Goal: Use online tool/utility: Utilize a website feature to perform a specific function

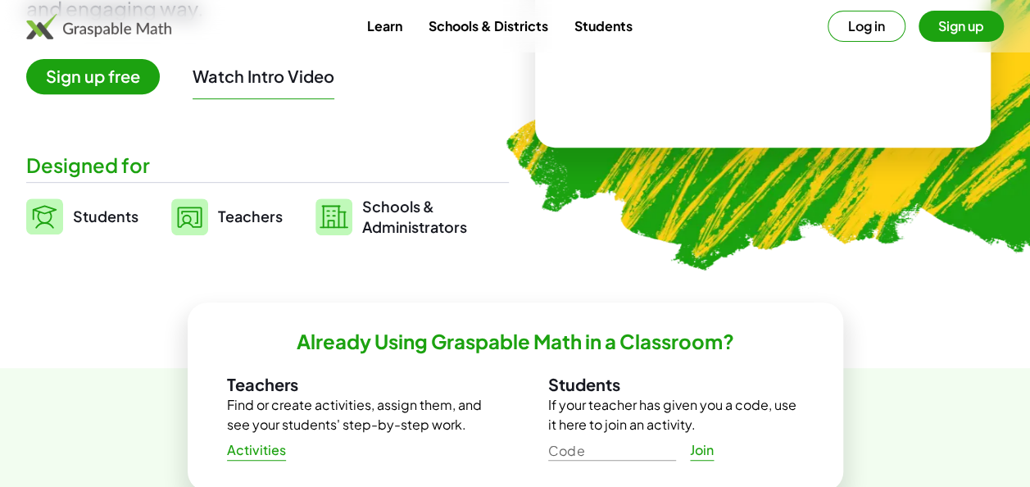
scroll to position [328, 0]
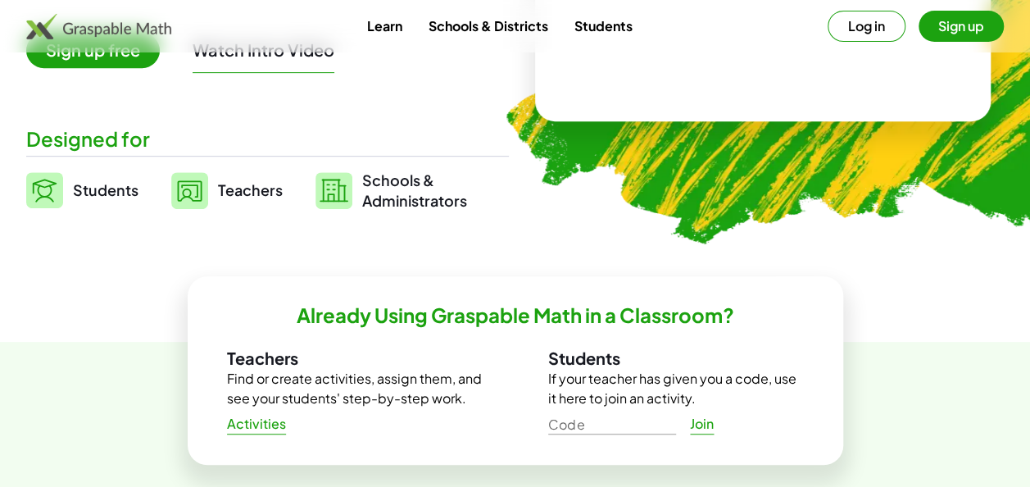
click at [247, 191] on span "Teachers" at bounding box center [250, 189] width 65 height 19
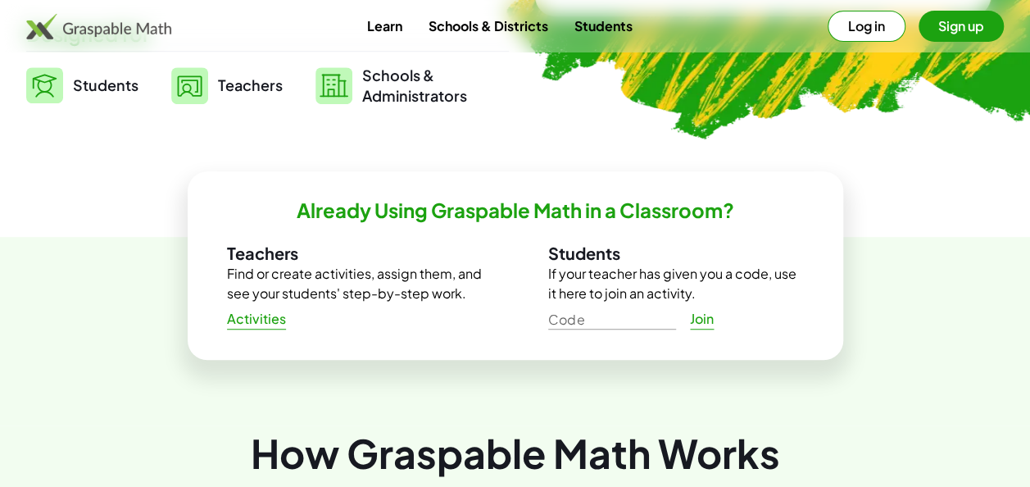
scroll to position [574, 0]
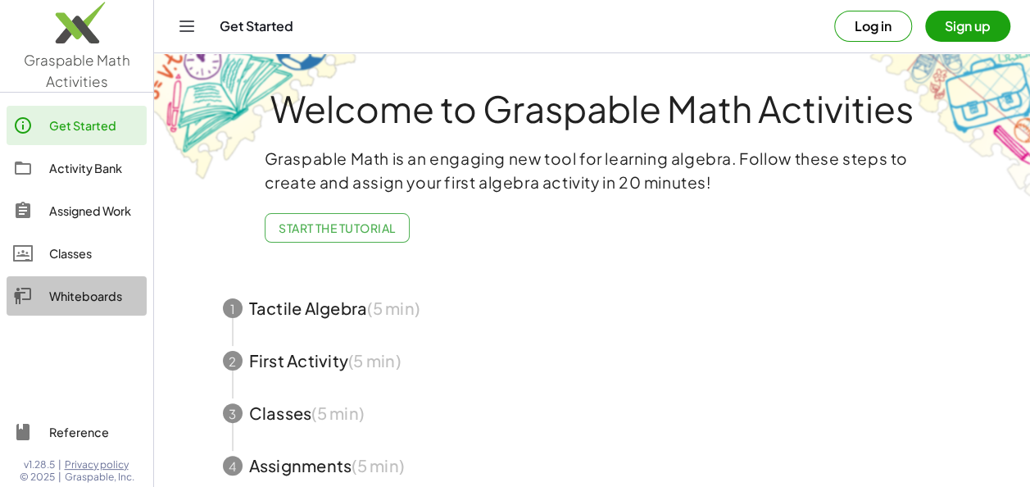
click at [70, 289] on div "Whiteboards" at bounding box center [94, 296] width 91 height 20
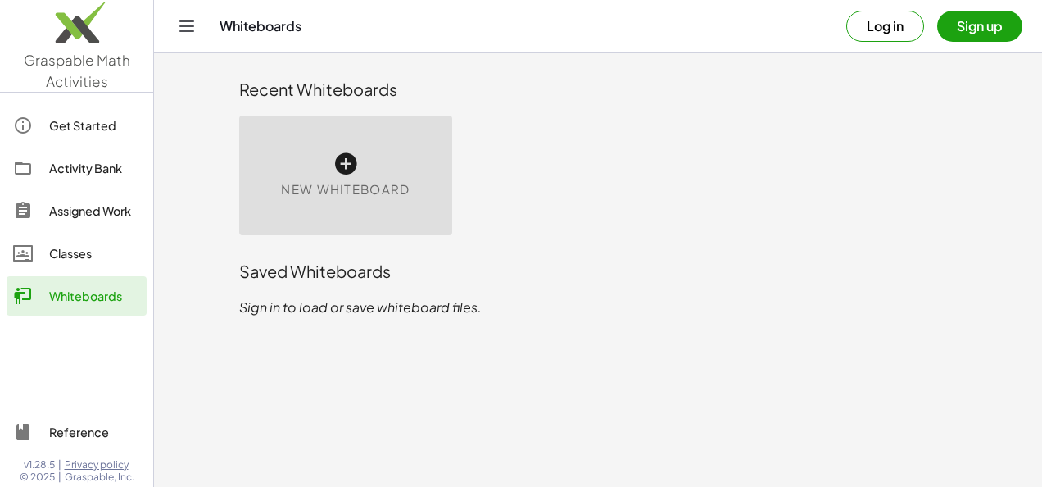
click at [303, 139] on div "New Whiteboard" at bounding box center [345, 176] width 213 height 120
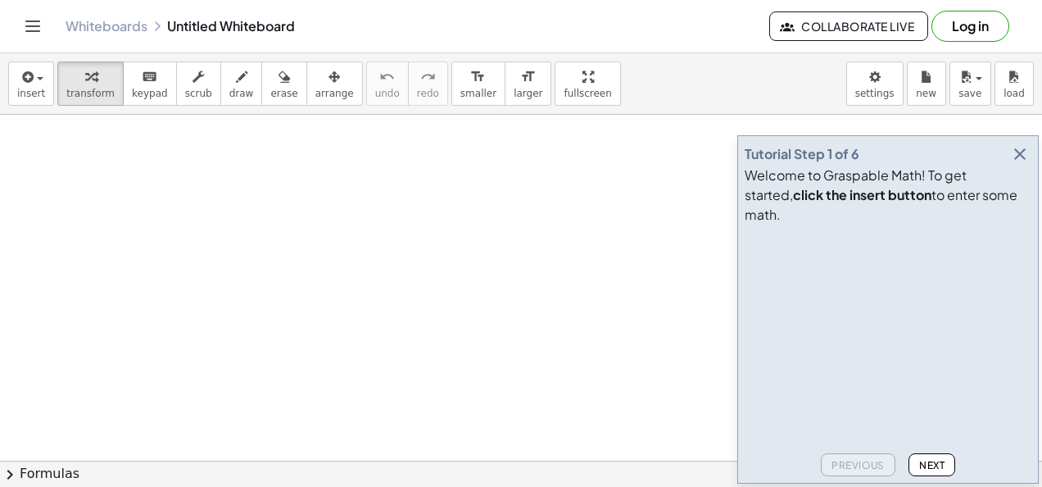
click at [1015, 164] on icon "button" at bounding box center [1021, 154] width 20 height 20
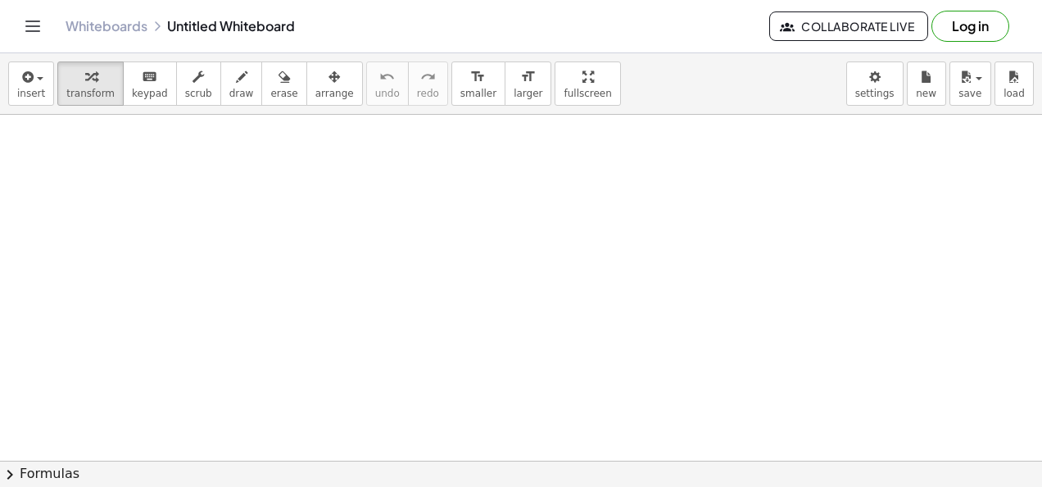
click at [2, 89] on div "insert select one: Math Expression Function Text Youtube Video Graphing Geometr…" at bounding box center [521, 83] width 1042 height 61
click at [16, 93] on button "insert" at bounding box center [31, 83] width 46 height 44
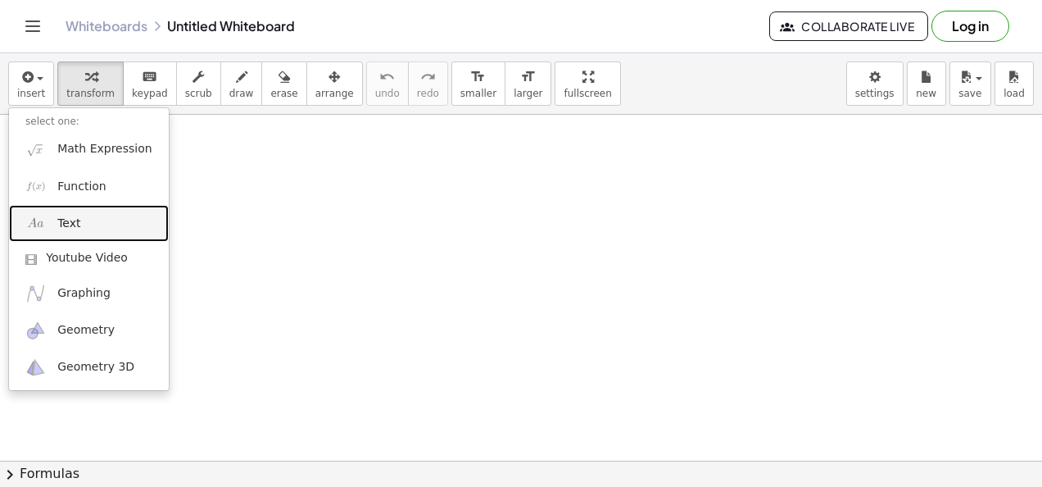
click at [66, 218] on span "Text" at bounding box center [68, 224] width 23 height 16
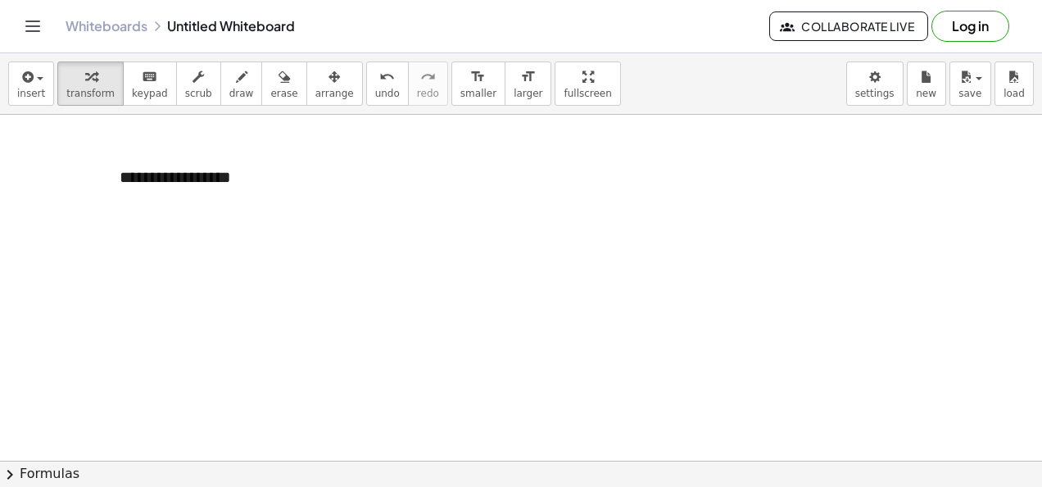
click at [274, 259] on div at bounding box center [521, 462] width 1042 height 694
click at [329, 84] on icon "button" at bounding box center [334, 77] width 11 height 20
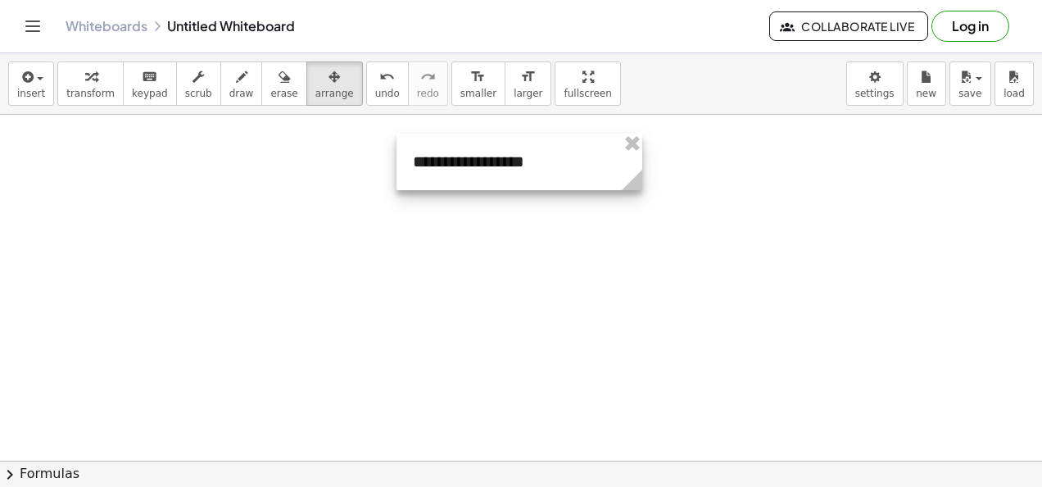
drag, startPoint x: 190, startPoint y: 184, endPoint x: 508, endPoint y: 202, distance: 318.5
click at [481, 168] on div at bounding box center [520, 162] width 246 height 57
click at [513, 226] on div at bounding box center [521, 462] width 1042 height 694
click at [561, 157] on div at bounding box center [517, 162] width 246 height 57
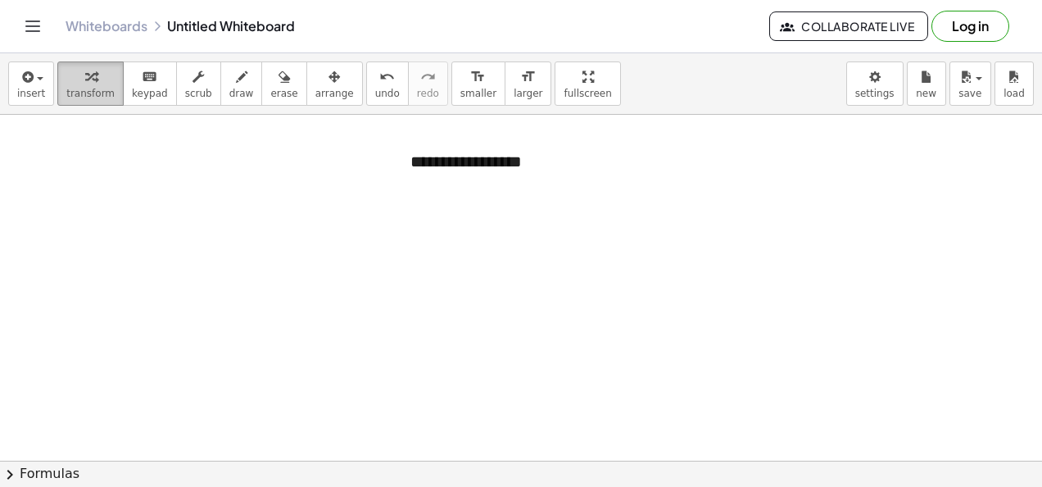
click at [76, 93] on span "transform" at bounding box center [90, 93] width 48 height 11
drag, startPoint x: 482, startPoint y: 164, endPoint x: 497, endPoint y: 157, distance: 16.5
click at [482, 162] on div "**********" at bounding box center [517, 162] width 246 height 57
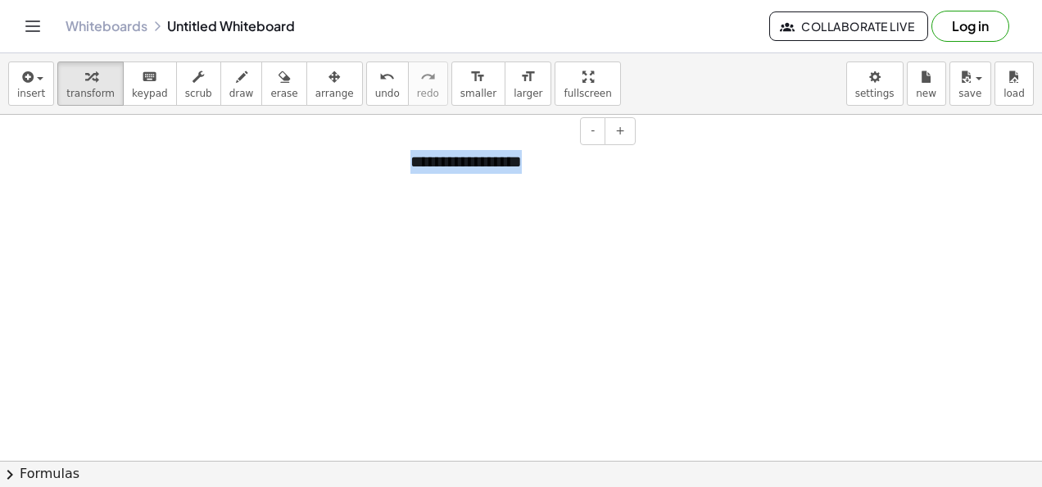
drag, startPoint x: 574, startPoint y: 162, endPoint x: 403, endPoint y: 180, distance: 171.4
click at [405, 180] on div "**********" at bounding box center [517, 162] width 246 height 57
drag, startPoint x: 428, startPoint y: 156, endPoint x: 416, endPoint y: 158, distance: 11.7
click at [416, 158] on div "**********" at bounding box center [517, 162] width 246 height 57
click at [629, 133] on button "+" at bounding box center [620, 131] width 31 height 28
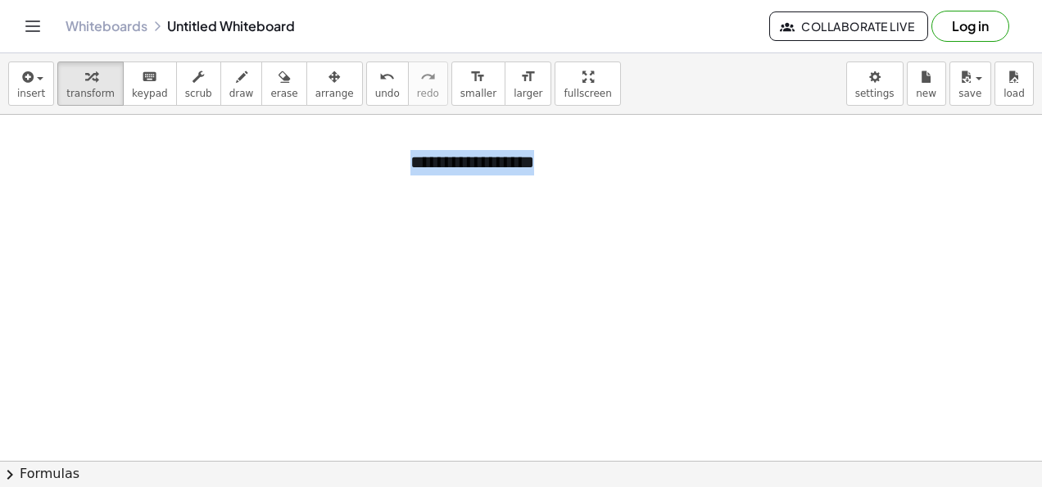
click at [538, 257] on div at bounding box center [521, 462] width 1042 height 694
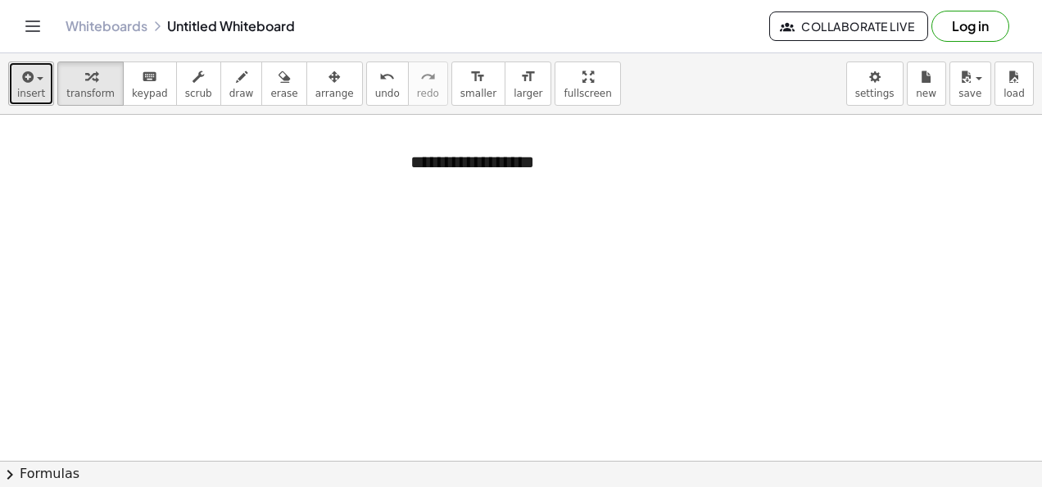
click at [20, 82] on icon "button" at bounding box center [26, 77] width 15 height 20
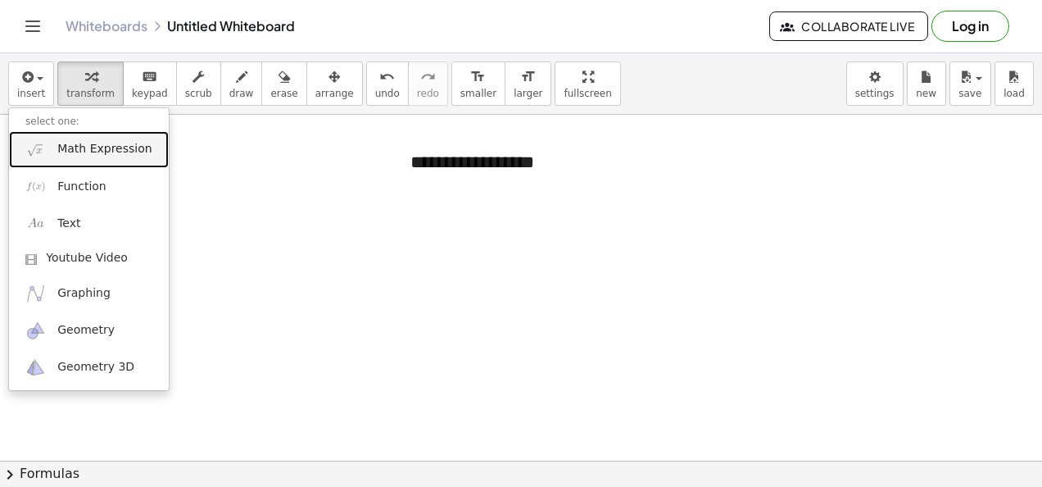
click at [44, 136] on link "Math Expression" at bounding box center [89, 149] width 160 height 37
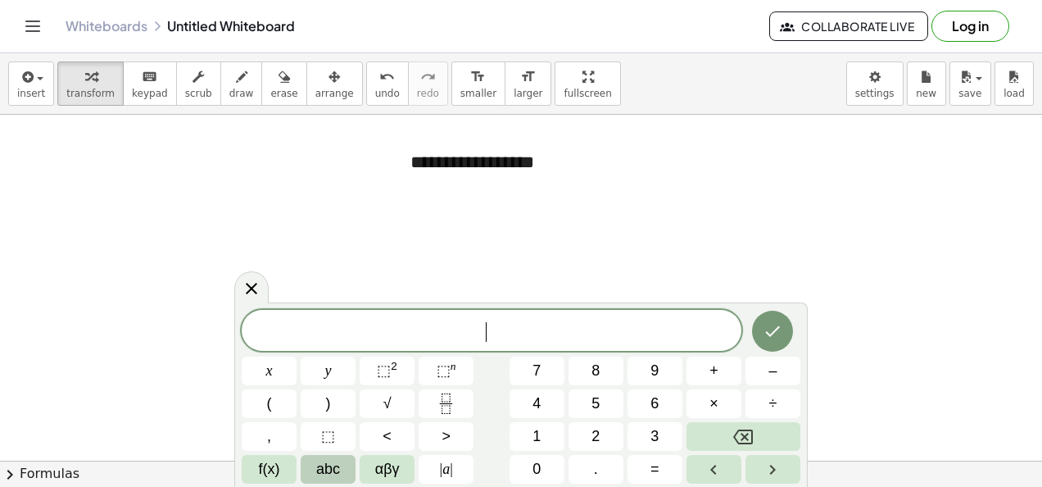
click at [326, 469] on span "abc" at bounding box center [328, 469] width 24 height 22
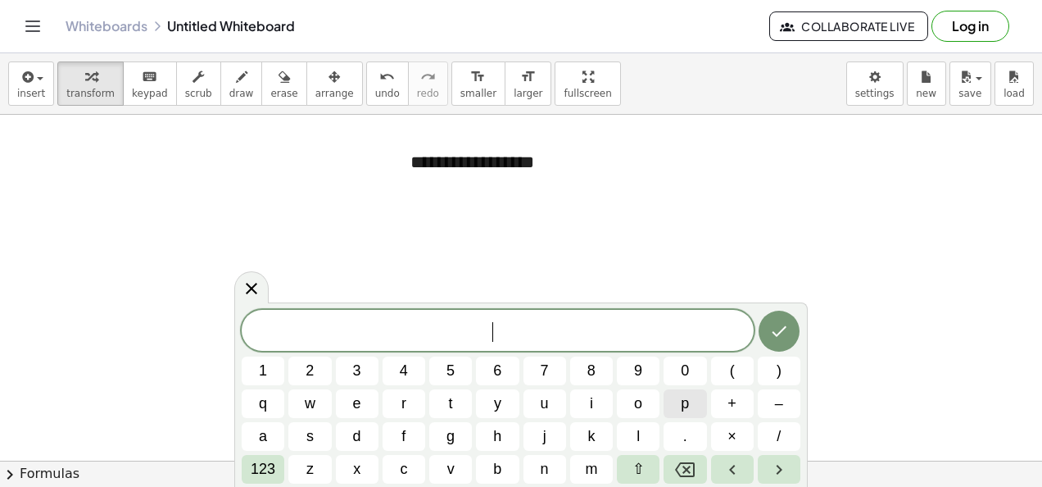
click at [688, 402] on span "p" at bounding box center [685, 404] width 8 height 22
click at [254, 465] on span "123" at bounding box center [263, 469] width 25 height 22
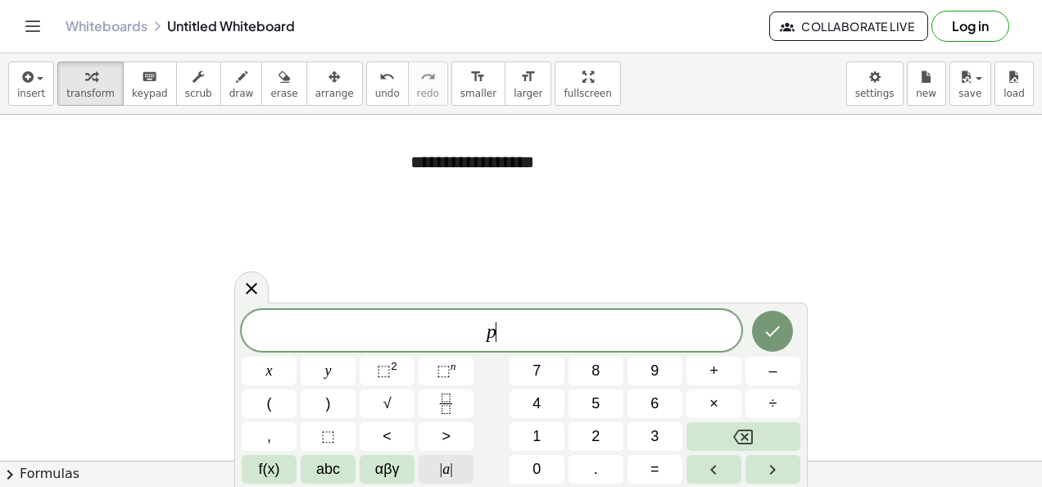
click at [441, 472] on span "|" at bounding box center [441, 469] width 3 height 16
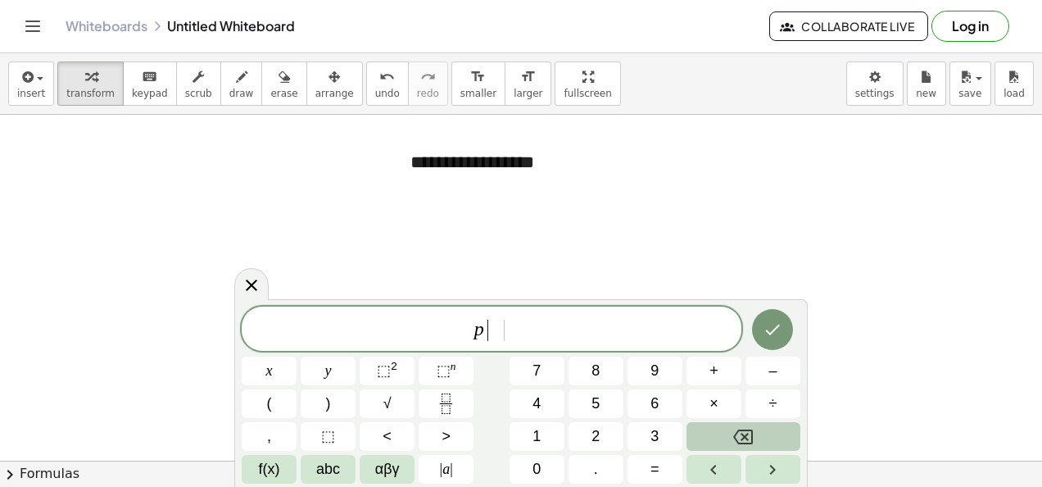
click at [752, 432] on icon "Backspace" at bounding box center [744, 436] width 20 height 15
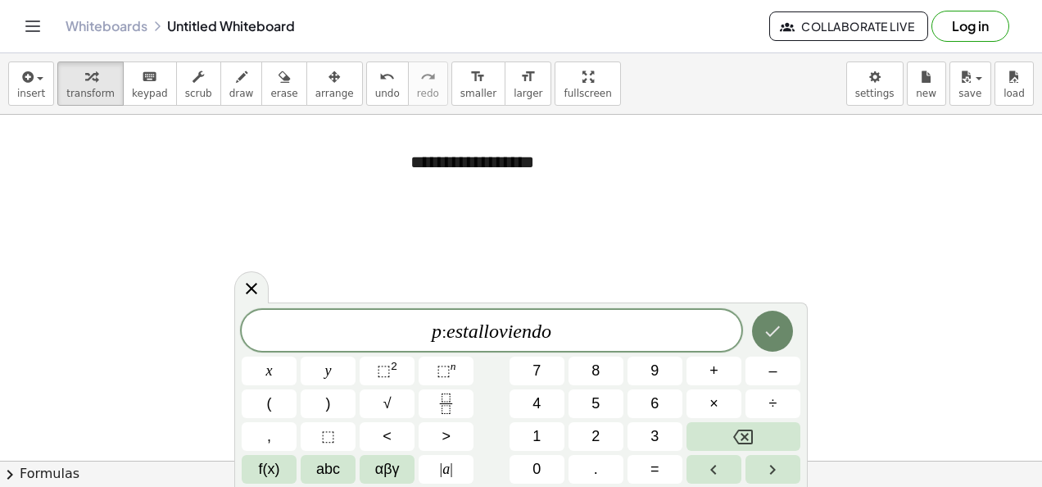
click at [775, 329] on icon "Done" at bounding box center [773, 331] width 15 height 11
click at [451, 403] on rect "Fraction" at bounding box center [446, 403] width 12 height 1
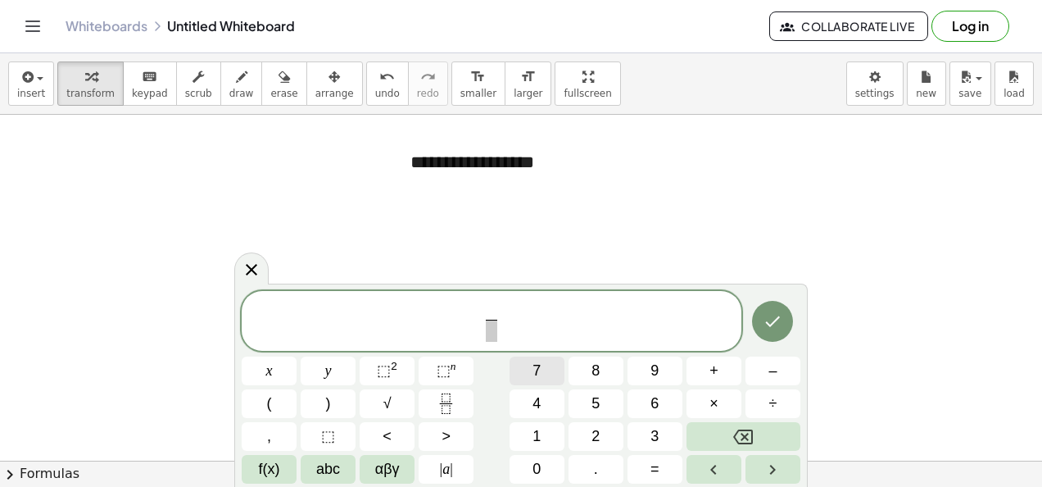
click at [548, 366] on button "7" at bounding box center [537, 371] width 55 height 29
click at [488, 326] on span "​" at bounding box center [491, 331] width 12 height 22
click at [580, 404] on button "5" at bounding box center [596, 403] width 55 height 29
click at [573, 315] on span "7 5 ​ ​" at bounding box center [492, 322] width 500 height 43
click at [720, 371] on button "+" at bounding box center [714, 371] width 55 height 29
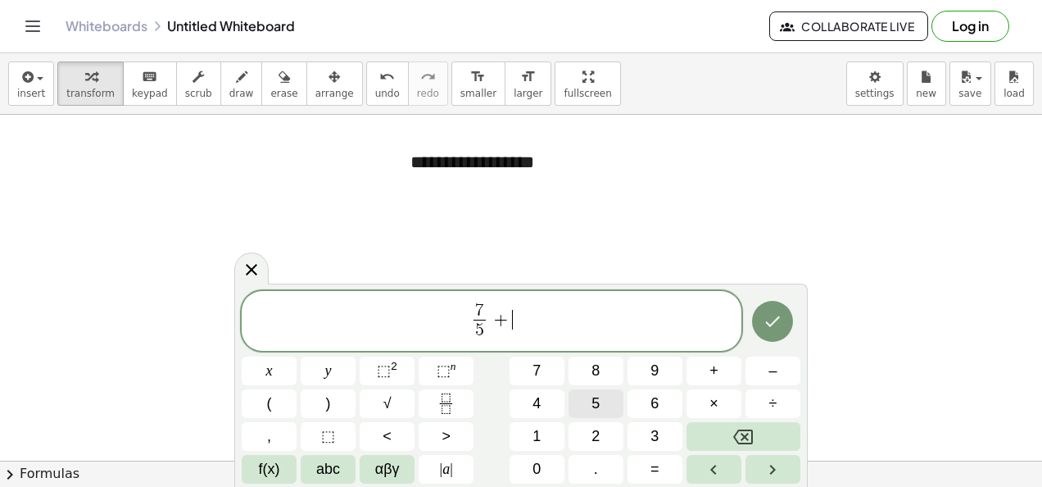
click at [600, 400] on button "5" at bounding box center [596, 403] width 55 height 29
click at [600, 374] on button "8" at bounding box center [596, 371] width 55 height 29
click at [452, 416] on button "Fraction" at bounding box center [446, 403] width 55 height 29
click at [547, 403] on button "4" at bounding box center [537, 403] width 55 height 29
click at [777, 328] on icon "Done" at bounding box center [773, 321] width 20 height 20
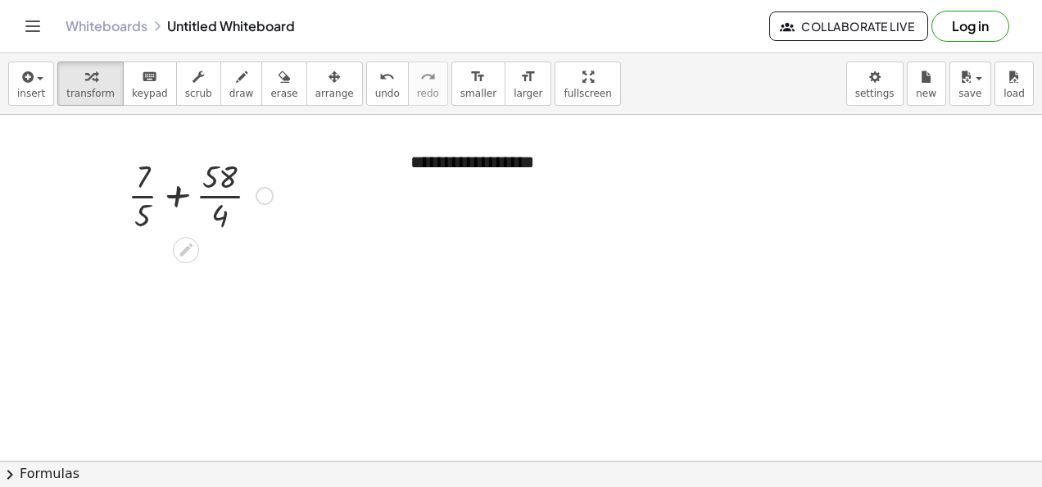
click at [185, 243] on icon at bounding box center [186, 249] width 17 height 17
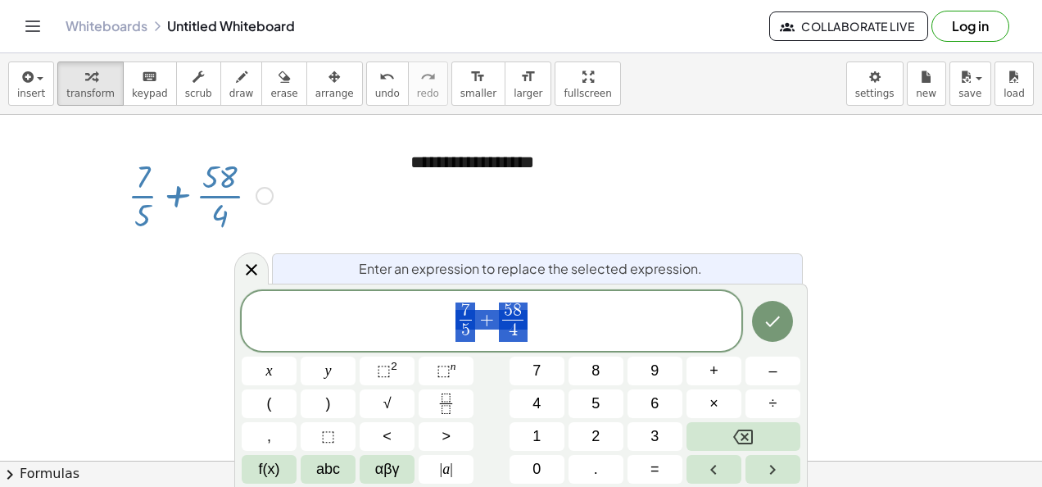
click at [176, 288] on div at bounding box center [521, 462] width 1042 height 694
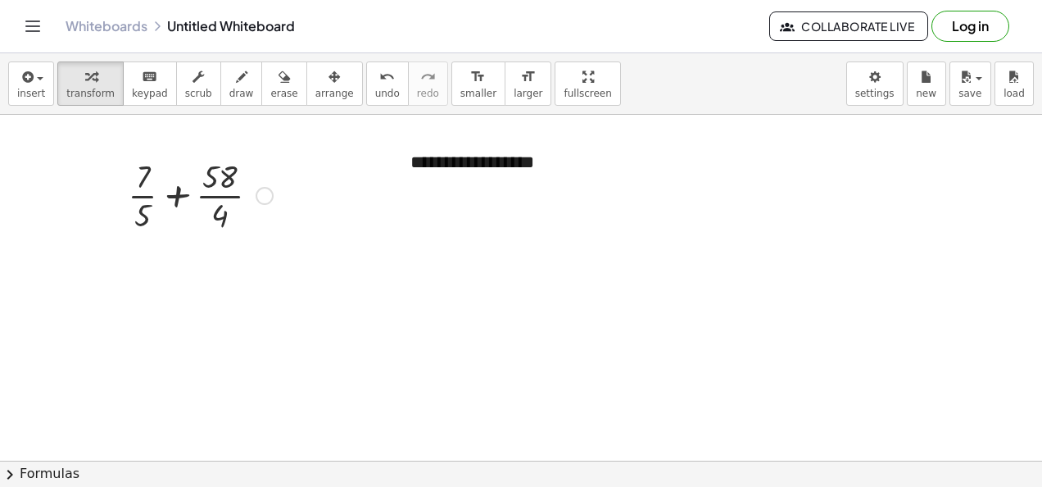
click at [270, 199] on div at bounding box center [265, 196] width 18 height 18
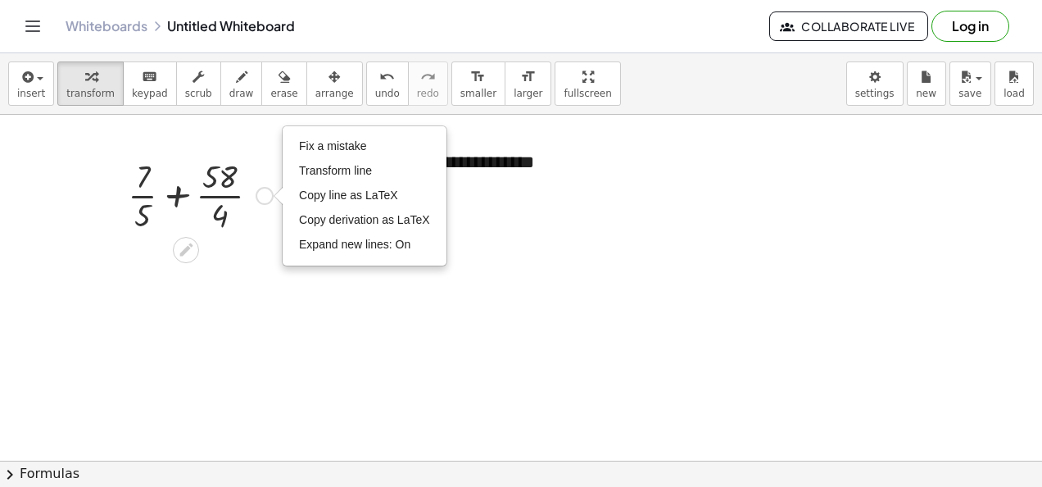
click at [195, 208] on div at bounding box center [200, 194] width 161 height 82
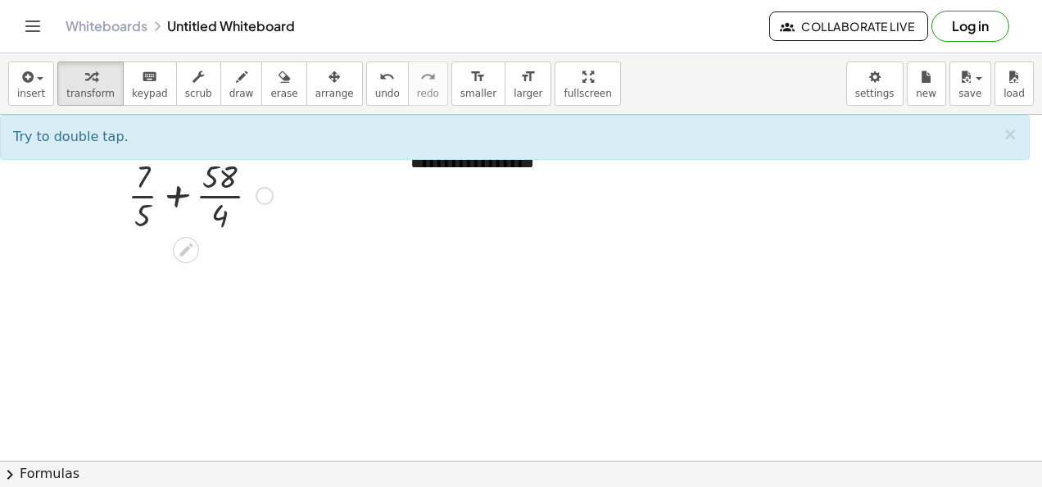
click at [193, 208] on div at bounding box center [200, 194] width 161 height 82
click at [85, 72] on icon "button" at bounding box center [90, 77] width 11 height 20
click at [149, 200] on div at bounding box center [200, 194] width 161 height 82
click at [156, 184] on div at bounding box center [200, 194] width 161 height 82
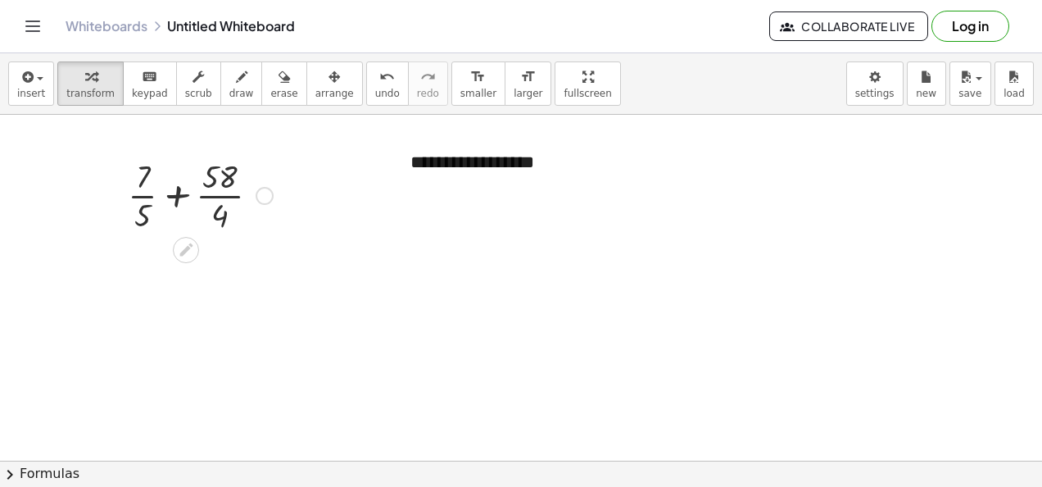
click at [144, 196] on div at bounding box center [200, 194] width 161 height 82
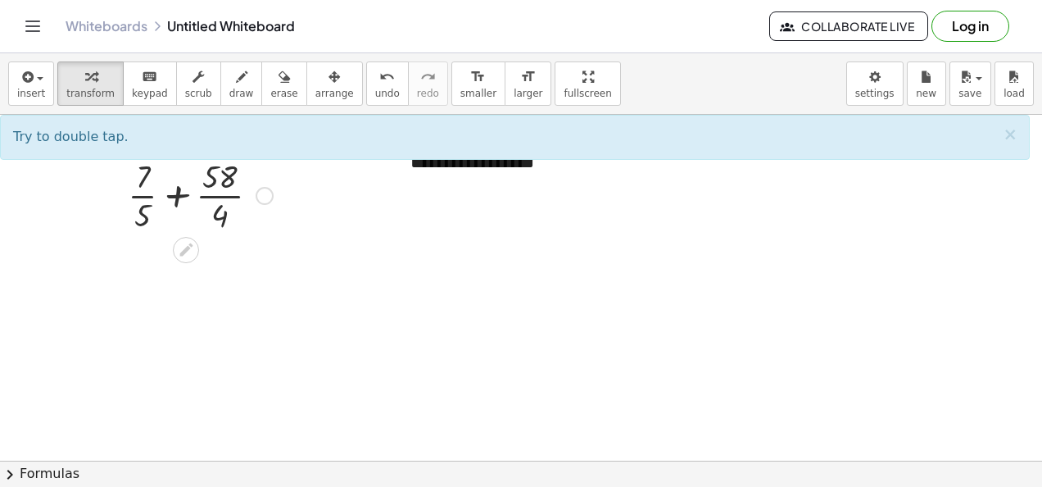
click at [149, 194] on div at bounding box center [200, 194] width 161 height 82
click at [149, 195] on div at bounding box center [200, 194] width 161 height 82
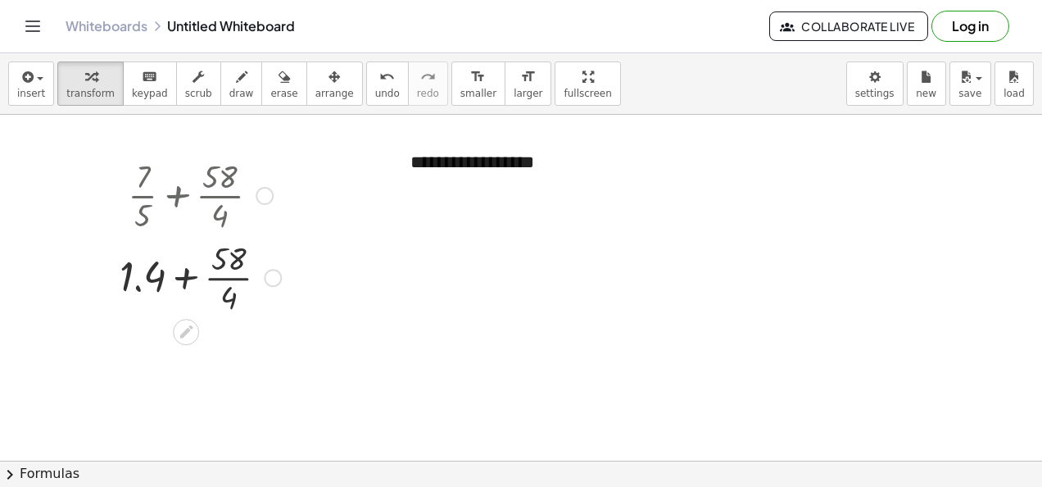
click at [231, 276] on div at bounding box center [200, 276] width 178 height 82
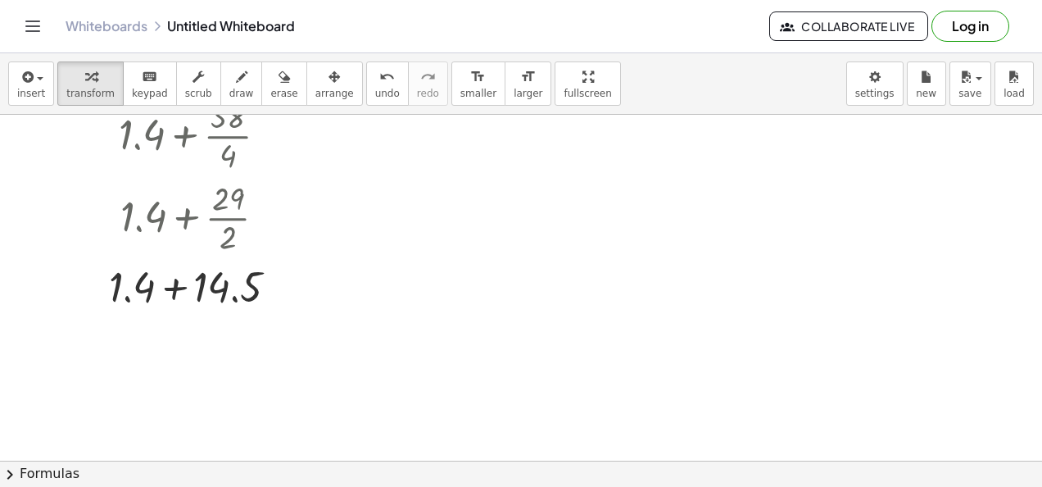
scroll to position [164, 0]
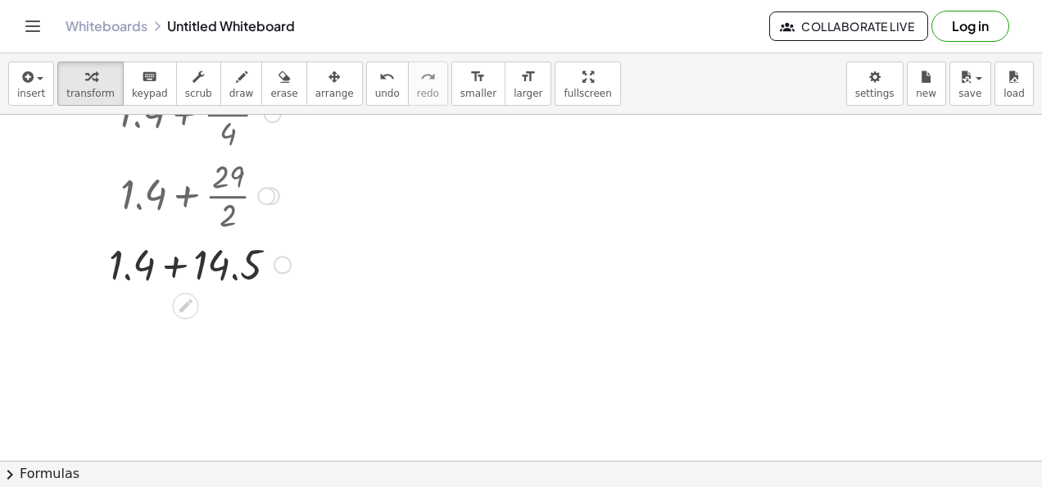
click at [212, 260] on div at bounding box center [200, 263] width 198 height 56
click at [212, 260] on div at bounding box center [200, 263] width 178 height 54
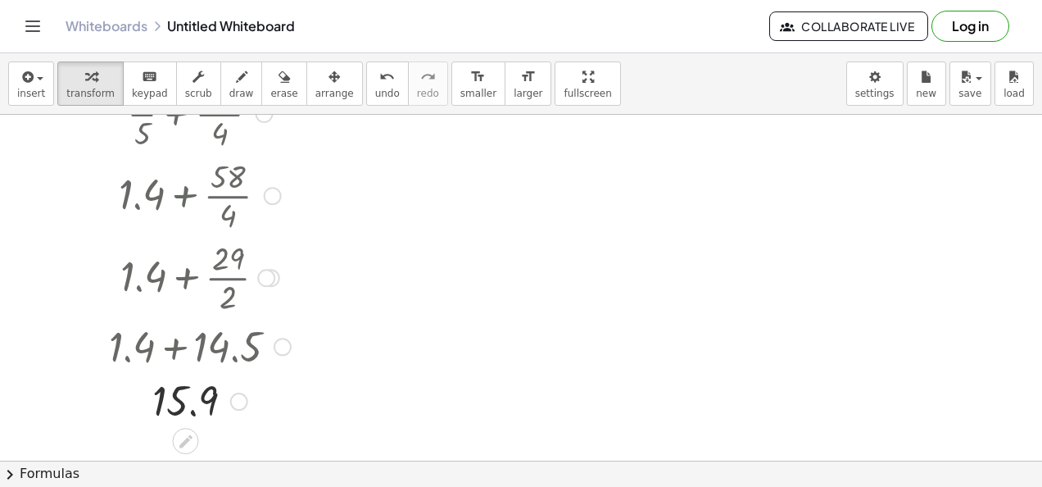
scroll to position [0, 0]
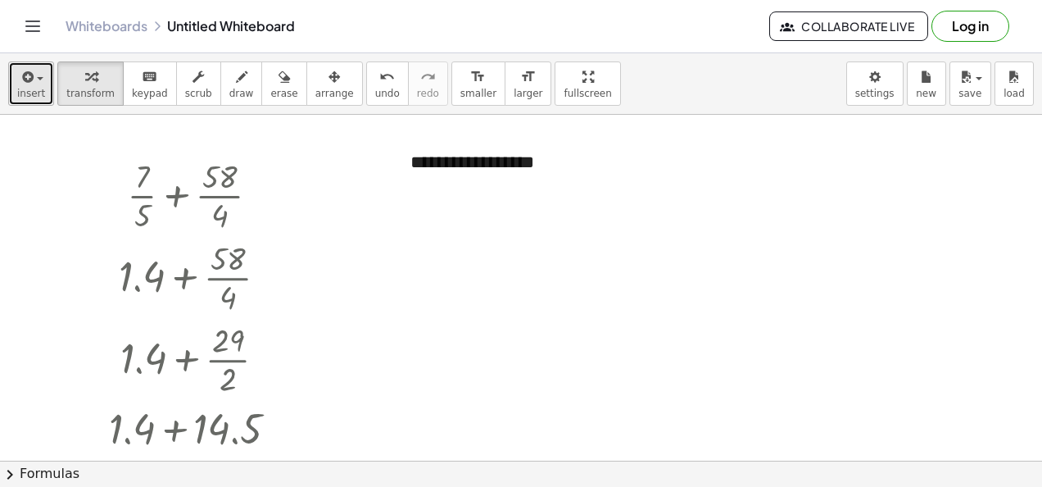
click at [34, 73] on span "button" at bounding box center [35, 78] width 3 height 11
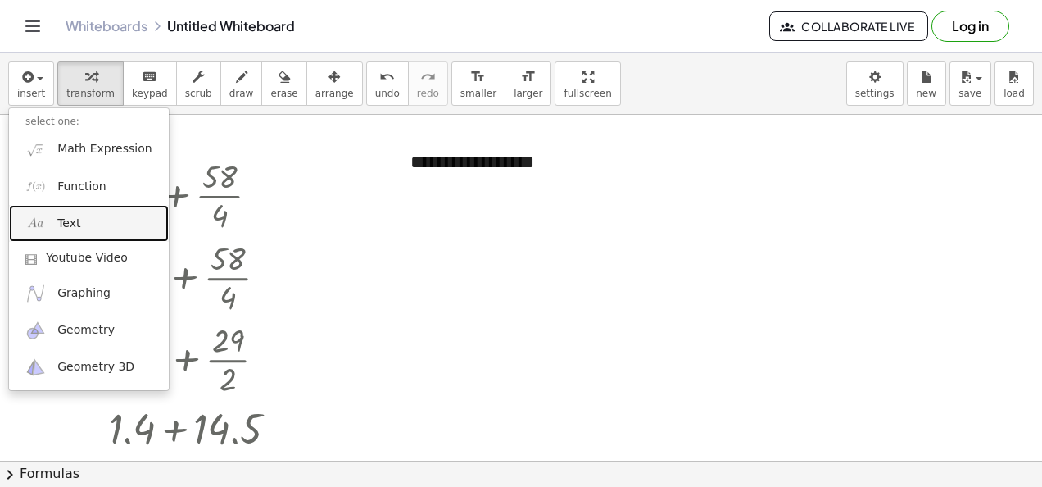
click at [65, 233] on link "Text" at bounding box center [89, 223] width 160 height 37
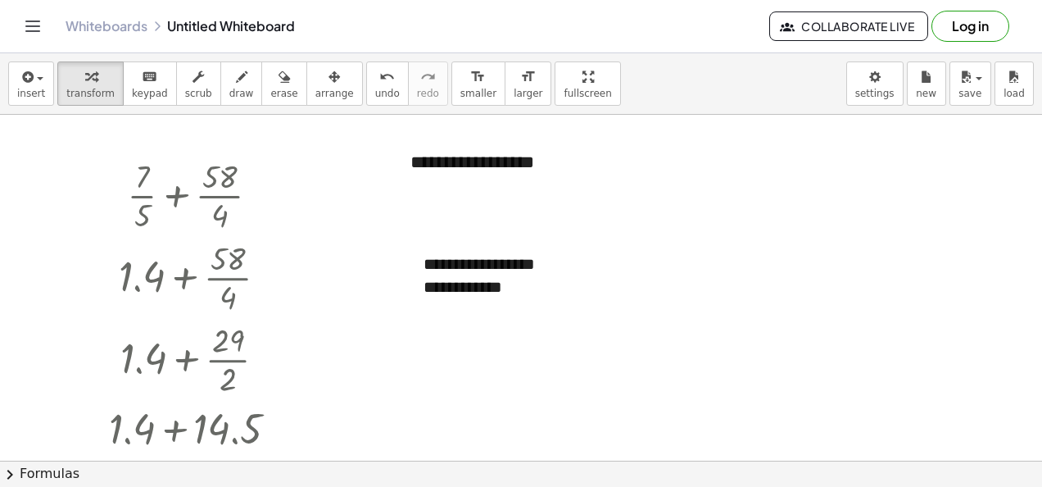
click at [519, 344] on div at bounding box center [521, 462] width 1042 height 694
click at [456, 275] on div "**********" at bounding box center [530, 287] width 213 height 24
click at [552, 397] on div at bounding box center [521, 462] width 1042 height 694
click at [316, 89] on span "arrange" at bounding box center [335, 93] width 39 height 11
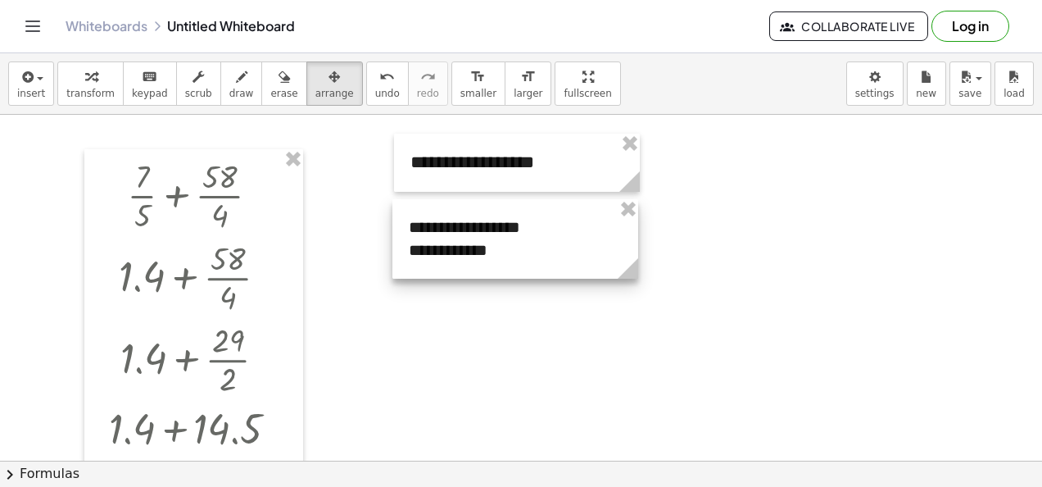
drag, startPoint x: 485, startPoint y: 276, endPoint x: 470, endPoint y: 239, distance: 39.7
click at [470, 239] on div at bounding box center [516, 238] width 246 height 79
drag, startPoint x: 482, startPoint y: 334, endPoint x: 522, endPoint y: 357, distance: 46.7
click at [482, 334] on div at bounding box center [521, 462] width 1042 height 694
click at [497, 334] on div at bounding box center [521, 462] width 1042 height 694
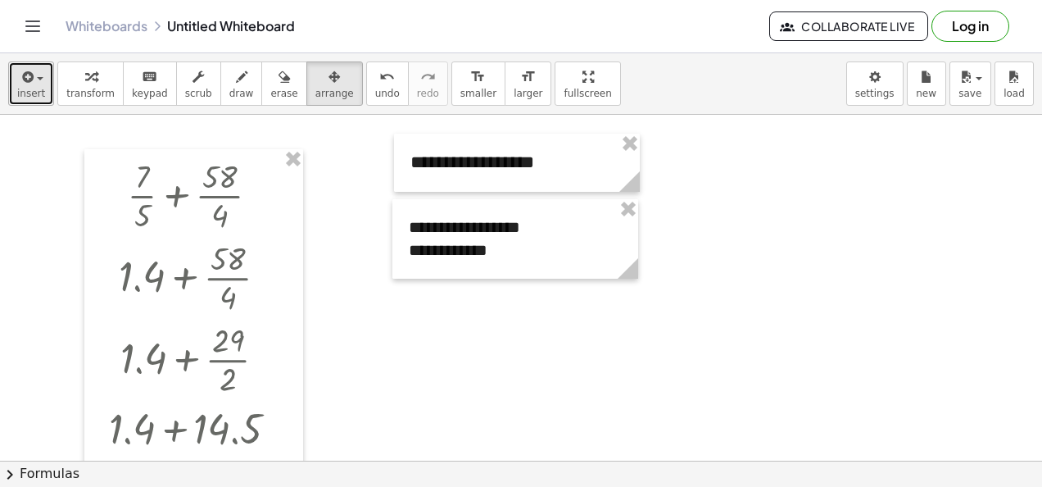
click at [25, 89] on span "insert" at bounding box center [31, 93] width 28 height 11
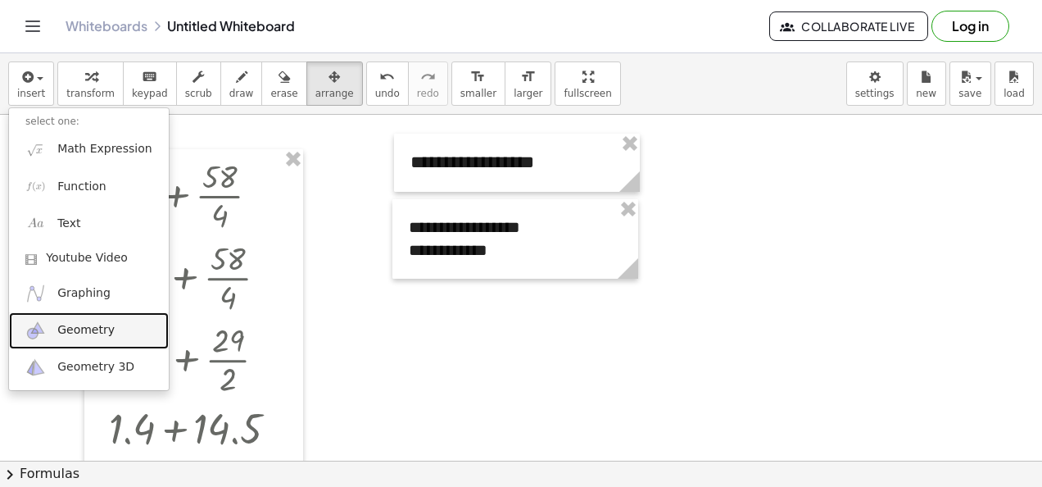
click at [93, 327] on span "Geometry" at bounding box center [85, 330] width 57 height 16
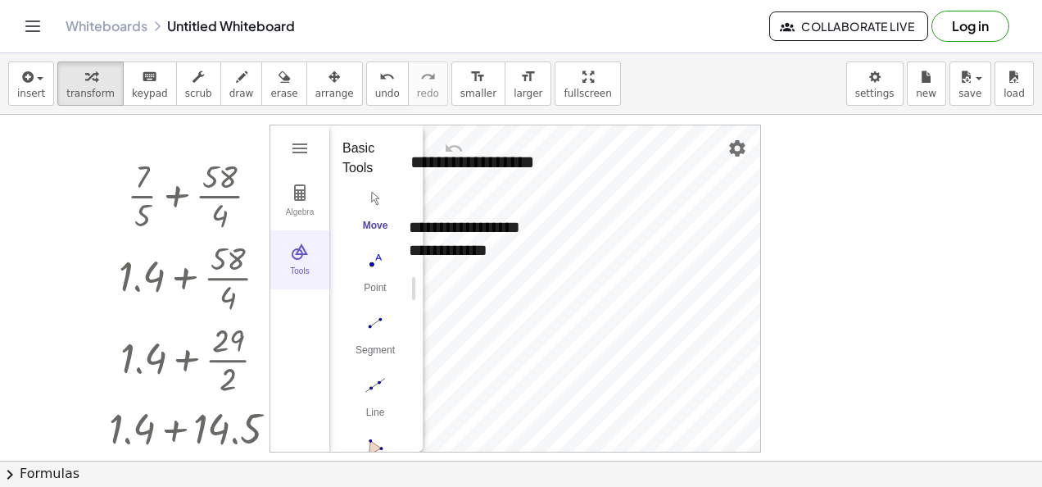
click at [315, 271] on div "Tools" at bounding box center [300, 277] width 52 height 23
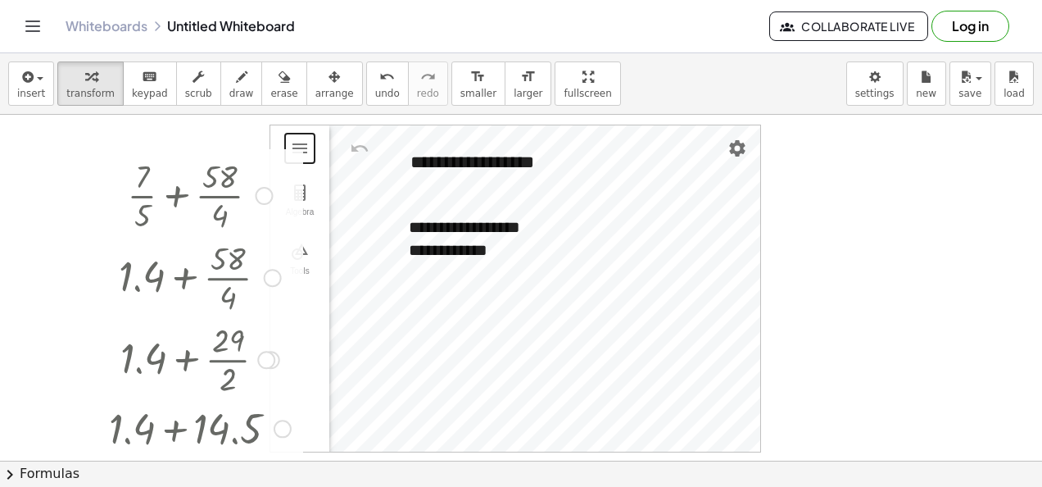
click at [275, 282] on div at bounding box center [273, 278] width 18 height 18
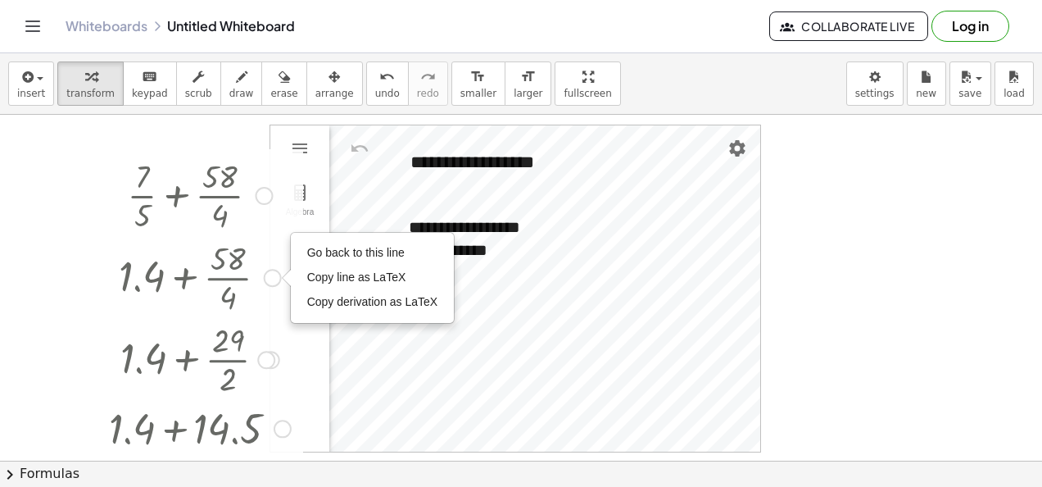
click at [284, 332] on div at bounding box center [200, 358] width 198 height 82
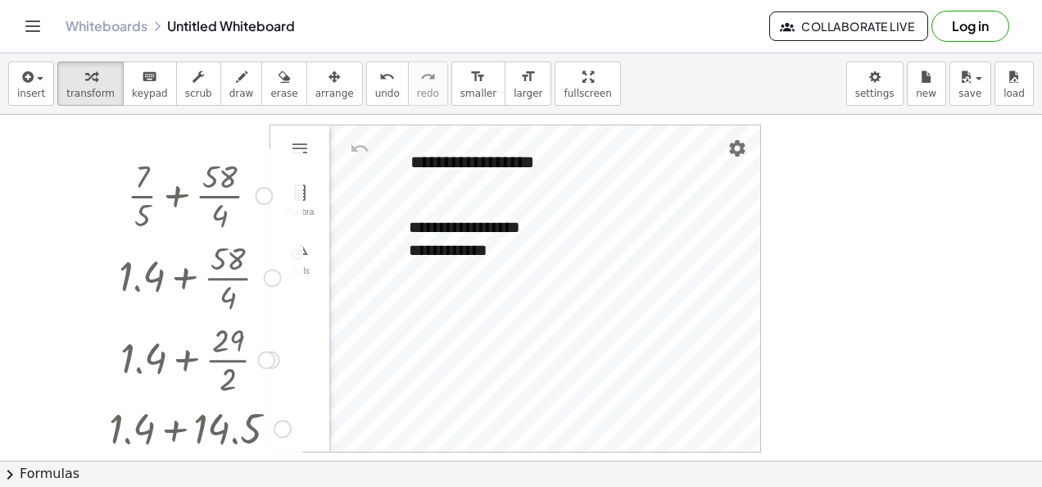
click at [298, 257] on div at bounding box center [200, 276] width 198 height 82
click at [308, 258] on img "Geometry" at bounding box center [300, 252] width 20 height 20
click at [380, 419] on div "More" at bounding box center [382, 425] width 52 height 13
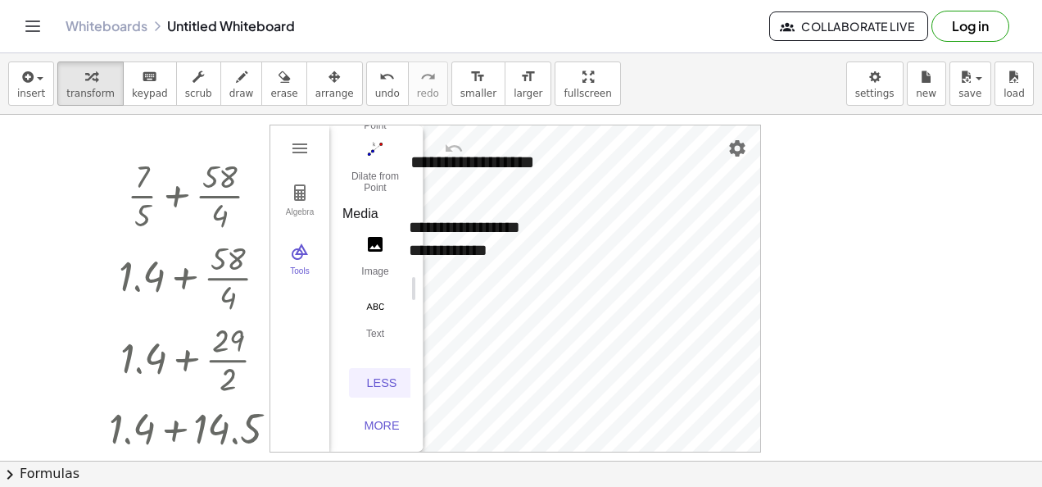
scroll to position [82, 0]
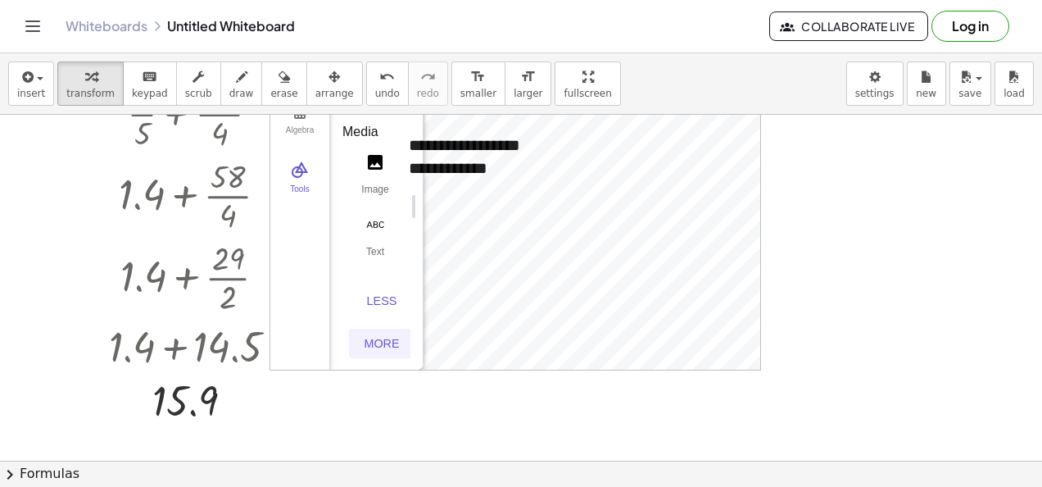
click at [373, 337] on div "More" at bounding box center [382, 343] width 52 height 13
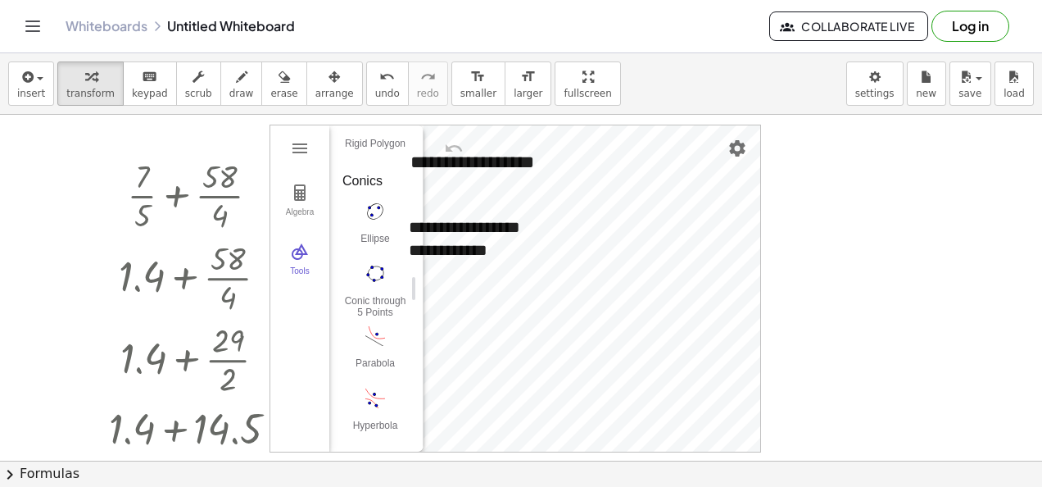
scroll to position [3431, 0]
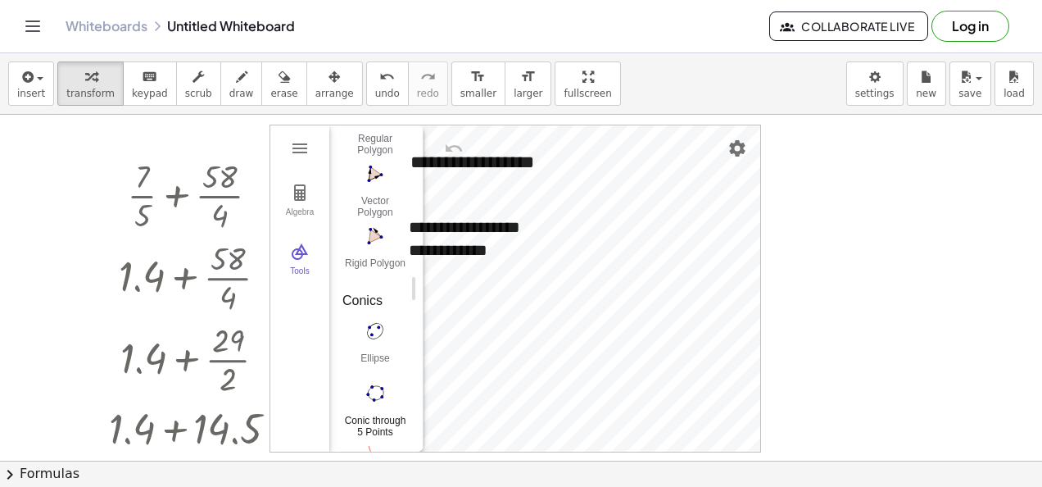
click at [375, 397] on img "Conic through 5 Points. Select five points on conic" at bounding box center [376, 393] width 66 height 26
click at [382, 415] on img "Move. Drag or select object" at bounding box center [380, 421] width 39 height 39
click at [506, 331] on div "Algebra Tools GeoGebra Geometry Basic Tools Move Point Segment Line Polygon Cir…" at bounding box center [515, 288] width 490 height 326
click at [557, 303] on div "**********" at bounding box center [521, 462] width 1042 height 694
click at [369, 335] on img "Ellipse. Select two foci, then point on ellipse" at bounding box center [376, 331] width 66 height 26
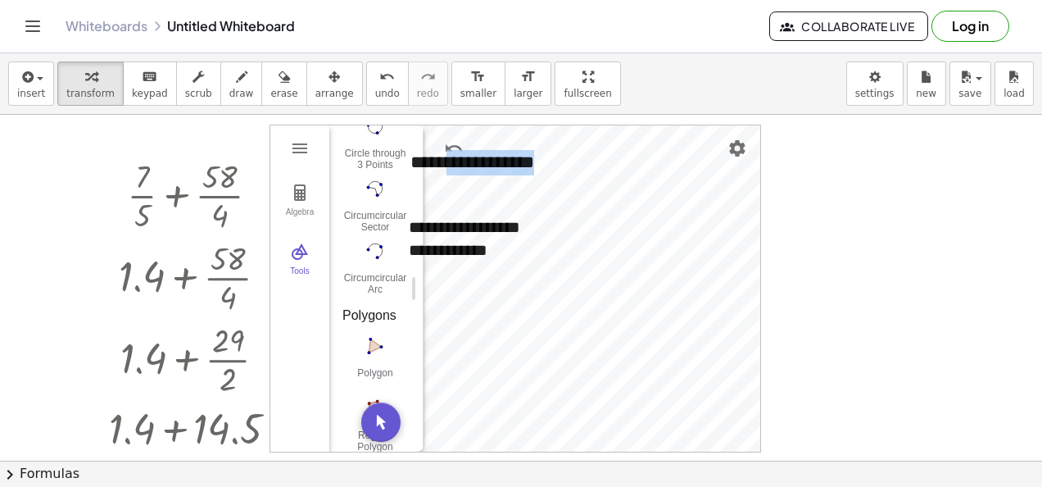
scroll to position [3103, 0]
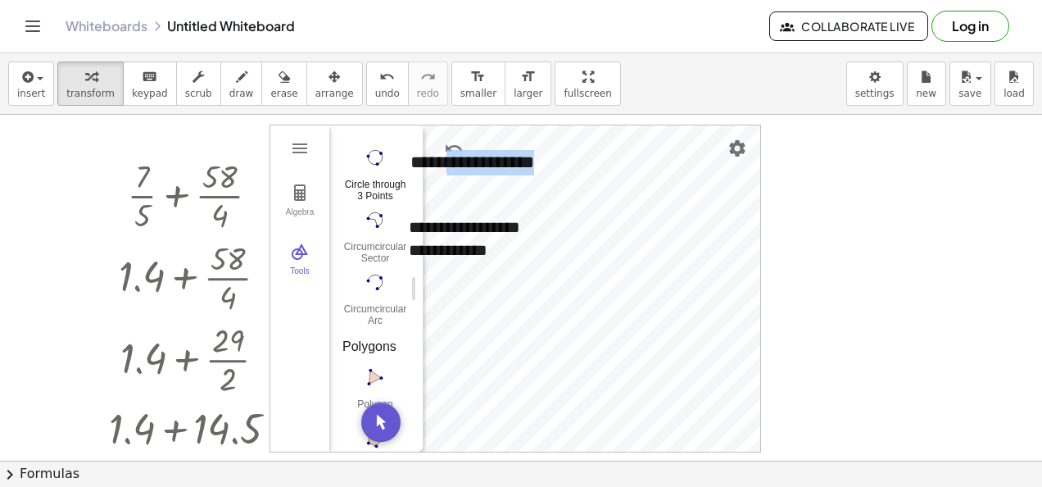
click at [383, 147] on img "Circle through 3 Points. Select three points on circle" at bounding box center [376, 157] width 66 height 26
click at [374, 184] on div "Circle through 3 Points" at bounding box center [376, 190] width 66 height 23
click at [510, 317] on div "Algebra Tools GeoGebra Geometry Basic Tools Move Point Segment Line Polygon Cir…" at bounding box center [515, 288] width 490 height 326
click at [366, 89] on button "undo undo" at bounding box center [387, 83] width 43 height 44
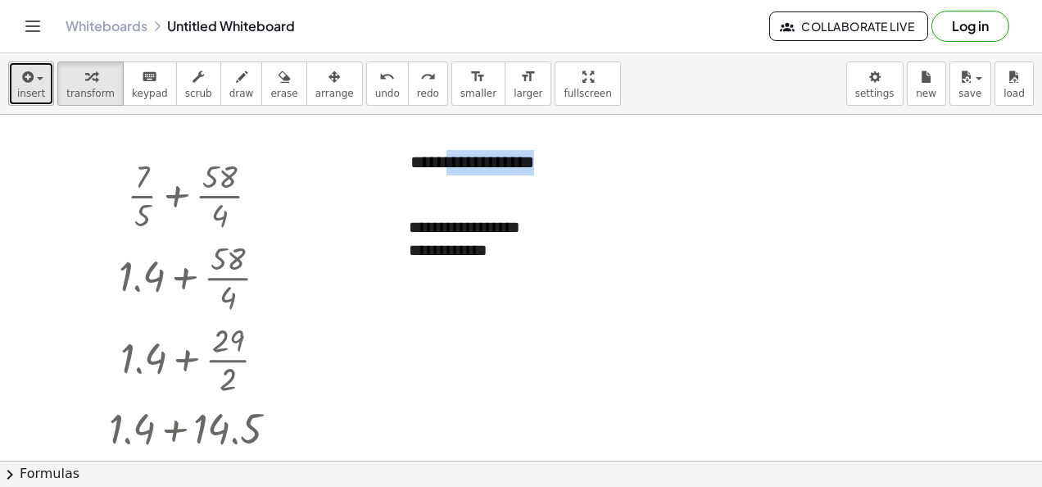
click at [31, 90] on span "insert" at bounding box center [31, 93] width 28 height 11
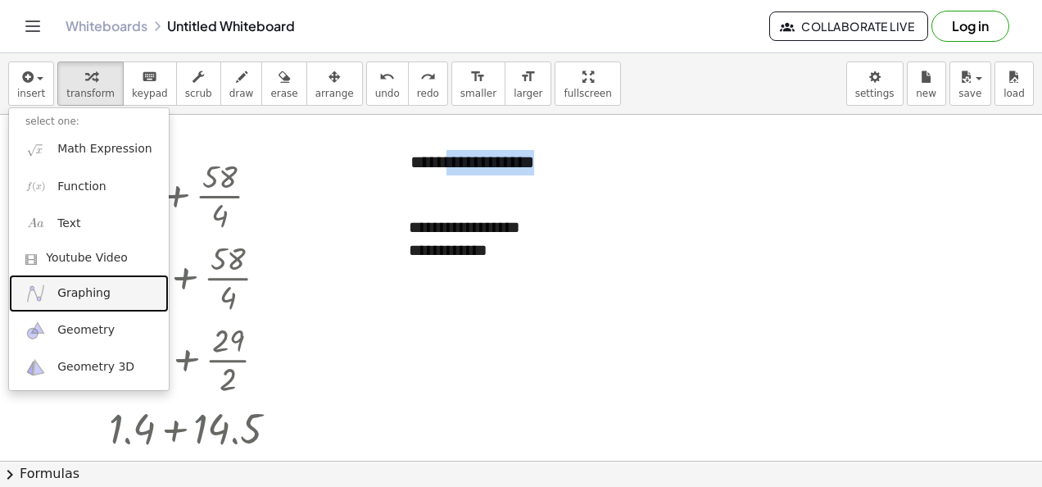
click at [60, 285] on span "Graphing" at bounding box center [83, 293] width 53 height 16
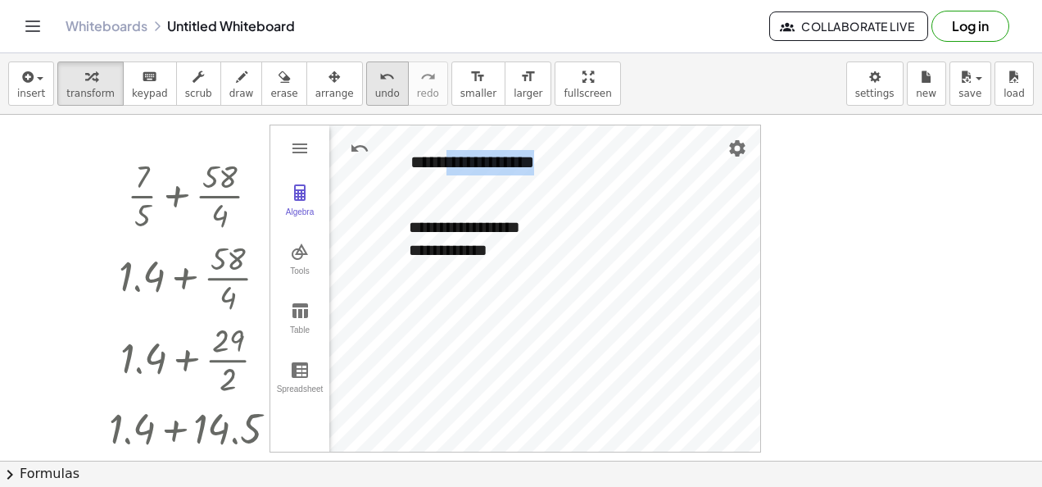
click at [366, 78] on button "undo undo" at bounding box center [387, 83] width 43 height 44
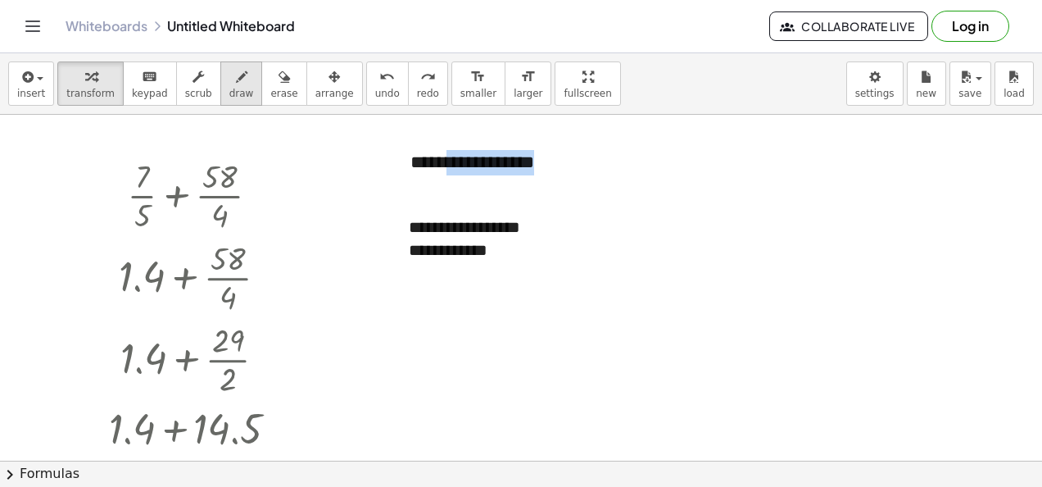
click at [229, 80] on div "button" at bounding box center [241, 76] width 25 height 20
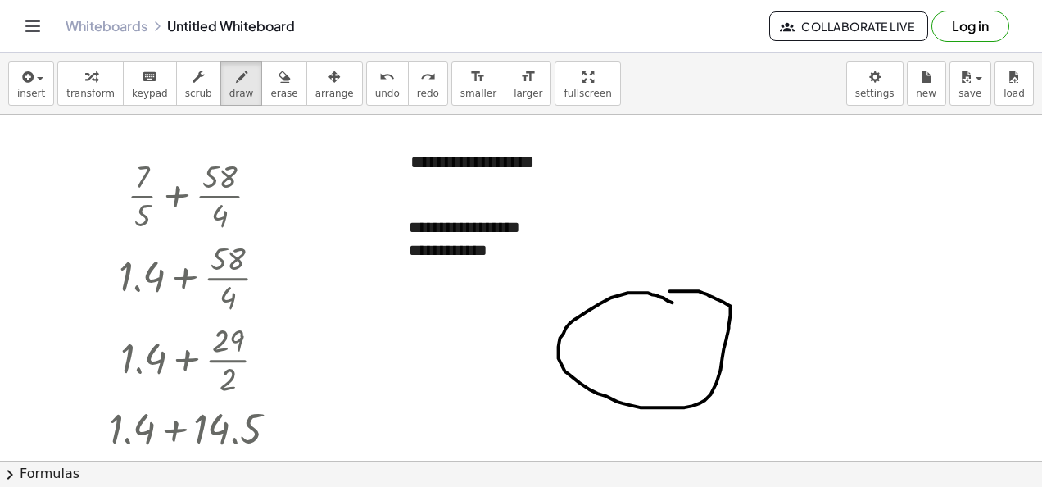
drag, startPoint x: 661, startPoint y: 296, endPoint x: 624, endPoint y: 292, distance: 37.1
click at [647, 294] on div at bounding box center [521, 462] width 1042 height 694
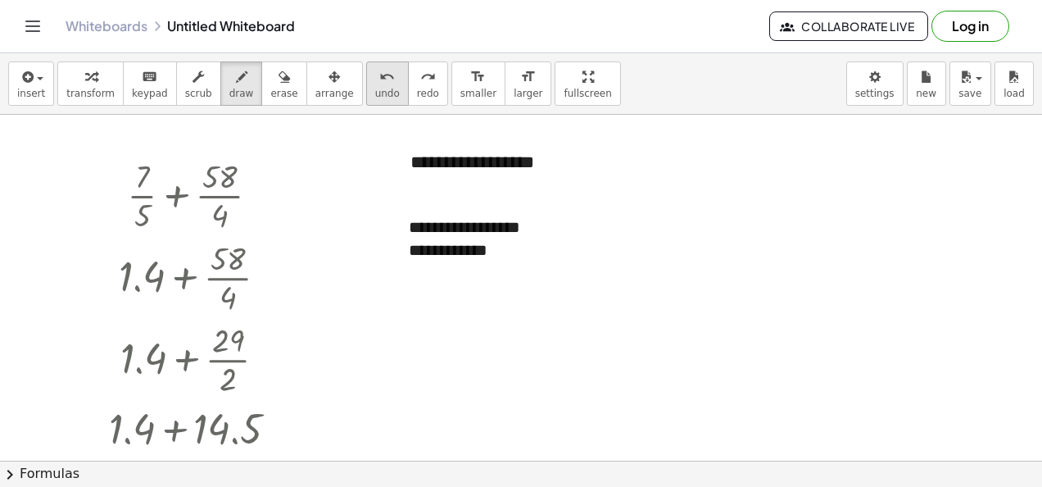
click at [379, 83] on icon "undo" at bounding box center [387, 77] width 16 height 20
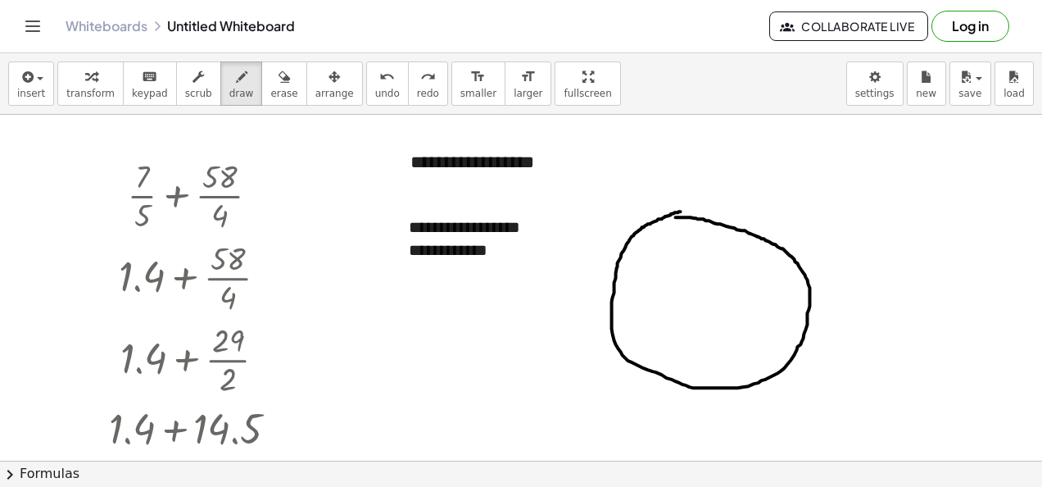
drag, startPoint x: 676, startPoint y: 211, endPoint x: 704, endPoint y: 199, distance: 30.5
click at [667, 216] on div at bounding box center [521, 462] width 1042 height 694
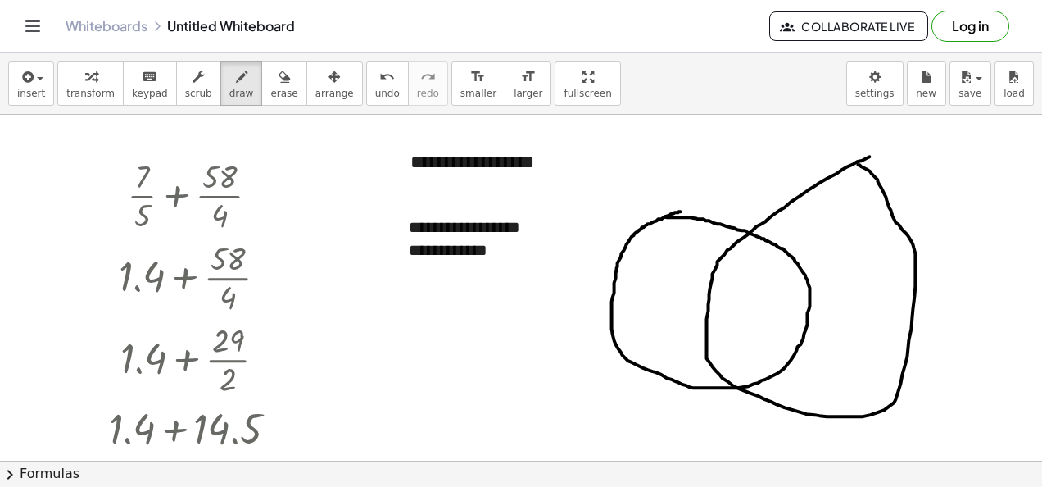
drag, startPoint x: 854, startPoint y: 163, endPoint x: 834, endPoint y: 160, distance: 19.9
click at [836, 160] on div at bounding box center [521, 462] width 1042 height 694
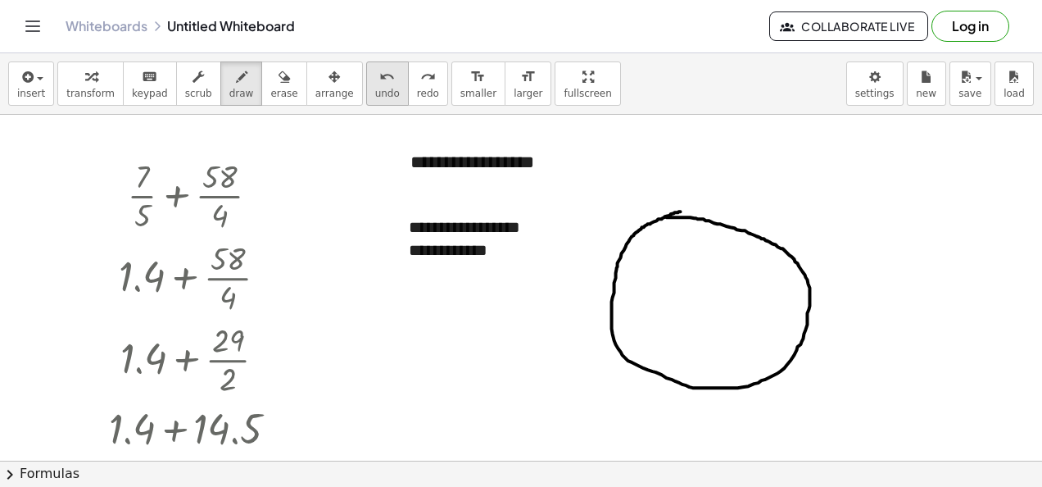
click at [375, 94] on span "undo" at bounding box center [387, 93] width 25 height 11
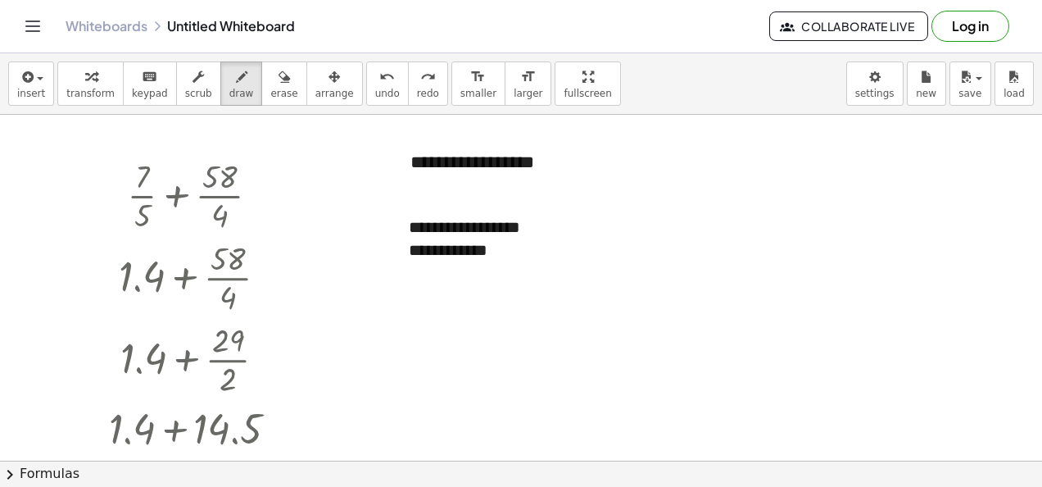
click at [39, 23] on icon "Toggle navigation" at bounding box center [33, 26] width 20 height 20
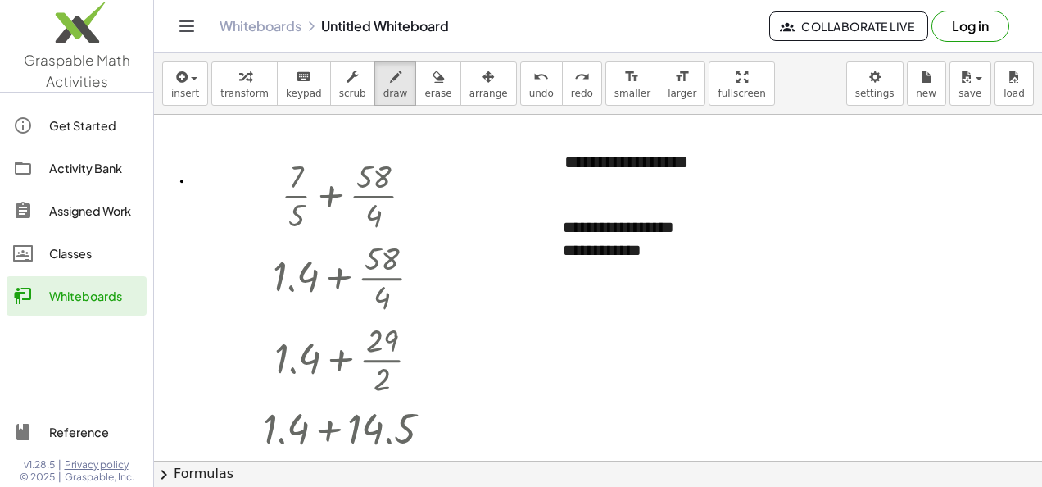
drag, startPoint x: 182, startPoint y: 180, endPoint x: 166, endPoint y: 129, distance: 53.4
click at [182, 180] on div at bounding box center [598, 462] width 888 height 694
click at [185, 32] on icon "Toggle navigation" at bounding box center [187, 26] width 20 height 20
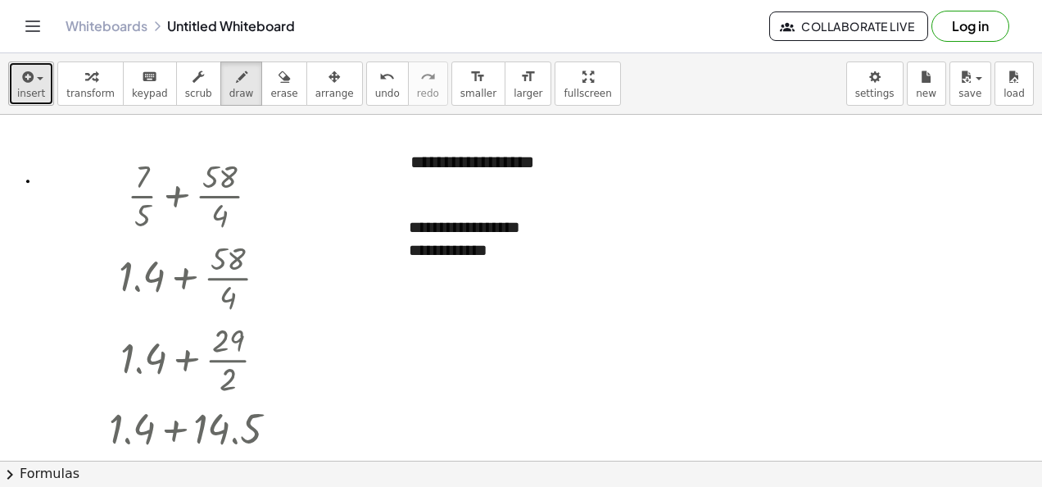
click at [31, 78] on icon "button" at bounding box center [26, 77] width 15 height 20
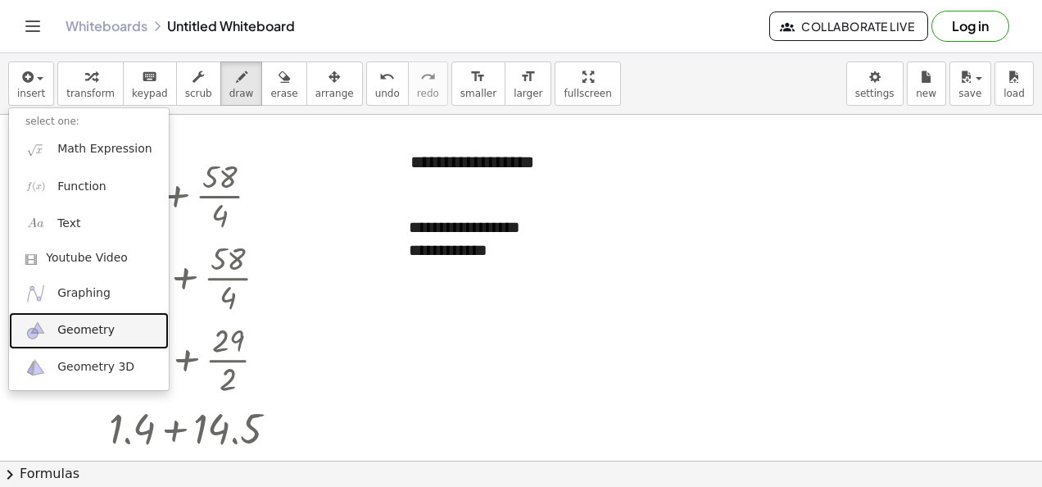
click at [84, 329] on span "Geometry" at bounding box center [85, 330] width 57 height 16
click at [84, 329] on div at bounding box center [521, 462] width 1042 height 694
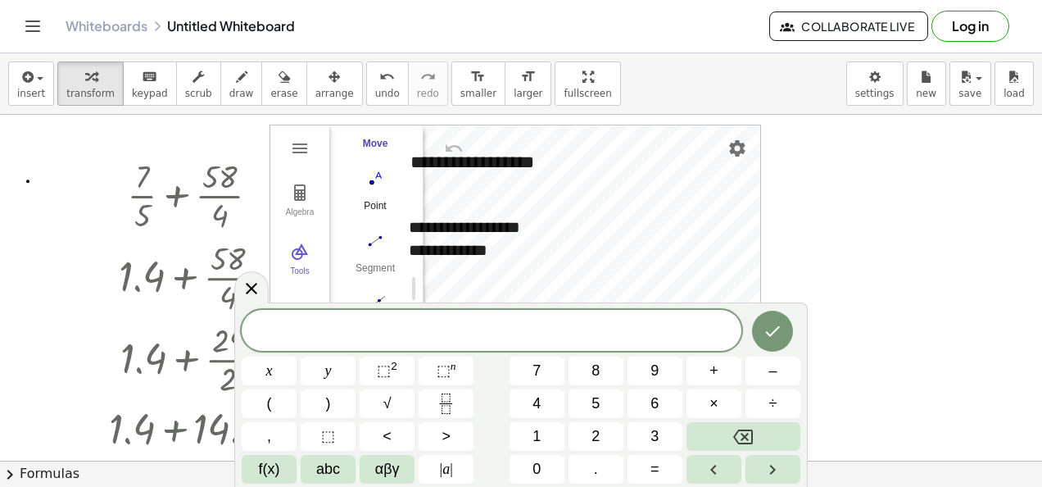
scroll to position [5, 0]
click at [375, 252] on img "Point. Select position or line, function, or curve" at bounding box center [376, 256] width 66 height 26
click at [535, 261] on div "**********" at bounding box center [515, 250] width 213 height 24
click at [778, 334] on icon "Done" at bounding box center [773, 331] width 20 height 20
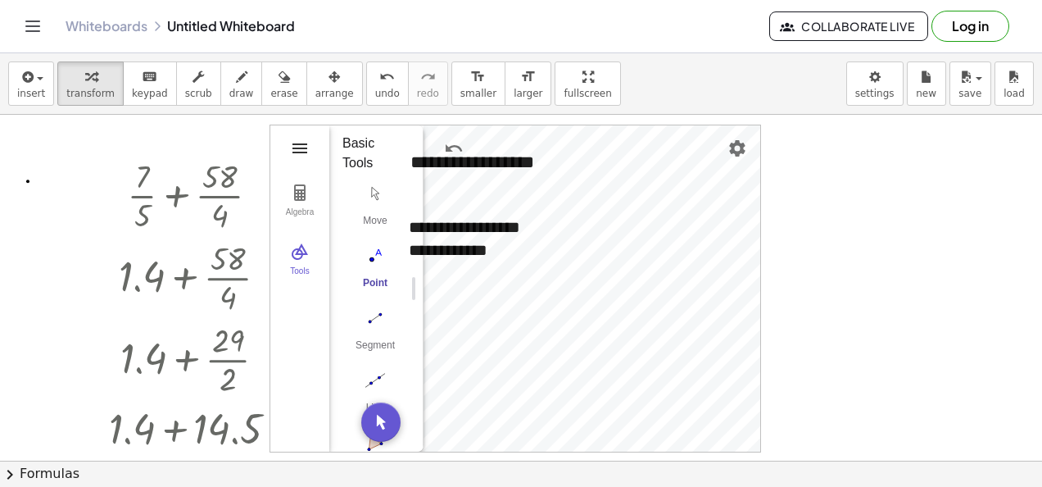
click at [303, 143] on img "Geometry" at bounding box center [300, 149] width 20 height 20
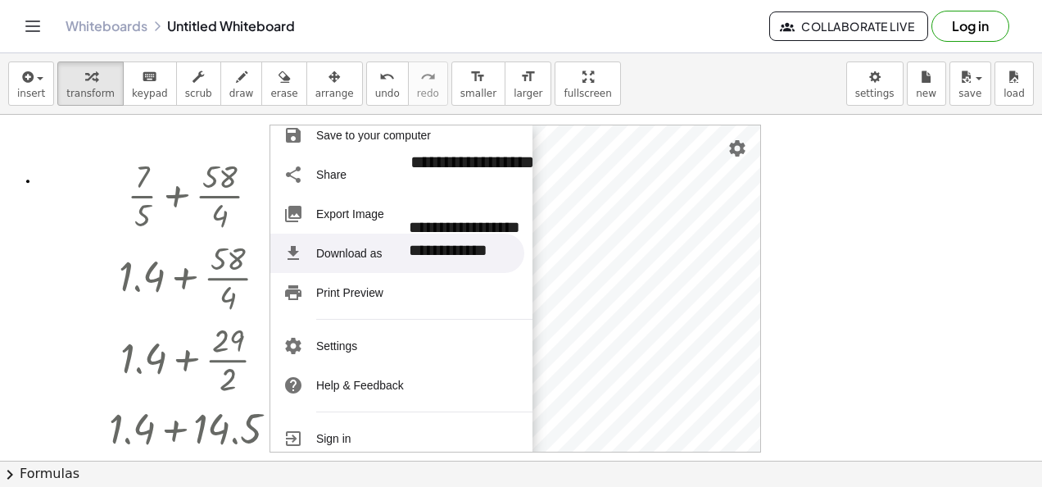
scroll to position [200, 0]
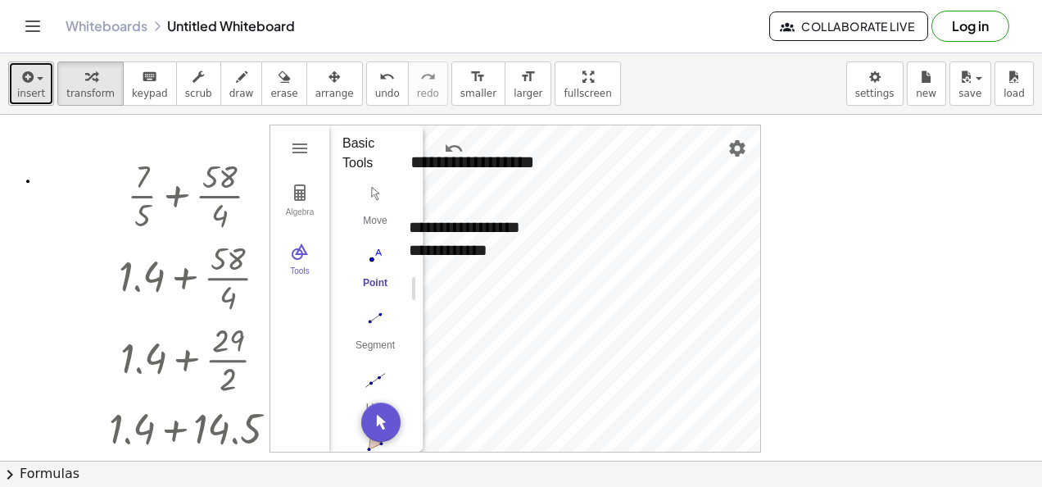
click at [23, 92] on span "insert" at bounding box center [31, 93] width 28 height 11
click at [870, 89] on body "**********" at bounding box center [521, 243] width 1042 height 487
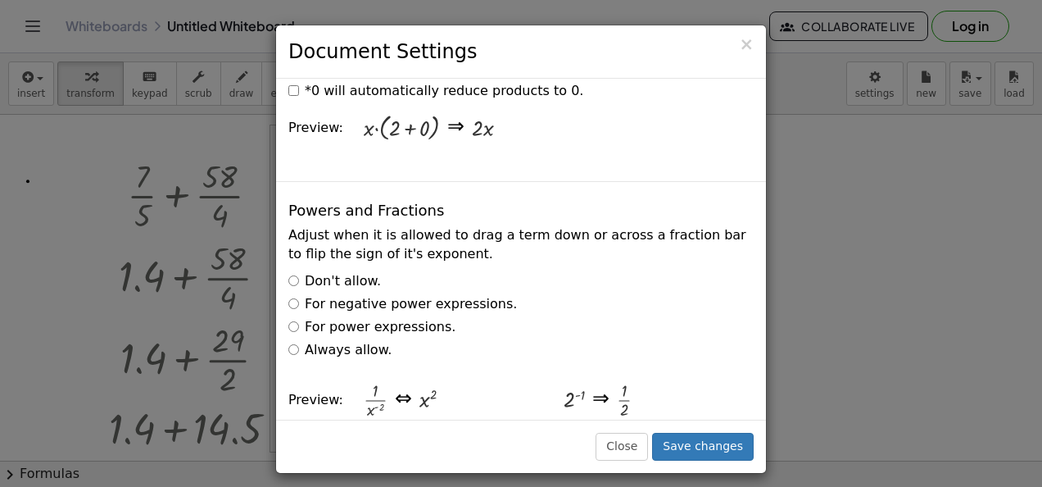
scroll to position [2541, 0]
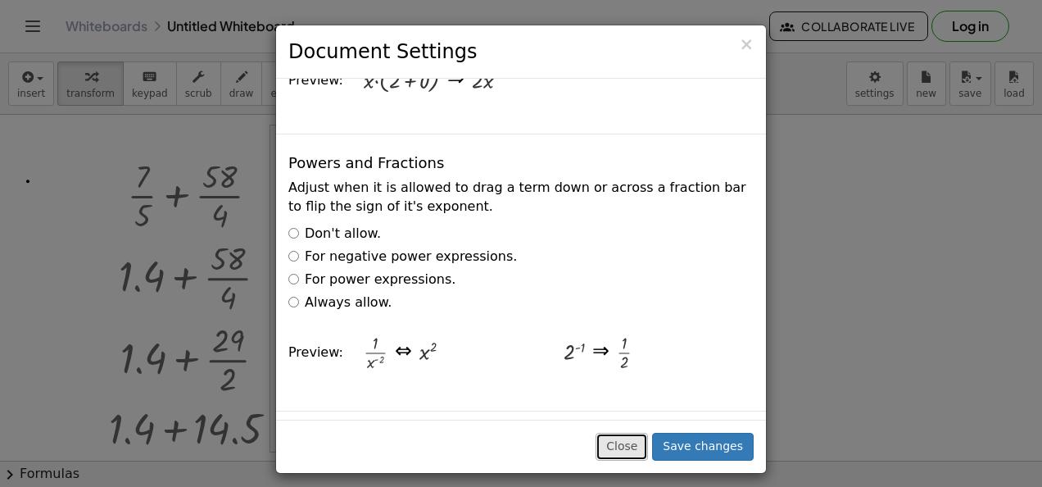
click at [634, 436] on button "Close" at bounding box center [622, 447] width 52 height 28
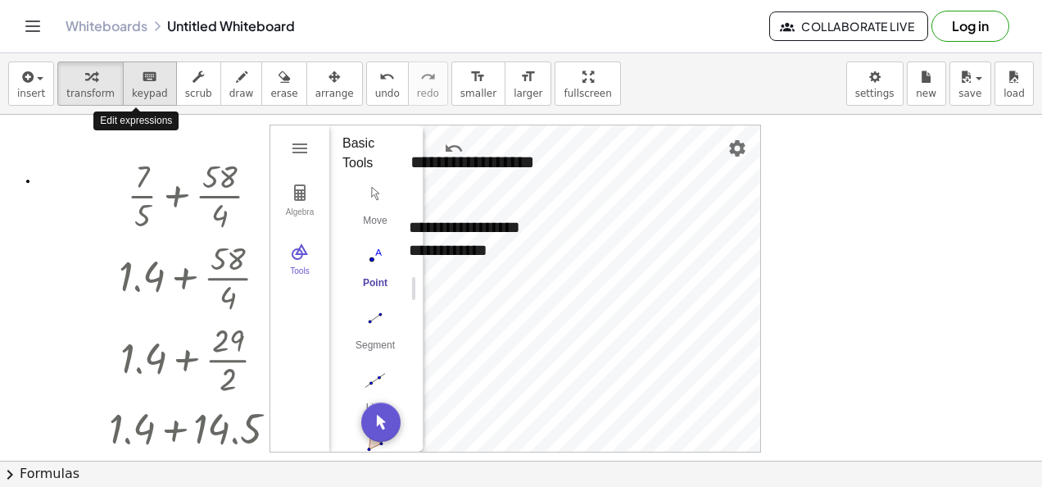
click at [125, 99] on button "keyboard keypad" at bounding box center [150, 83] width 54 height 44
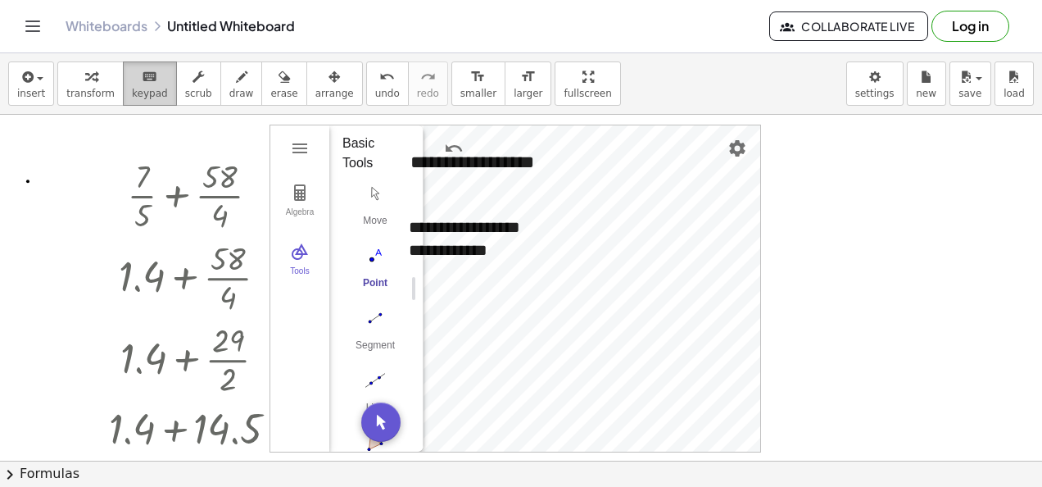
click at [132, 76] on div "keyboard" at bounding box center [150, 76] width 36 height 20
click at [307, 144] on img "Geometry" at bounding box center [300, 149] width 20 height 20
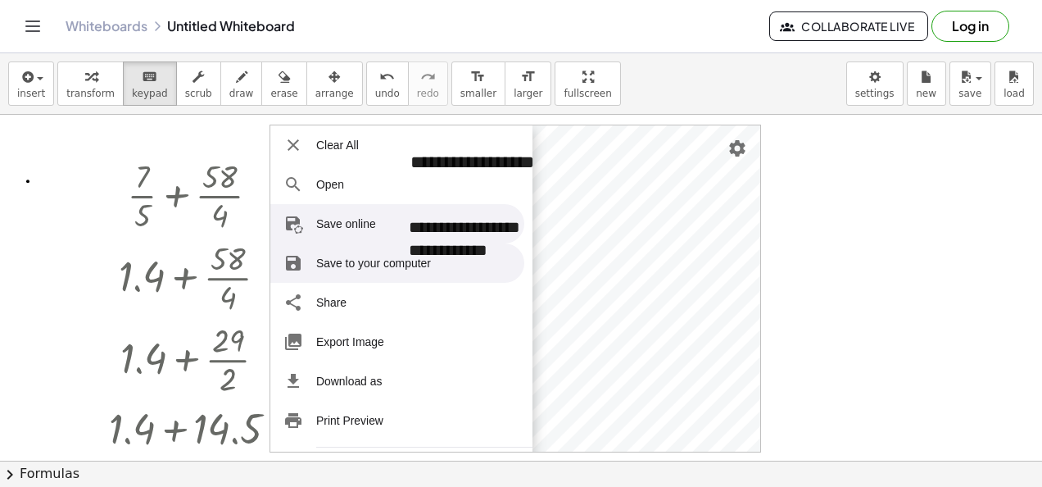
scroll to position [200, 0]
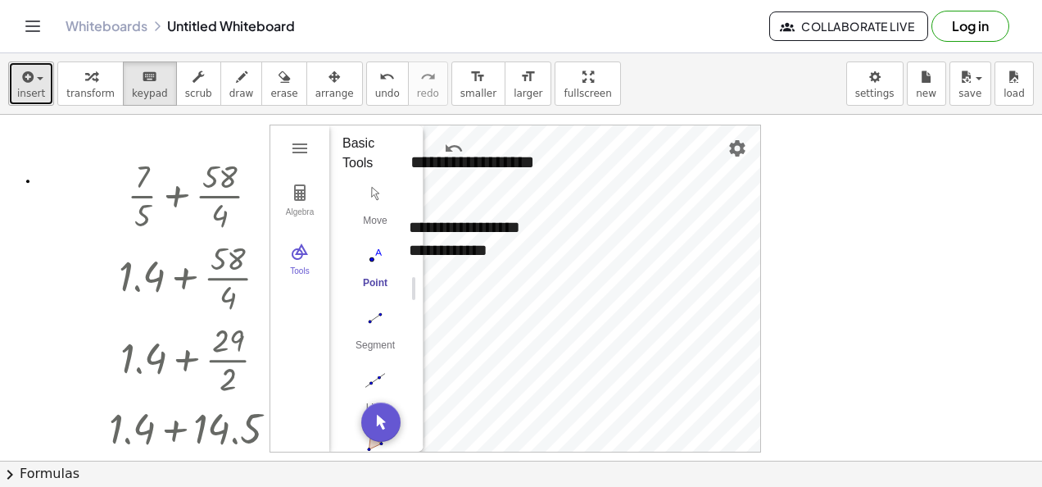
click at [23, 89] on span "insert" at bounding box center [31, 93] width 28 height 11
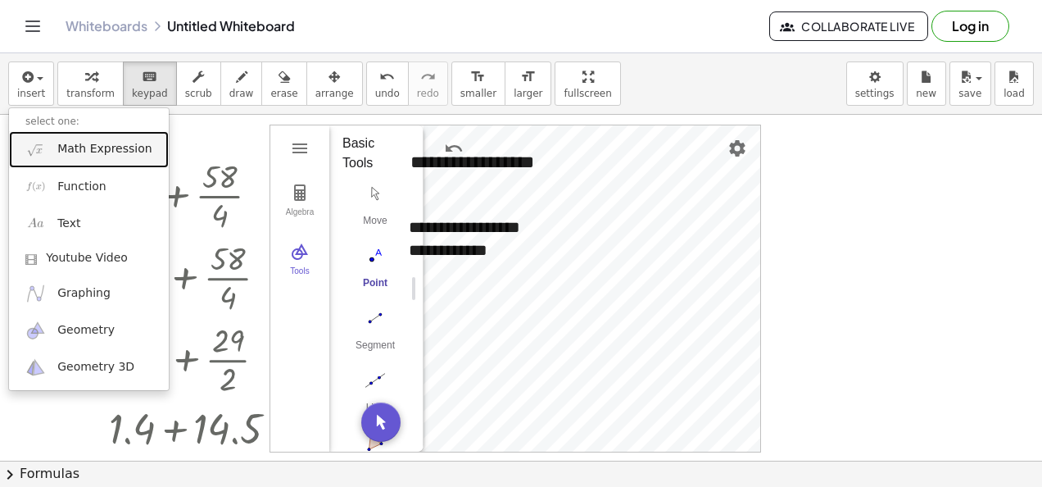
click at [57, 149] on span "Math Expression" at bounding box center [104, 149] width 94 height 16
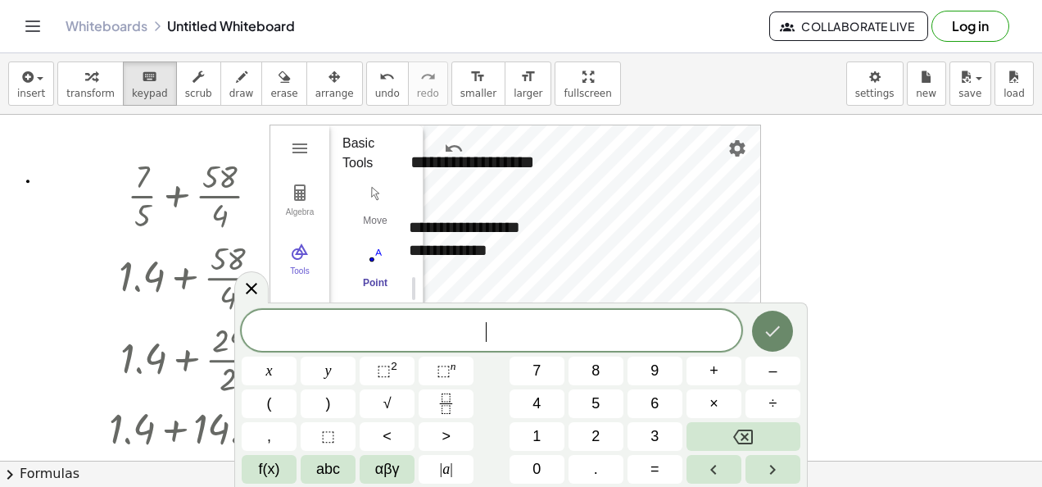
click at [770, 334] on icon "Done" at bounding box center [773, 331] width 20 height 20
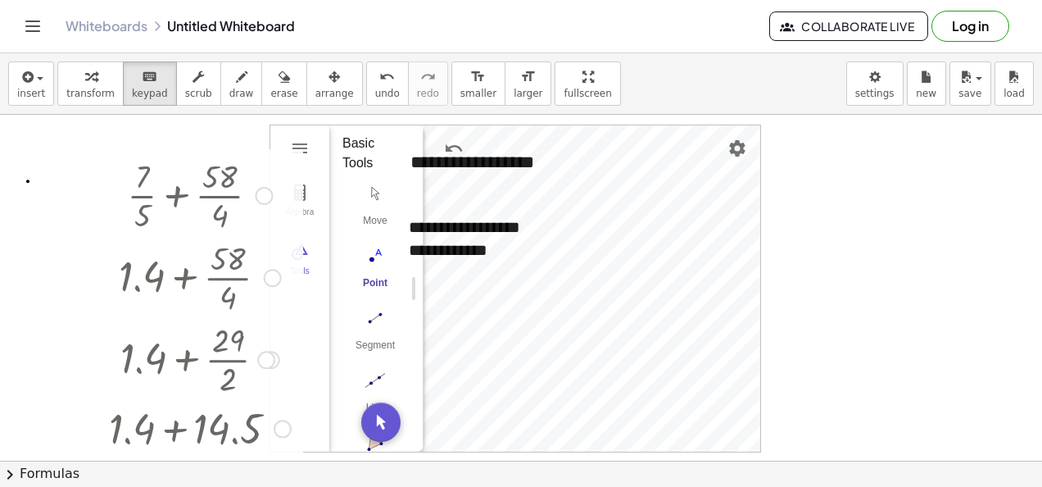
drag, startPoint x: 203, startPoint y: 255, endPoint x: 190, endPoint y: 244, distance: 16.9
click at [202, 254] on div at bounding box center [200, 276] width 198 height 82
drag, startPoint x: 139, startPoint y: 162, endPoint x: 72, endPoint y: 152, distance: 67.1
click at [137, 162] on div at bounding box center [200, 194] width 198 height 82
drag, startPoint x: 72, startPoint y: 151, endPoint x: 191, endPoint y: 318, distance: 205.1
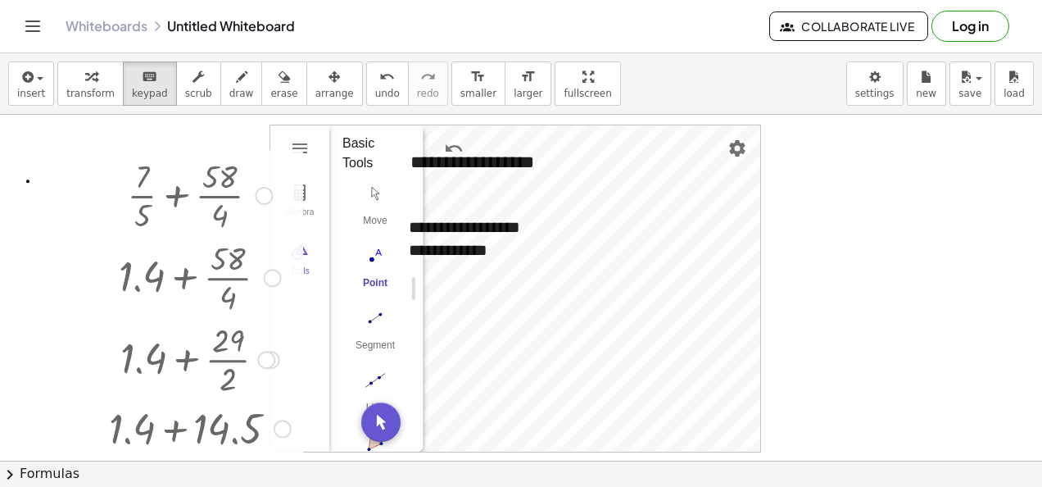
click at [191, 318] on div "**********" at bounding box center [521, 462] width 1042 height 694
click at [172, 262] on div at bounding box center [200, 276] width 198 height 82
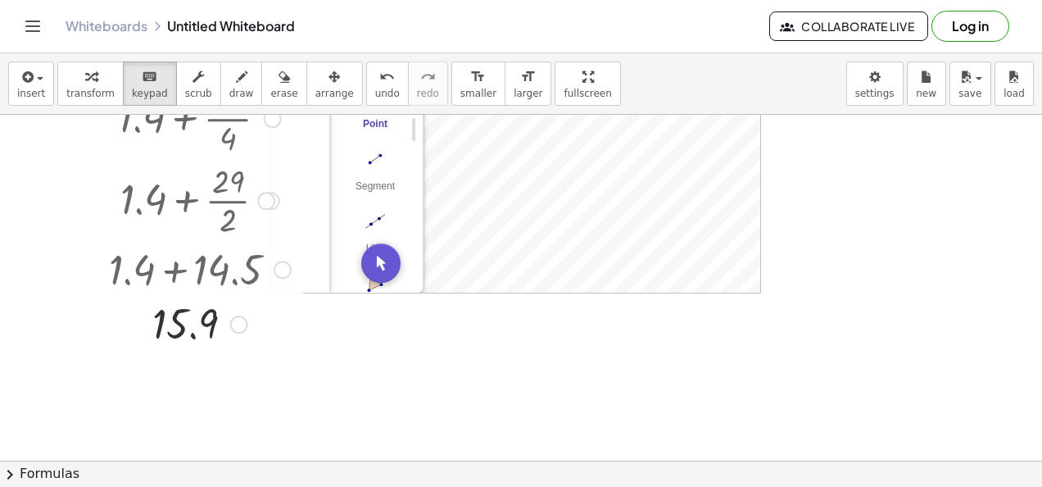
scroll to position [164, 0]
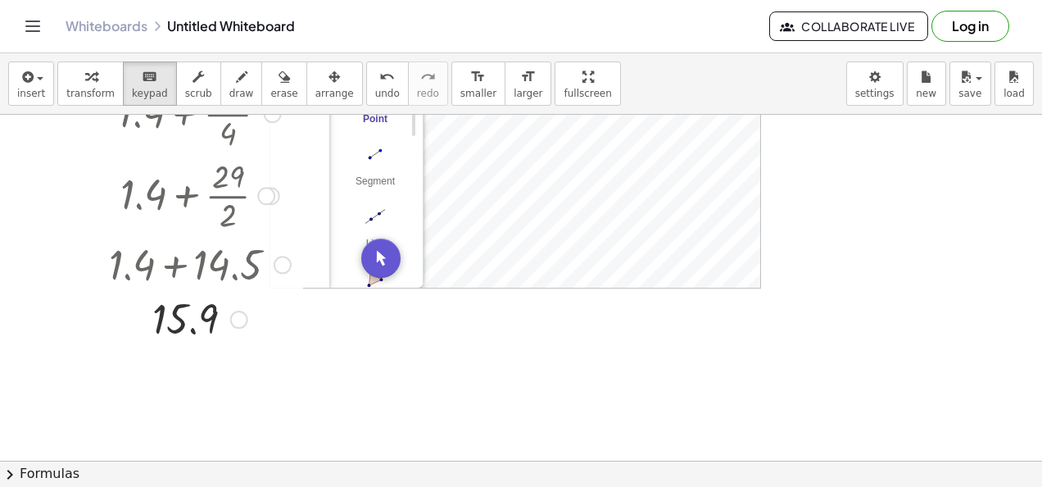
click at [293, 257] on div at bounding box center [200, 263] width 198 height 56
click at [283, 262] on div at bounding box center [283, 265] width 18 height 18
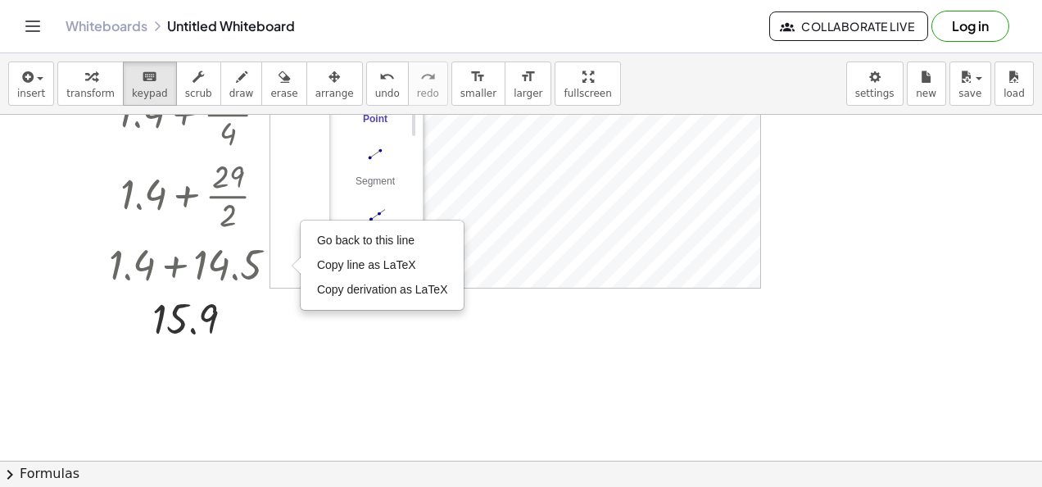
click at [561, 413] on div at bounding box center [521, 298] width 1042 height 694
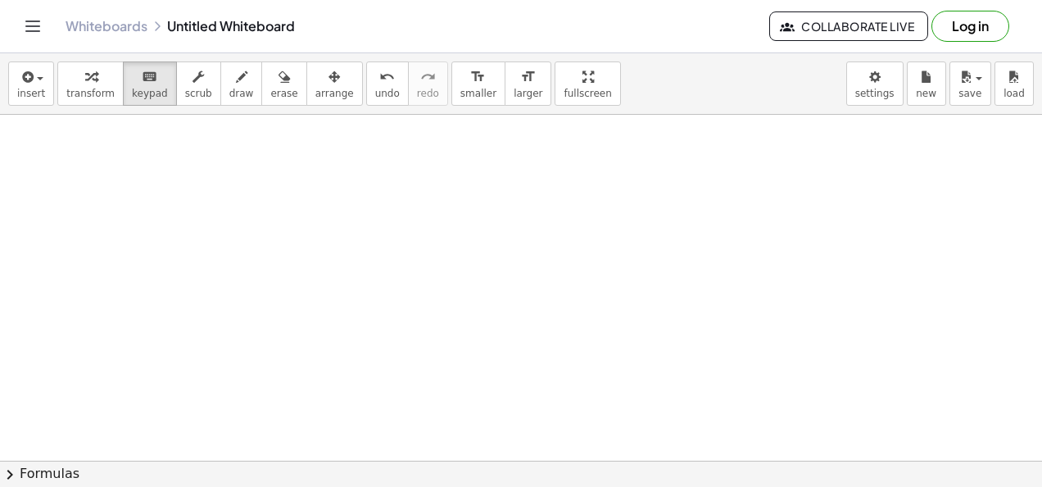
scroll to position [857, 0]
drag, startPoint x: 122, startPoint y: 202, endPoint x: 434, endPoint y: 248, distance: 315.7
click at [187, 82] on div "button" at bounding box center [198, 76] width 27 height 20
drag, startPoint x: 175, startPoint y: 170, endPoint x: 193, endPoint y: 314, distance: 144.7
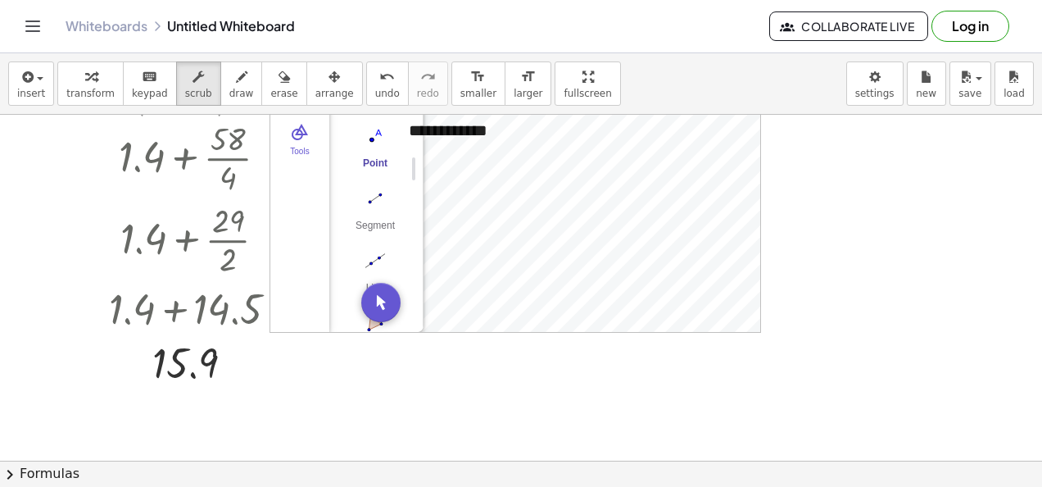
scroll to position [38, 0]
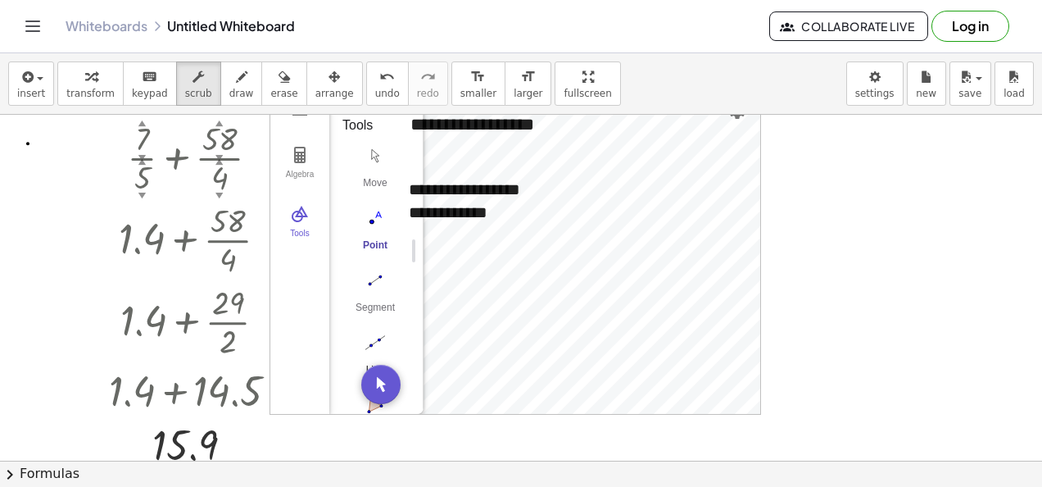
click at [387, 338] on img "Line. Select two points or positions" at bounding box center [376, 342] width 66 height 26
click at [615, 298] on div "**********" at bounding box center [521, 424] width 1042 height 694
click at [179, 100] on button "scrub" at bounding box center [198, 83] width 45 height 44
click at [207, 215] on div at bounding box center [200, 239] width 198 height 82
click at [100, 192] on div at bounding box center [96, 293] width 25 height 364
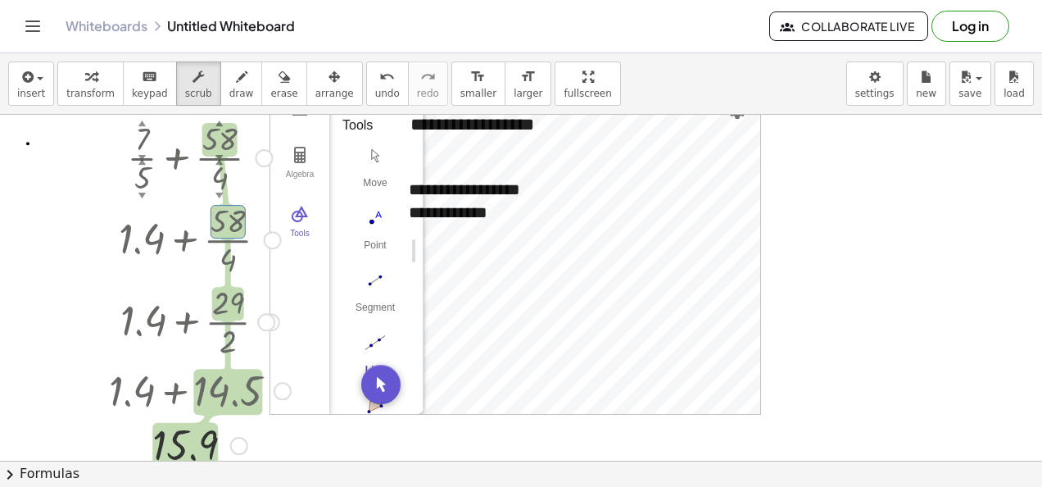
click at [133, 161] on div at bounding box center [200, 157] width 198 height 82
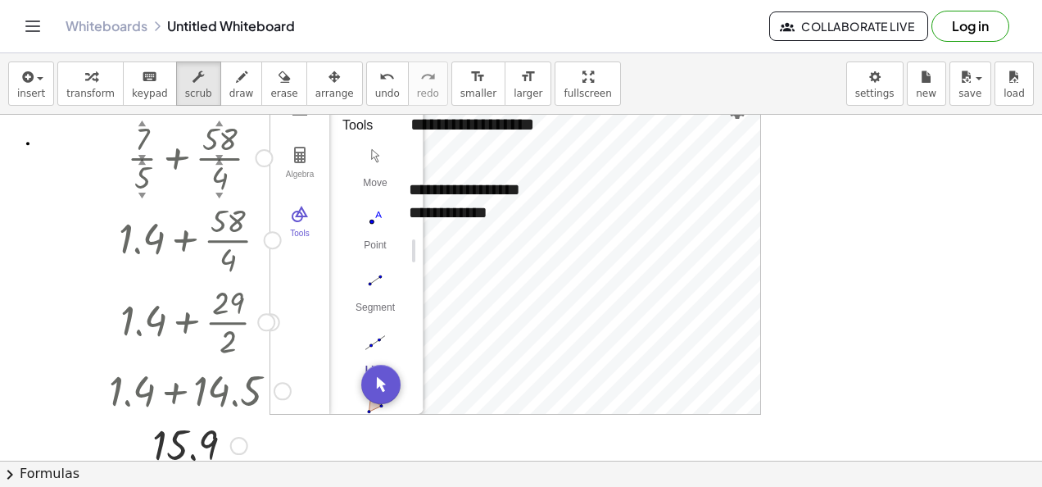
click at [146, 172] on div at bounding box center [200, 157] width 198 height 82
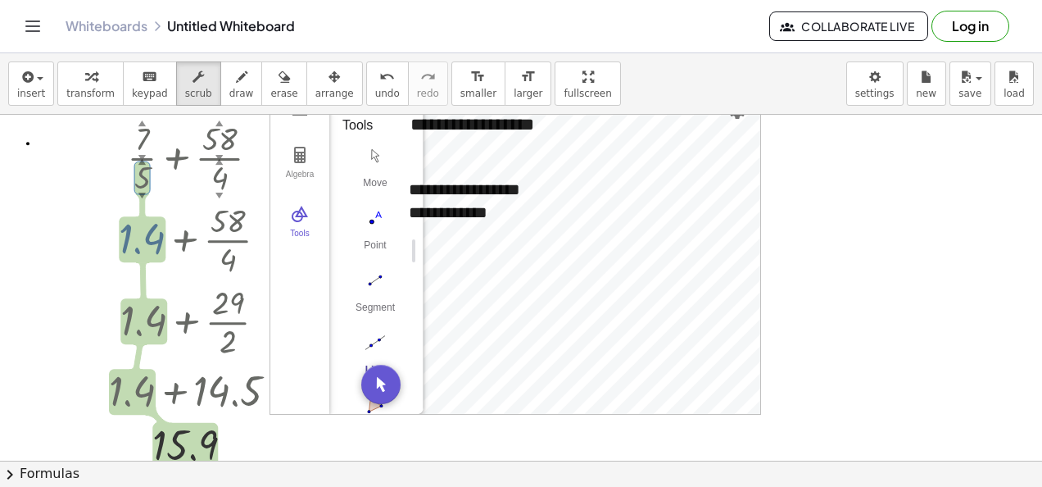
drag, startPoint x: 149, startPoint y: 208, endPoint x: 244, endPoint y: 286, distance: 122.9
click at [185, 158] on div "+ · 7 ▲ ▼ · 5 ▲ ▼ + · 58 ▲ ▼ · 4 ▲ ▼ + 1.4 + · 58 · 4 Go back to this line Copy…" at bounding box center [185, 158] width 0 height 0
click at [229, 97] on span "draw" at bounding box center [241, 93] width 25 height 11
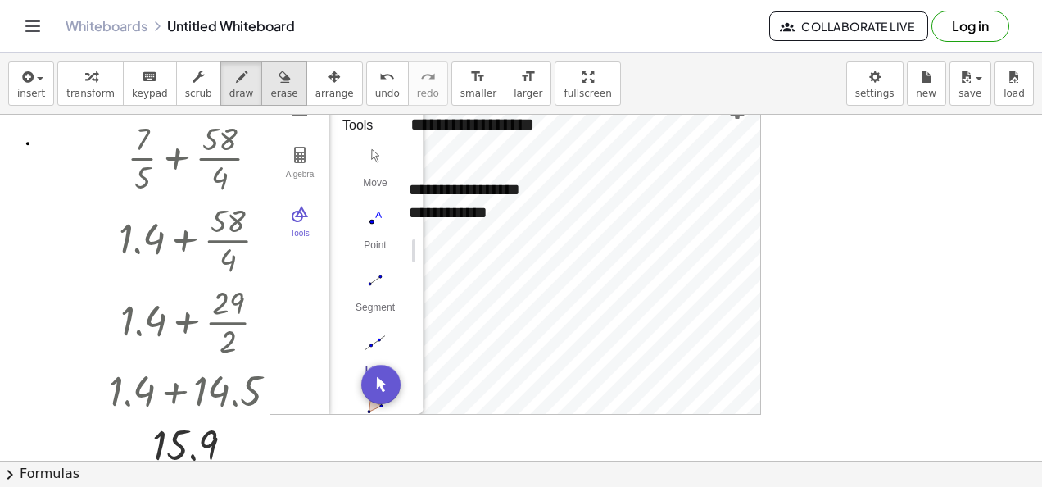
click at [279, 84] on icon "button" at bounding box center [284, 77] width 11 height 20
drag, startPoint x: 125, startPoint y: 148, endPoint x: 229, endPoint y: 283, distance: 170.6
click at [229, 283] on div at bounding box center [521, 424] width 1042 height 694
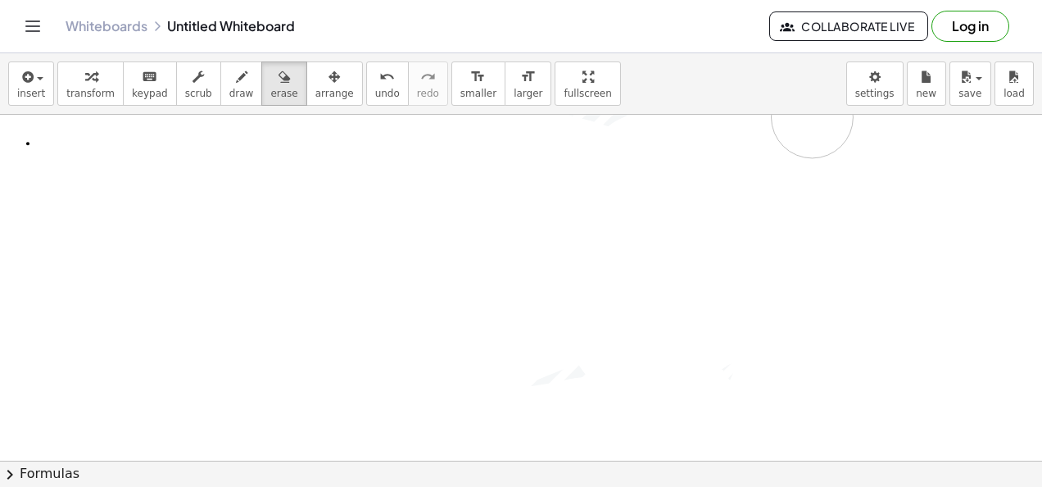
drag, startPoint x: 143, startPoint y: 165, endPoint x: 797, endPoint y: 111, distance: 655.4
click at [806, 115] on div at bounding box center [521, 424] width 1042 height 694
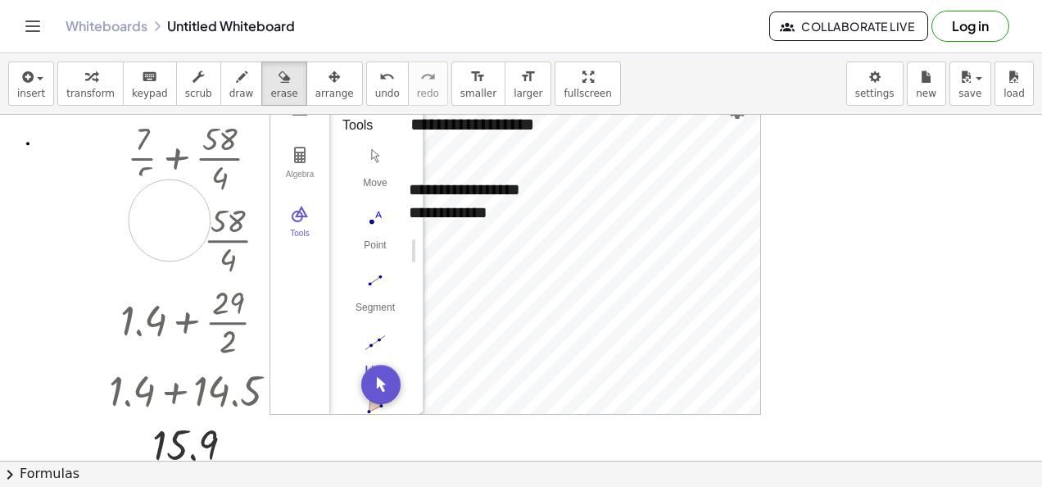
drag, startPoint x: 57, startPoint y: 203, endPoint x: 460, endPoint y: 233, distance: 404.3
click at [468, 249] on div at bounding box center [521, 424] width 1042 height 694
drag, startPoint x: 159, startPoint y: 198, endPoint x: 453, endPoint y: 184, distance: 294.5
click at [439, 213] on div at bounding box center [521, 424] width 1042 height 694
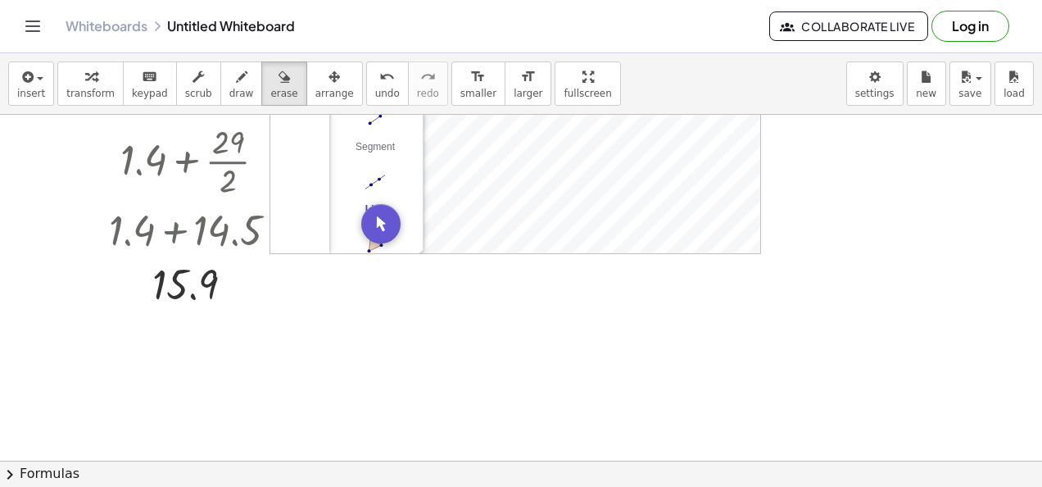
scroll to position [284, 0]
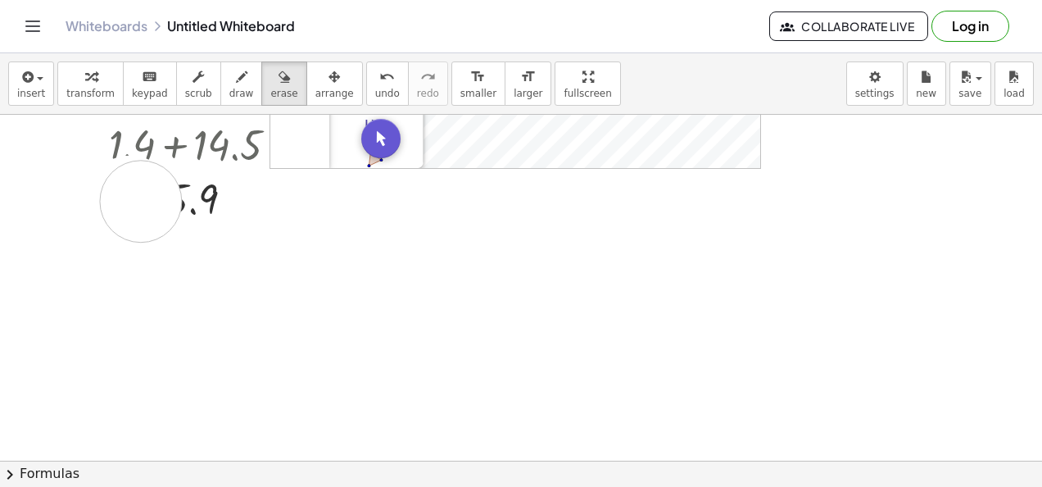
drag, startPoint x: 141, startPoint y: 200, endPoint x: 228, endPoint y: 201, distance: 86.9
click at [228, 201] on div at bounding box center [521, 178] width 1042 height 694
click at [401, 267] on div at bounding box center [521, 178] width 1042 height 694
click at [397, 204] on div at bounding box center [521, 178] width 1042 height 694
click at [229, 79] on div "button" at bounding box center [241, 76] width 25 height 20
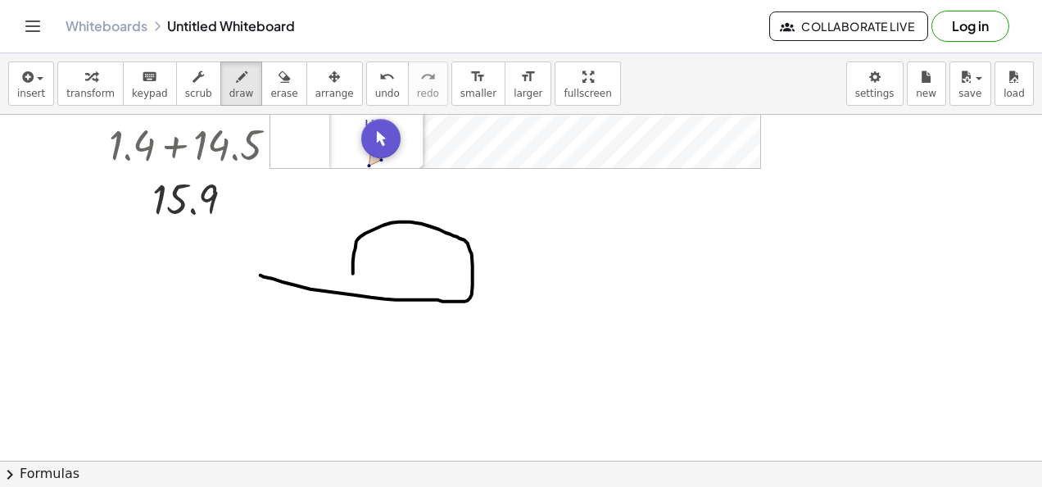
drag, startPoint x: 261, startPoint y: 274, endPoint x: 374, endPoint y: 328, distance: 125.4
click at [372, 326] on div at bounding box center [521, 178] width 1042 height 694
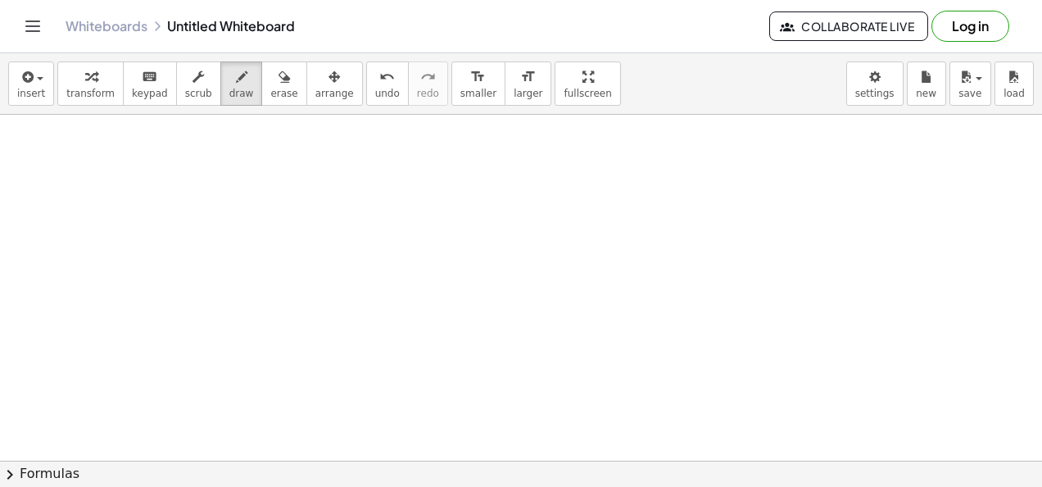
scroll to position [693, 0]
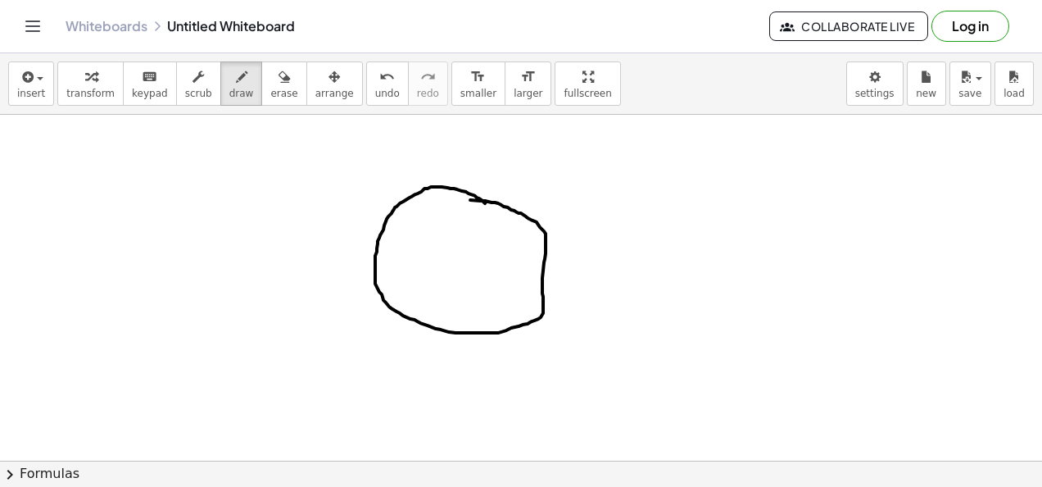
drag, startPoint x: 484, startPoint y: 200, endPoint x: 431, endPoint y: 190, distance: 53.4
click at [445, 194] on div at bounding box center [521, 115] width 1042 height 1388
click at [375, 88] on span "undo" at bounding box center [387, 93] width 25 height 11
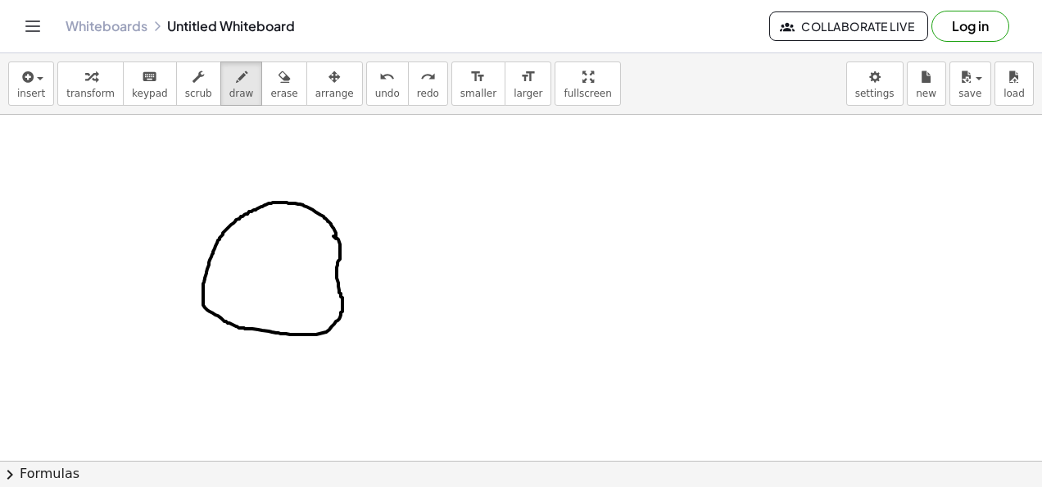
drag, startPoint x: 336, startPoint y: 237, endPoint x: 329, endPoint y: 229, distance: 11.0
click at [329, 229] on div at bounding box center [521, 115] width 1042 height 1388
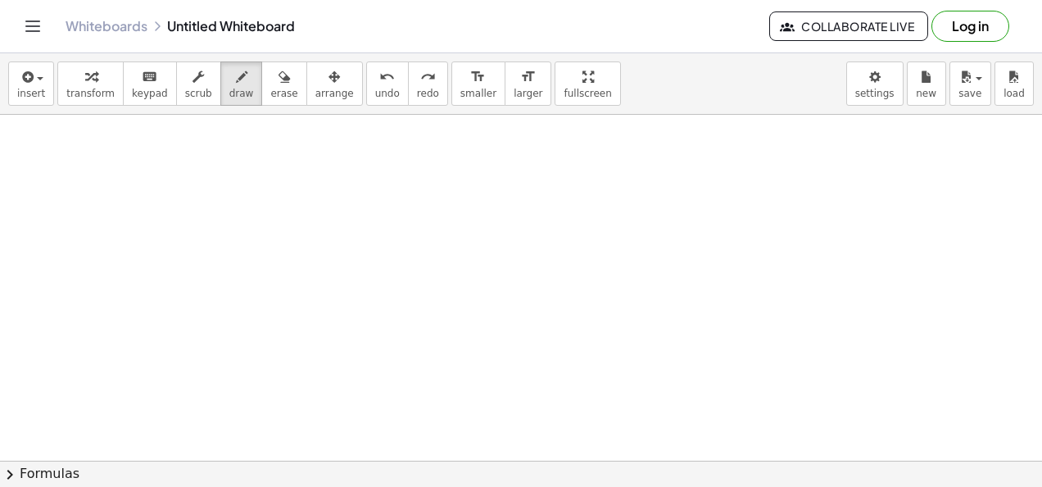
drag, startPoint x: 357, startPoint y: 85, endPoint x: 257, endPoint y: 205, distance: 156.5
click at [375, 90] on span "undo" at bounding box center [387, 93] width 25 height 11
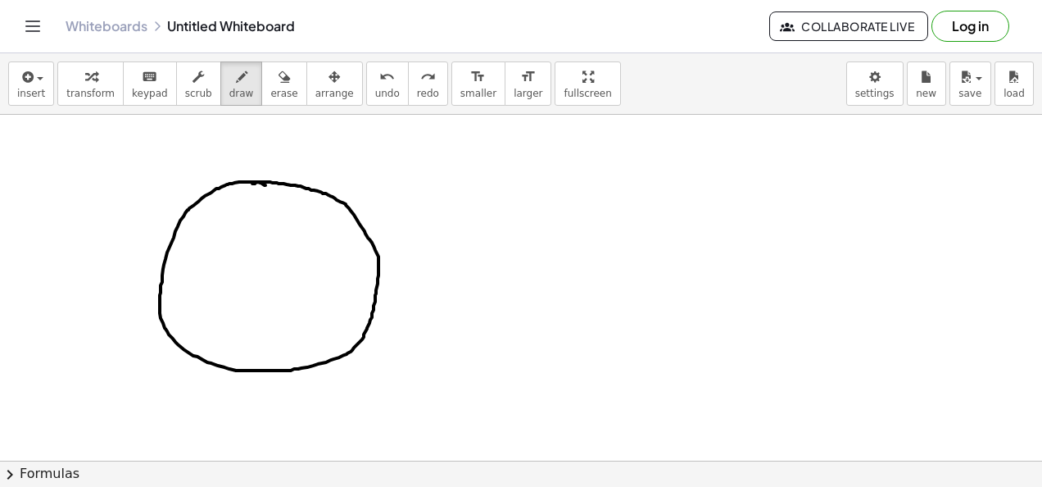
drag, startPoint x: 261, startPoint y: 181, endPoint x: 252, endPoint y: 182, distance: 8.2
click at [252, 182] on div at bounding box center [521, 115] width 1042 height 1388
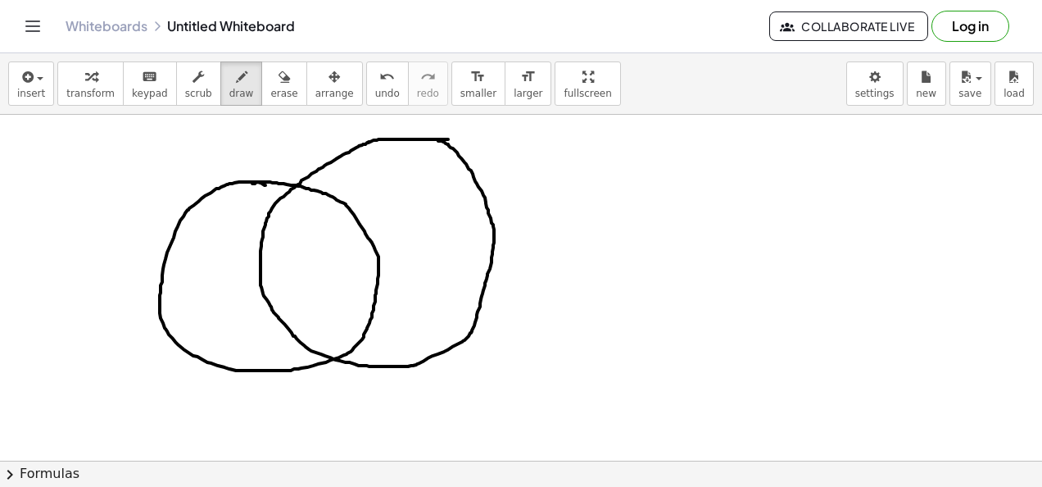
drag, startPoint x: 448, startPoint y: 138, endPoint x: 418, endPoint y: 134, distance: 30.5
click at [420, 136] on div at bounding box center [521, 115] width 1042 height 1388
click at [375, 82] on div "undo" at bounding box center [387, 76] width 25 height 20
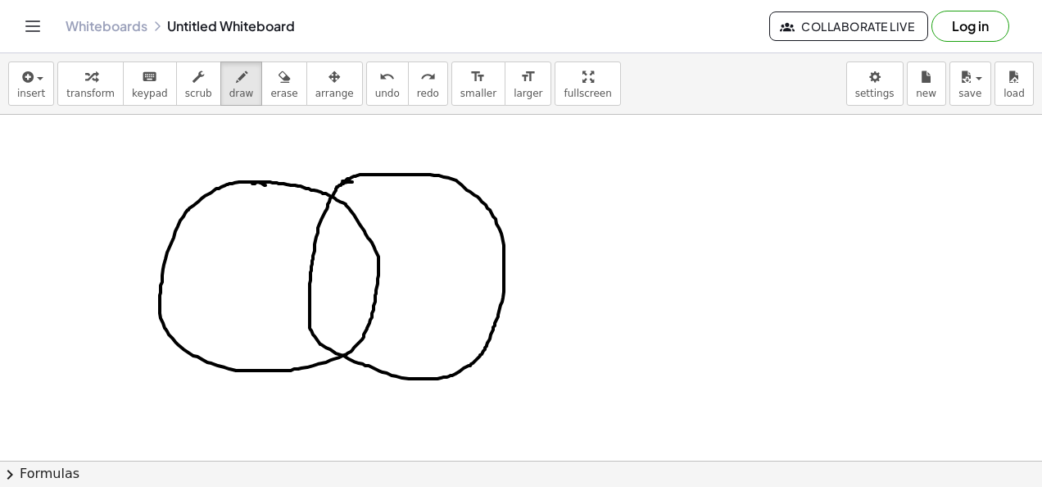
drag, startPoint x: 352, startPoint y: 180, endPoint x: 343, endPoint y: 179, distance: 9.9
click at [343, 179] on div at bounding box center [521, 115] width 1042 height 1388
drag, startPoint x: 326, startPoint y: 200, endPoint x: 348, endPoint y: 231, distance: 38.2
click at [366, 231] on div at bounding box center [521, 115] width 1042 height 1388
drag, startPoint x: 321, startPoint y: 218, endPoint x: 370, endPoint y: 244, distance: 55.7
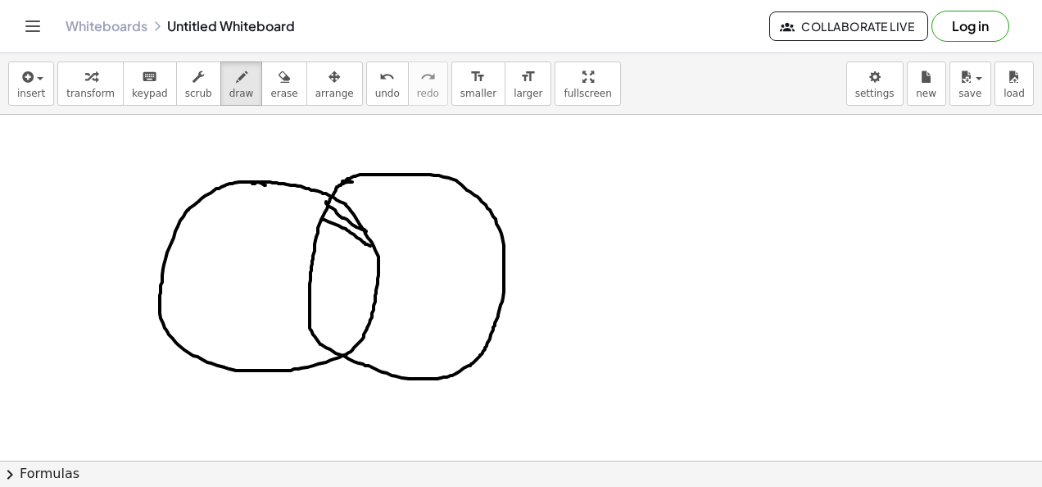
click at [370, 244] on div at bounding box center [521, 115] width 1042 height 1388
drag, startPoint x: 316, startPoint y: 230, endPoint x: 339, endPoint y: 260, distance: 37.4
click at [377, 275] on div at bounding box center [521, 115] width 1042 height 1388
drag, startPoint x: 316, startPoint y: 248, endPoint x: 351, endPoint y: 284, distance: 49.9
click at [364, 288] on div at bounding box center [521, 115] width 1042 height 1388
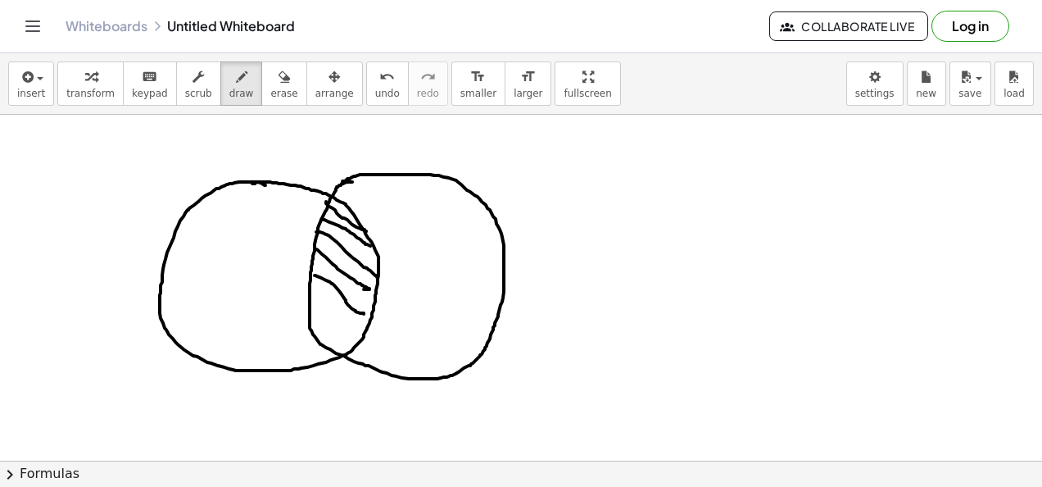
drag, startPoint x: 315, startPoint y: 274, endPoint x: 364, endPoint y: 312, distance: 62.5
click at [364, 312] on div at bounding box center [521, 115] width 1042 height 1388
drag, startPoint x: 312, startPoint y: 295, endPoint x: 344, endPoint y: 328, distance: 45.8
click at [358, 342] on div at bounding box center [521, 115] width 1042 height 1388
drag, startPoint x: 317, startPoint y: 310, endPoint x: 334, endPoint y: 234, distance: 78.0
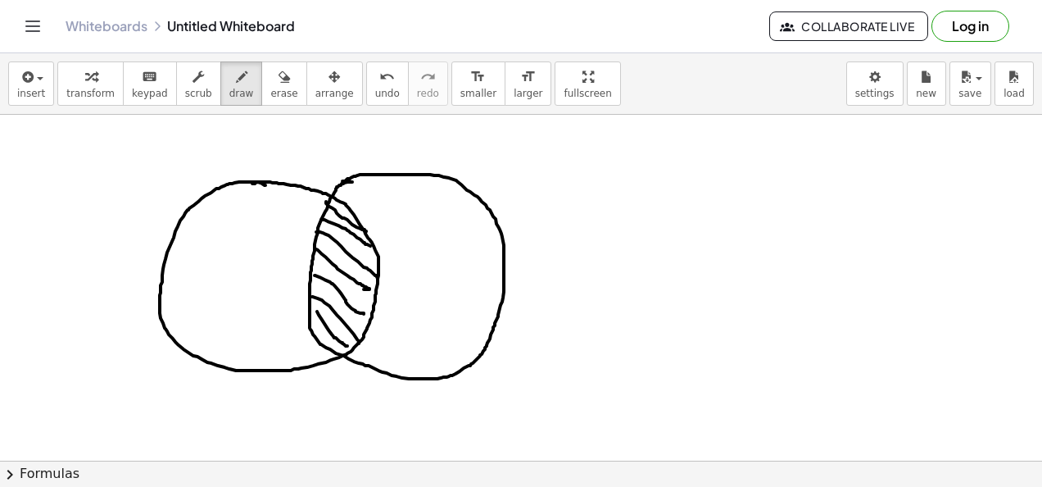
click at [348, 344] on div at bounding box center [521, 115] width 1042 height 1388
drag, startPoint x: 338, startPoint y: 208, endPoint x: 319, endPoint y: 338, distance: 130.9
click at [319, 338] on div at bounding box center [521, 115] width 1042 height 1388
drag, startPoint x: 354, startPoint y: 220, endPoint x: 343, endPoint y: 343, distance: 123.5
click at [343, 343] on div at bounding box center [521, 115] width 1042 height 1388
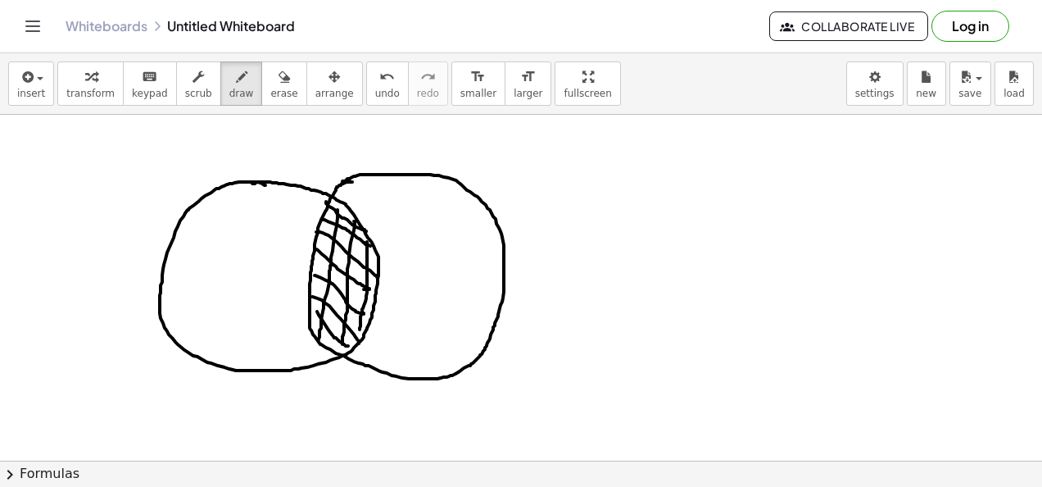
drag, startPoint x: 367, startPoint y: 240, endPoint x: 349, endPoint y: 331, distance: 92.7
click at [357, 328] on div at bounding box center [521, 115] width 1042 height 1388
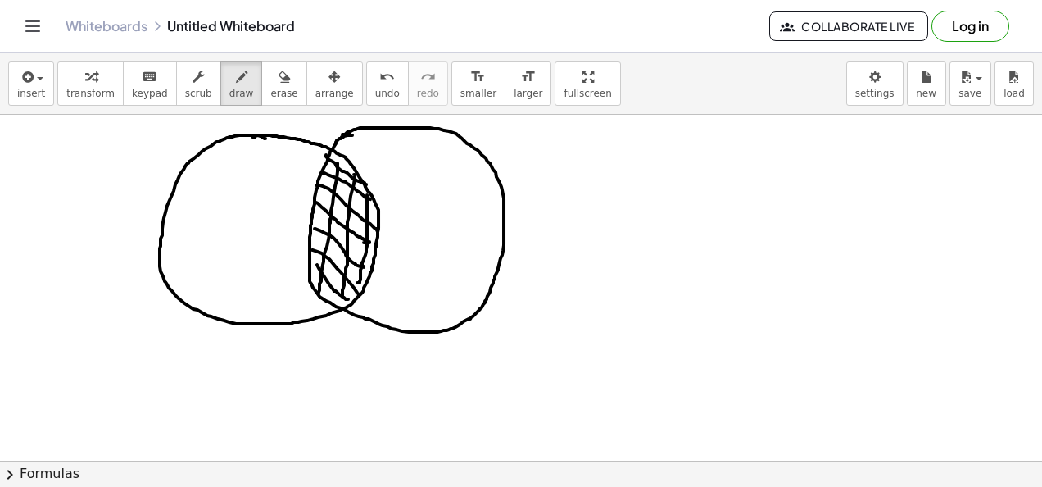
scroll to position [775, 0]
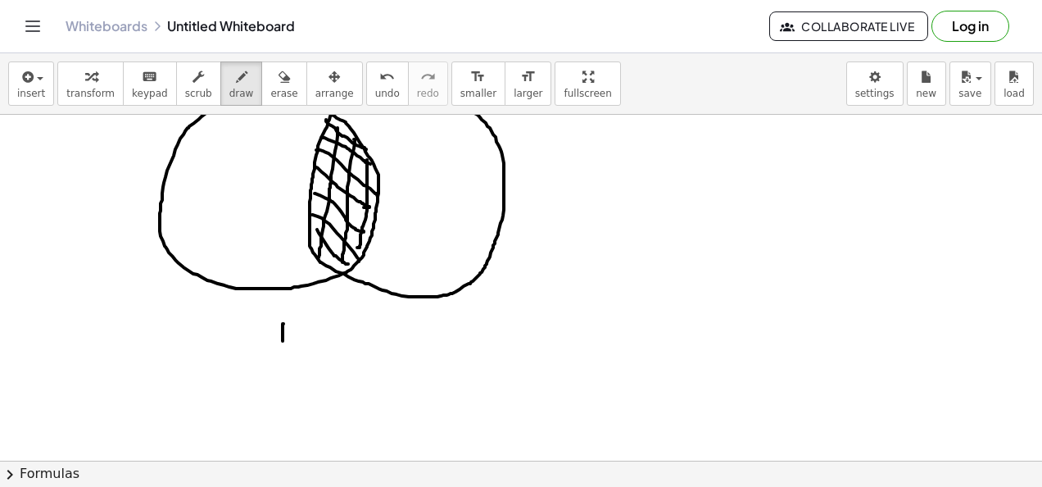
drag, startPoint x: 284, startPoint y: 322, endPoint x: 273, endPoint y: 358, distance: 37.6
click at [282, 366] on div at bounding box center [521, 33] width 1042 height 1388
drag, startPoint x: 280, startPoint y: 326, endPoint x: 315, endPoint y: 340, distance: 37.1
click at [288, 340] on div at bounding box center [521, 33] width 1042 height 1388
drag, startPoint x: 316, startPoint y: 339, endPoint x: 329, endPoint y: 349, distance: 16.4
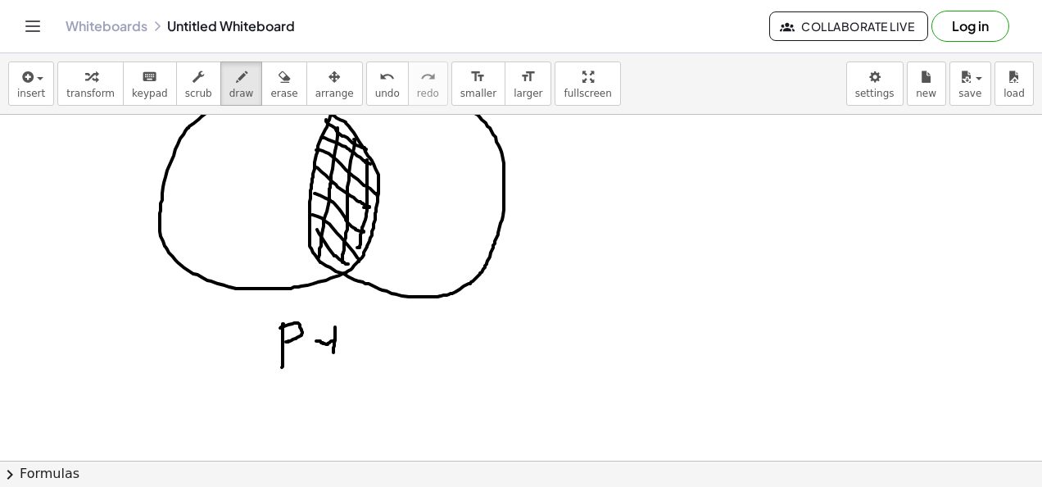
click at [330, 361] on div at bounding box center [521, 33] width 1042 height 1388
drag, startPoint x: 384, startPoint y: 321, endPoint x: 370, endPoint y: 380, distance: 60.6
click at [370, 380] on div at bounding box center [521, 33] width 1042 height 1388
drag, startPoint x: 357, startPoint y: 352, endPoint x: 407, endPoint y: 356, distance: 50.2
click at [407, 356] on div at bounding box center [521, 33] width 1042 height 1388
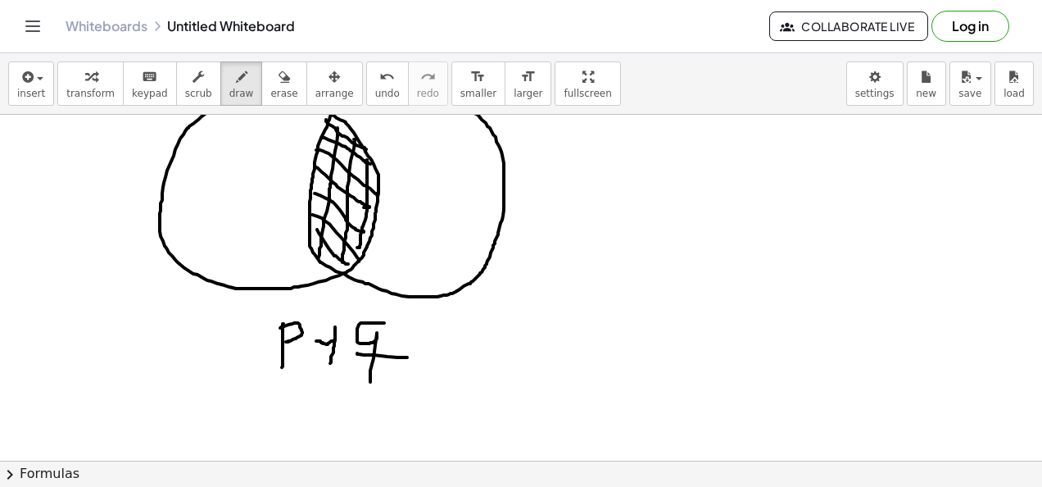
drag, startPoint x: 602, startPoint y: 346, endPoint x: 547, endPoint y: 313, distance: 64.0
click at [547, 313] on div at bounding box center [521, 33] width 1042 height 1388
click at [590, 280] on div at bounding box center [521, 33] width 1042 height 1388
click at [31, 82] on icon "button" at bounding box center [26, 77] width 15 height 20
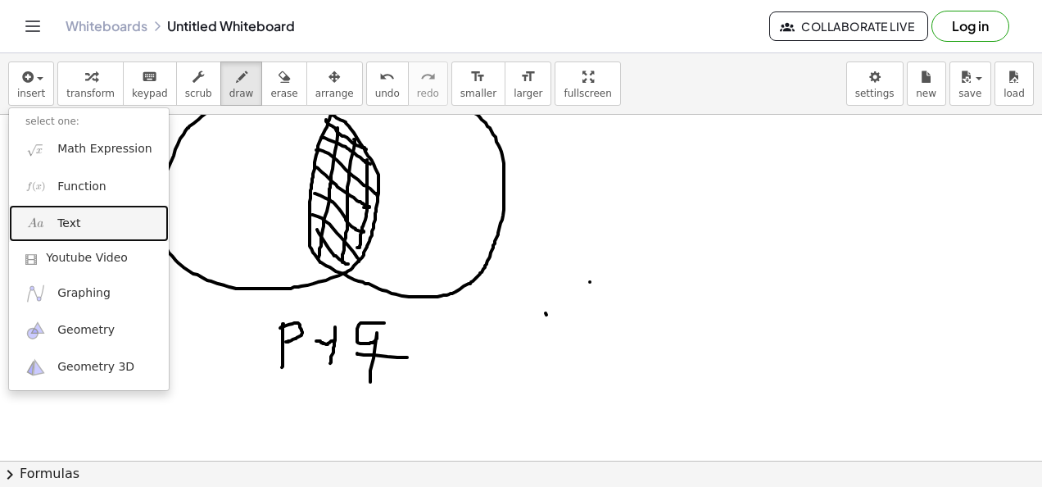
click at [105, 216] on link "Text" at bounding box center [89, 223] width 160 height 37
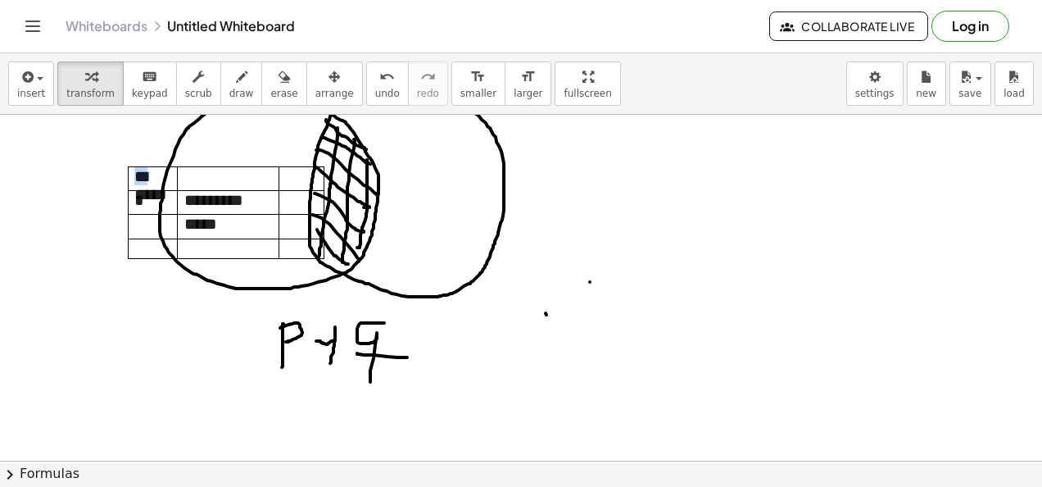
drag, startPoint x: 143, startPoint y: 175, endPoint x: 111, endPoint y: 220, distance: 54.6
click at [111, 220] on div "**********" at bounding box center [521, 33] width 1042 height 1388
drag, startPoint x: 97, startPoint y: 270, endPoint x: 111, endPoint y: 277, distance: 15.4
click at [97, 274] on div at bounding box center [521, 33] width 1042 height 1388
click at [176, 183] on td "* *****" at bounding box center [153, 178] width 49 height 24
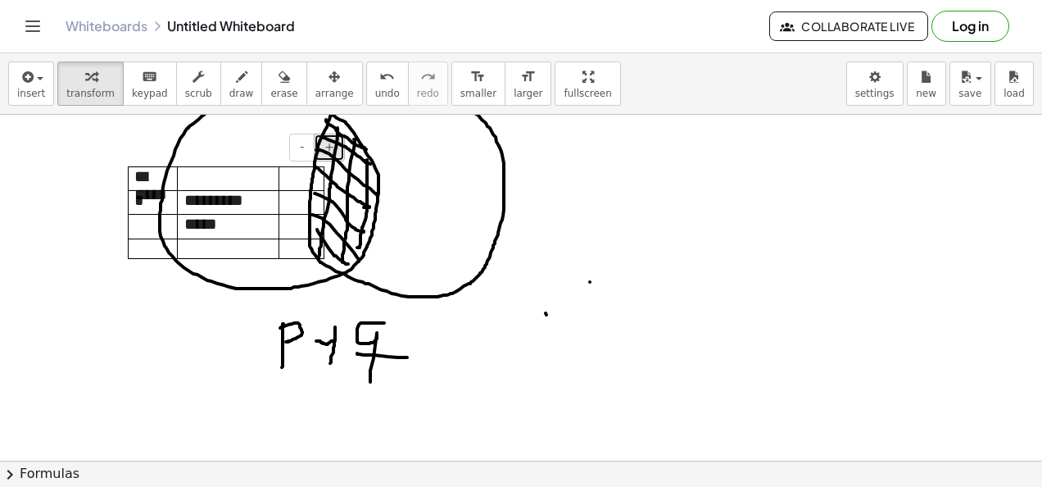
click at [331, 145] on span "+" at bounding box center [330, 146] width 10 height 13
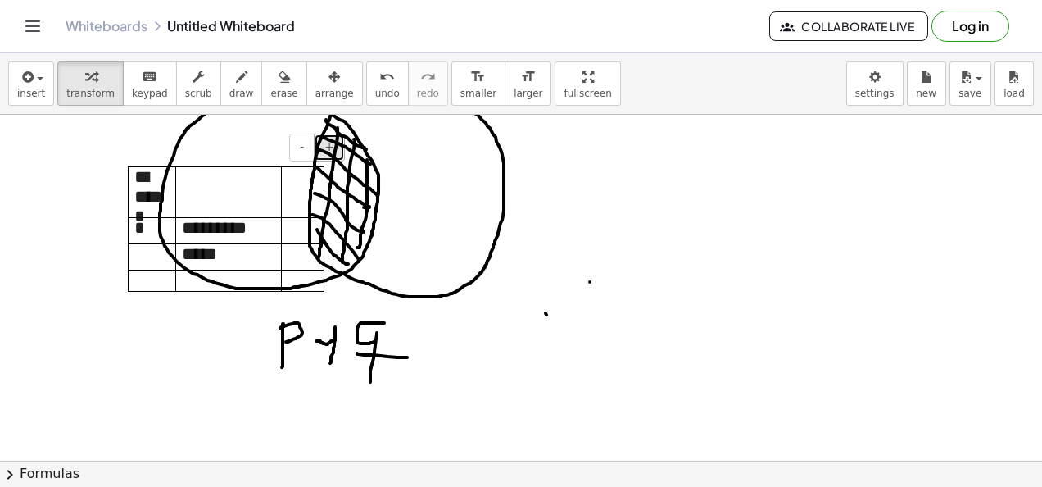
click at [331, 145] on span "+" at bounding box center [330, 146] width 10 height 13
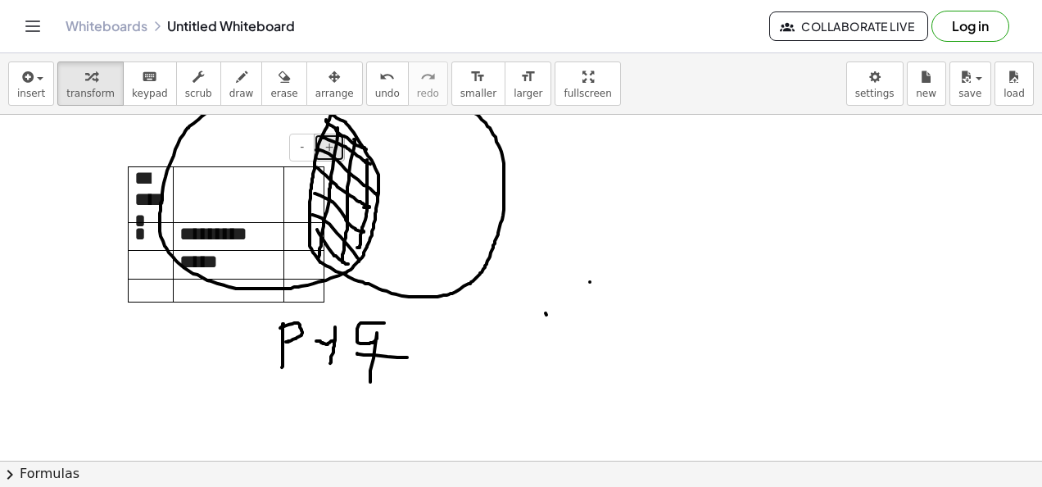
click at [331, 145] on span "+" at bounding box center [330, 146] width 10 height 13
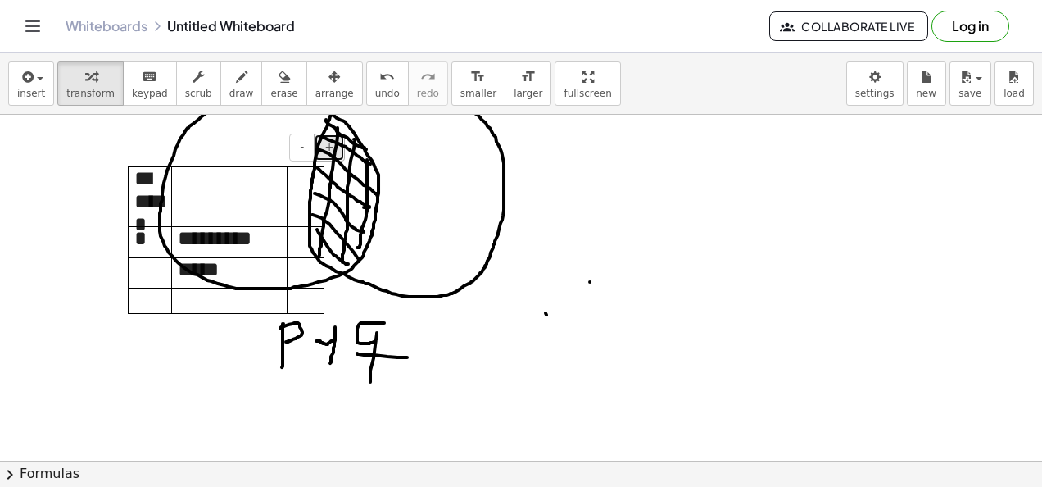
click at [331, 145] on span "+" at bounding box center [330, 146] width 10 height 13
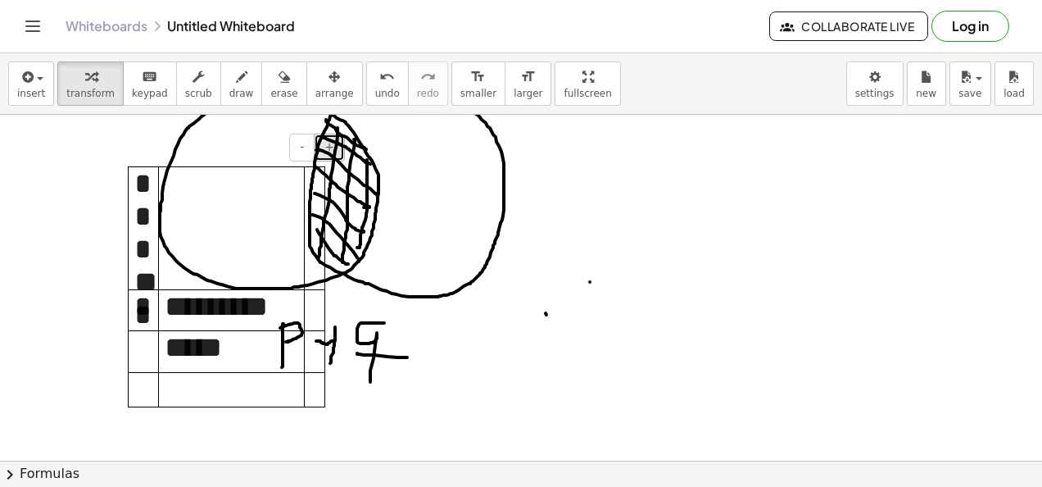
click at [331, 145] on span "+" at bounding box center [330, 146] width 10 height 13
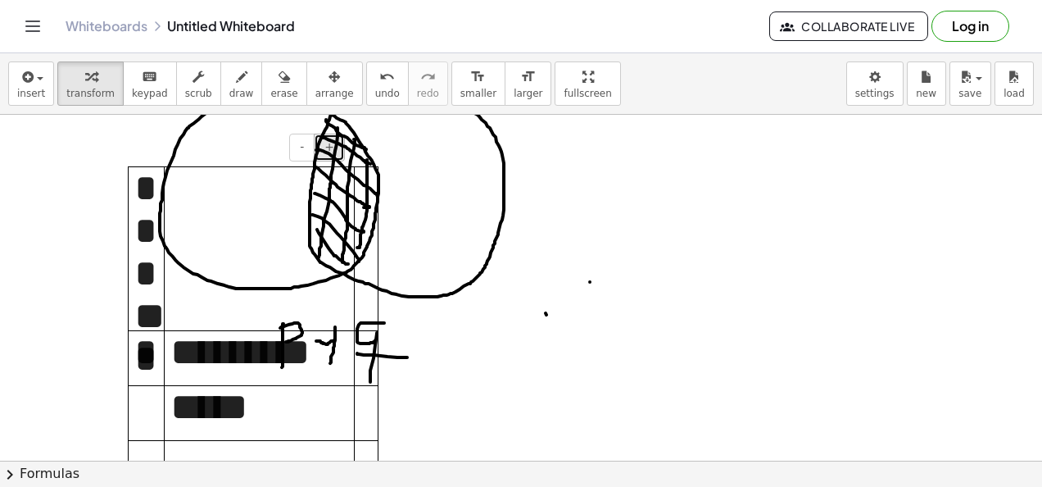
click at [331, 145] on span "+" at bounding box center [330, 146] width 10 height 13
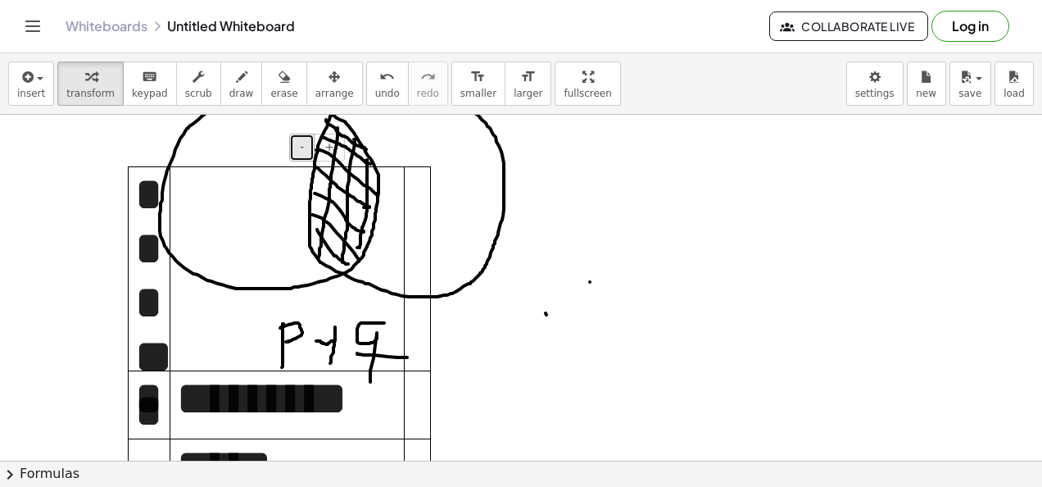
click at [302, 151] on span "-" at bounding box center [302, 146] width 4 height 13
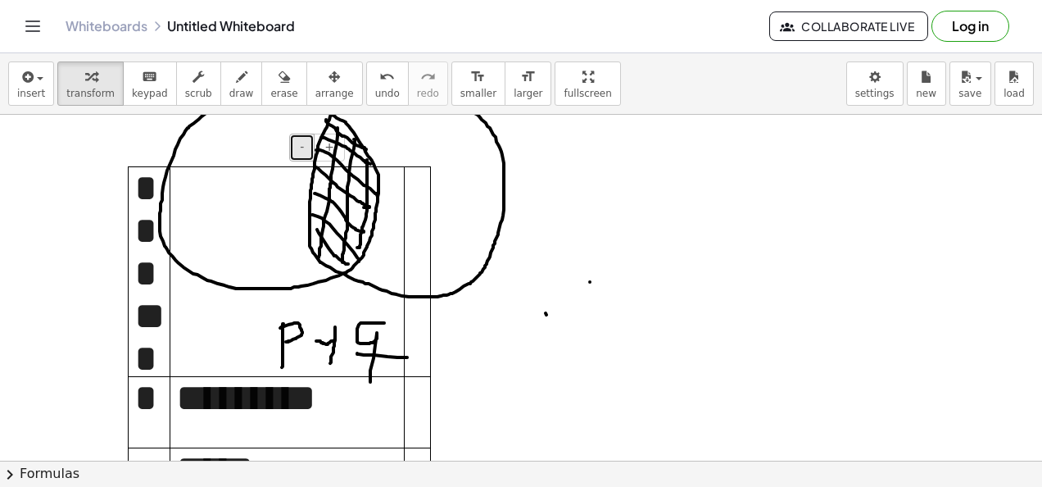
click at [302, 151] on span "-" at bounding box center [302, 146] width 4 height 13
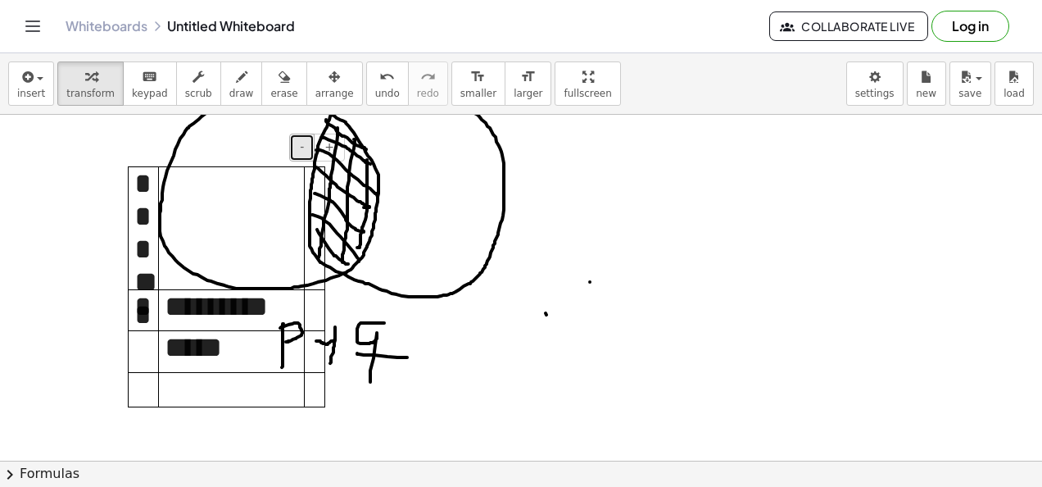
click at [302, 151] on span "-" at bounding box center [302, 146] width 4 height 13
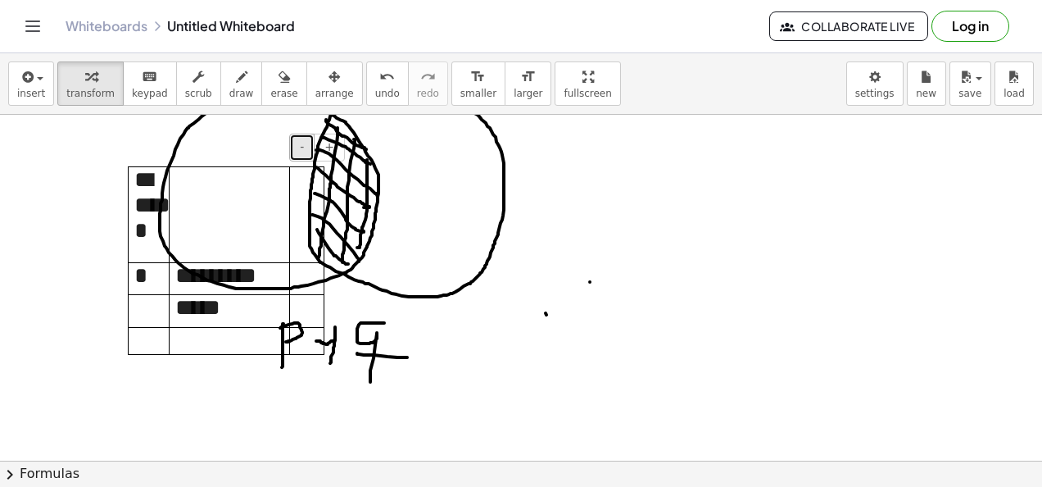
click at [302, 151] on span "-" at bounding box center [302, 146] width 4 height 13
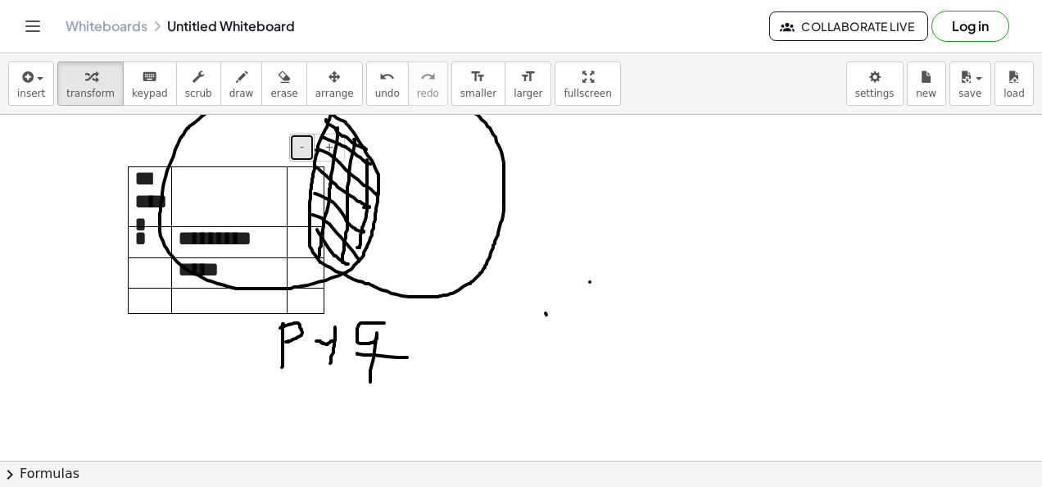
click at [302, 151] on span "-" at bounding box center [302, 146] width 4 height 13
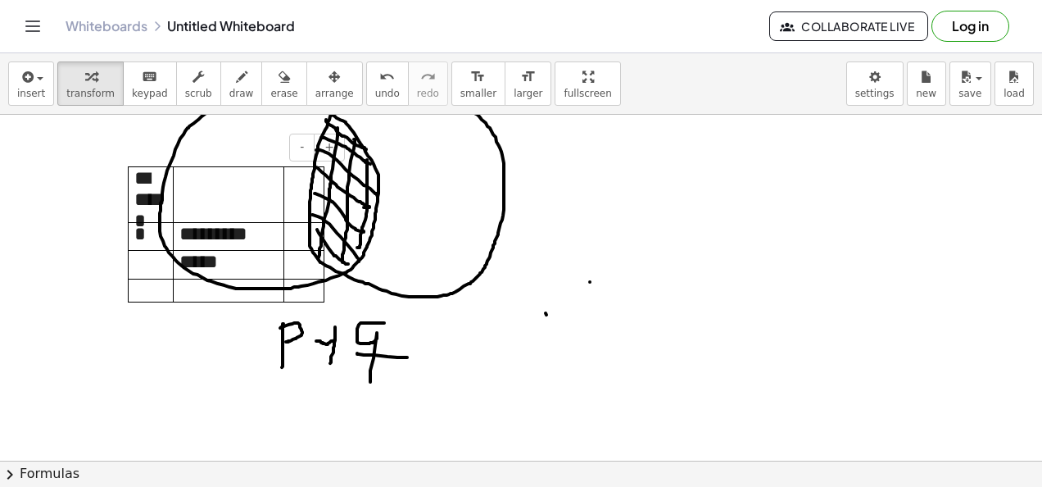
click at [129, 171] on td "* *****" at bounding box center [151, 194] width 45 height 56
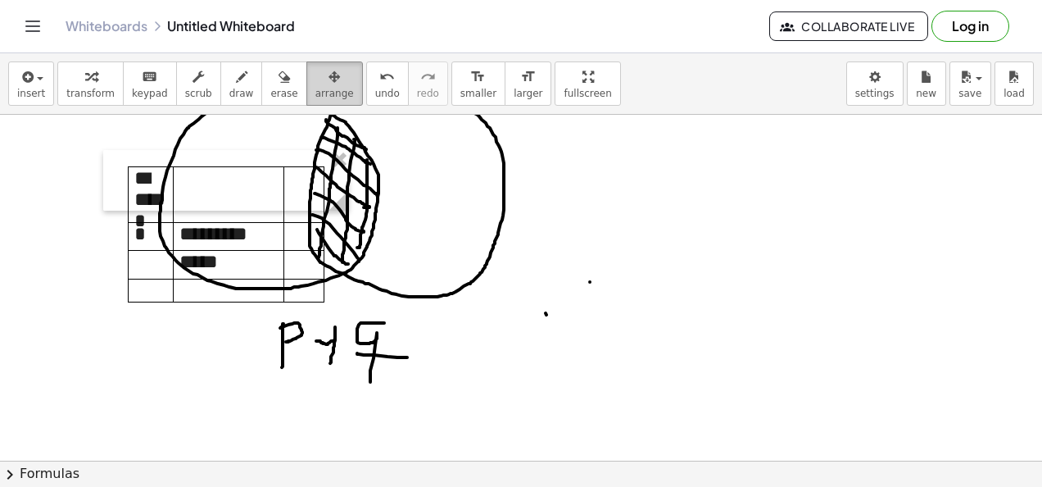
click at [316, 73] on div "button" at bounding box center [335, 76] width 39 height 20
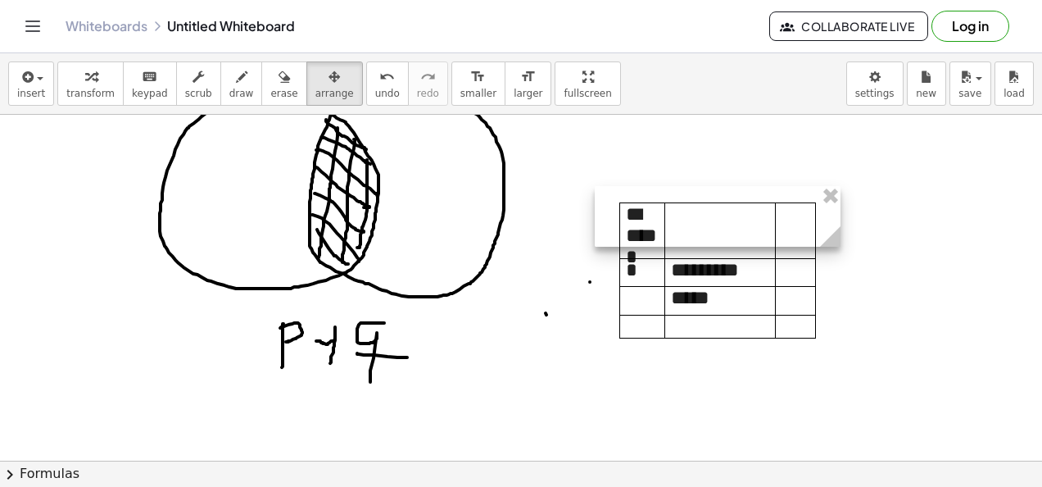
drag, startPoint x: 198, startPoint y: 187, endPoint x: 690, endPoint y: 223, distance: 493.1
click at [690, 223] on div at bounding box center [718, 216] width 246 height 61
click at [693, 316] on p at bounding box center [720, 326] width 98 height 21
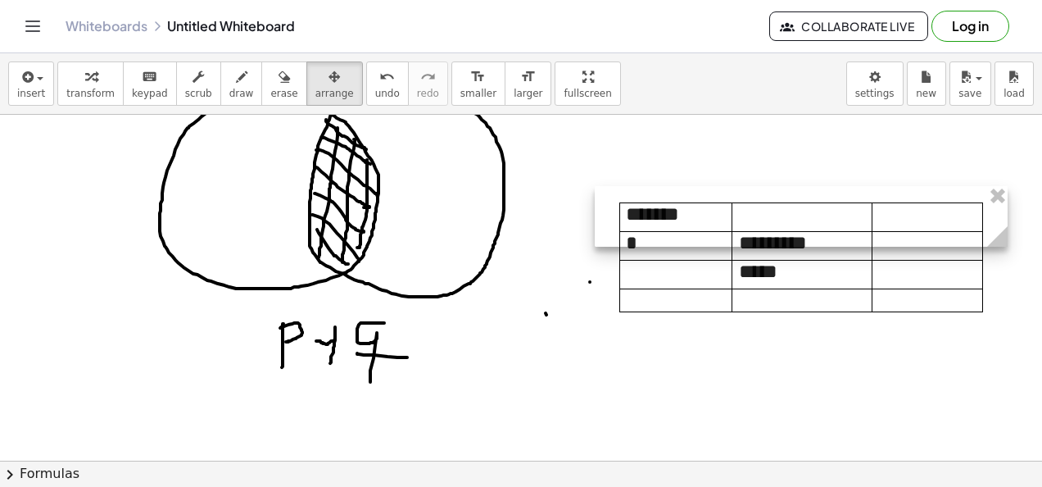
drag, startPoint x: 838, startPoint y: 224, endPoint x: 1005, endPoint y: 242, distance: 168.2
click at [1005, 242] on g at bounding box center [1001, 239] width 29 height 29
click at [784, 266] on p "*****" at bounding box center [802, 274] width 127 height 26
click at [697, 213] on div at bounding box center [801, 216] width 413 height 61
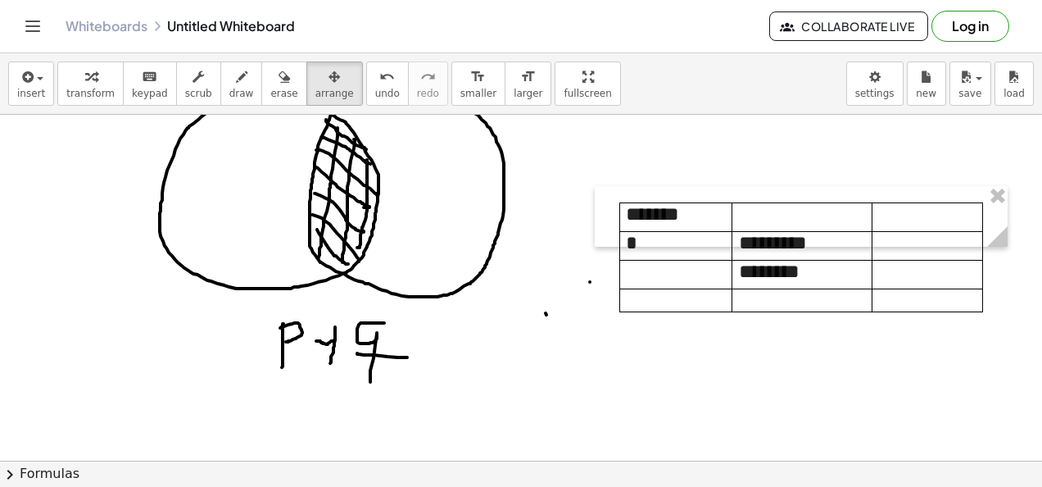
click at [695, 339] on div at bounding box center [521, 33] width 1042 height 1388
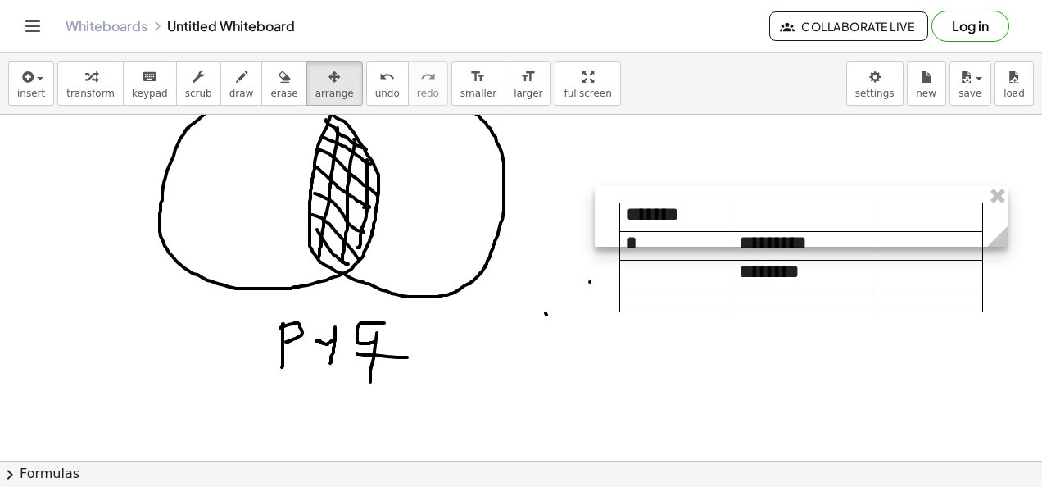
click at [703, 215] on div at bounding box center [801, 216] width 413 height 61
click at [707, 267] on p at bounding box center [676, 271] width 100 height 21
click at [682, 244] on div at bounding box center [801, 216] width 413 height 61
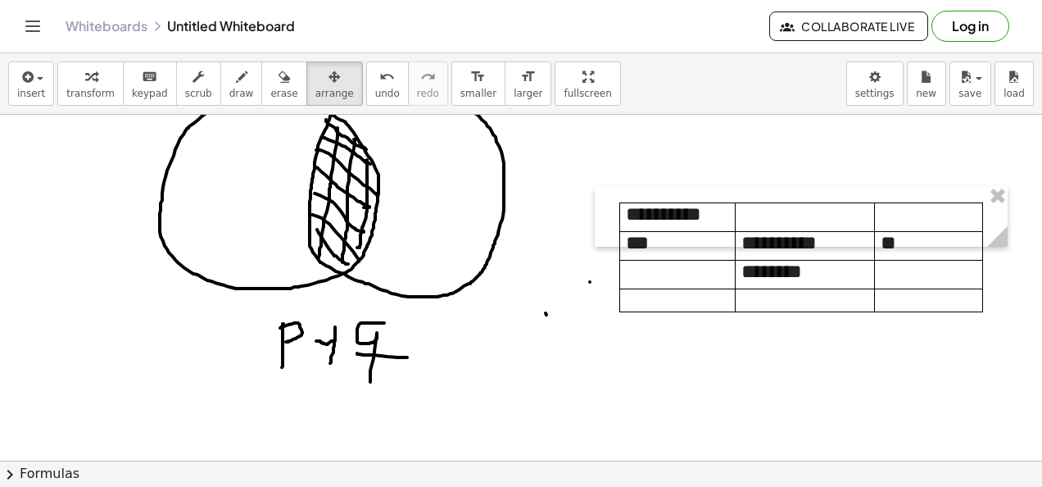
drag, startPoint x: 641, startPoint y: 395, endPoint x: 664, endPoint y: 381, distance: 26.8
click at [643, 395] on div at bounding box center [521, 33] width 1042 height 1388
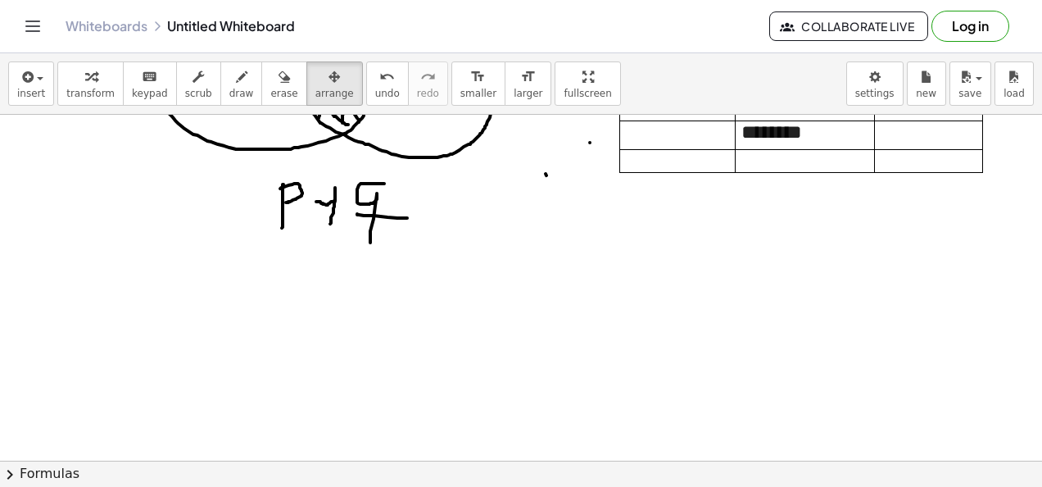
scroll to position [939, 0]
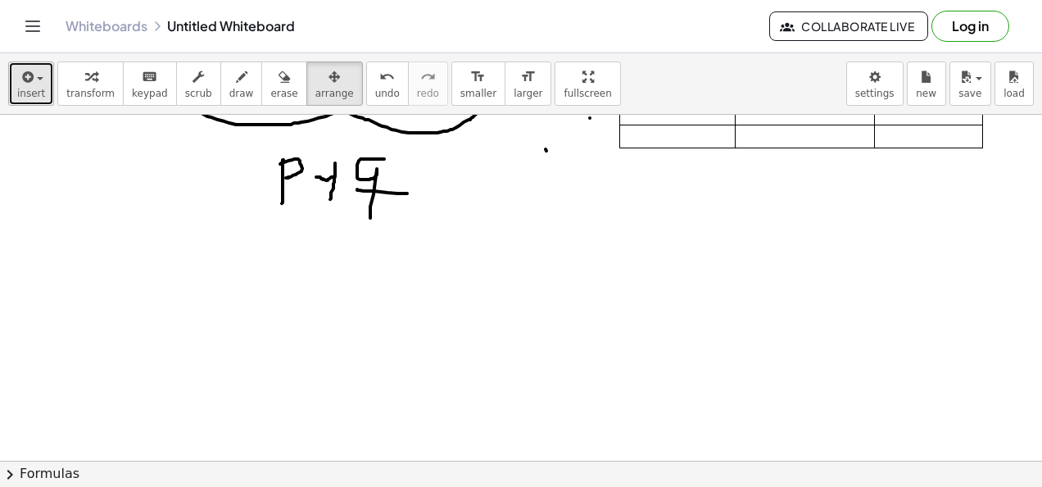
click at [30, 91] on span "insert" at bounding box center [31, 93] width 28 height 11
